Goal: Find specific page/section: Find specific page/section

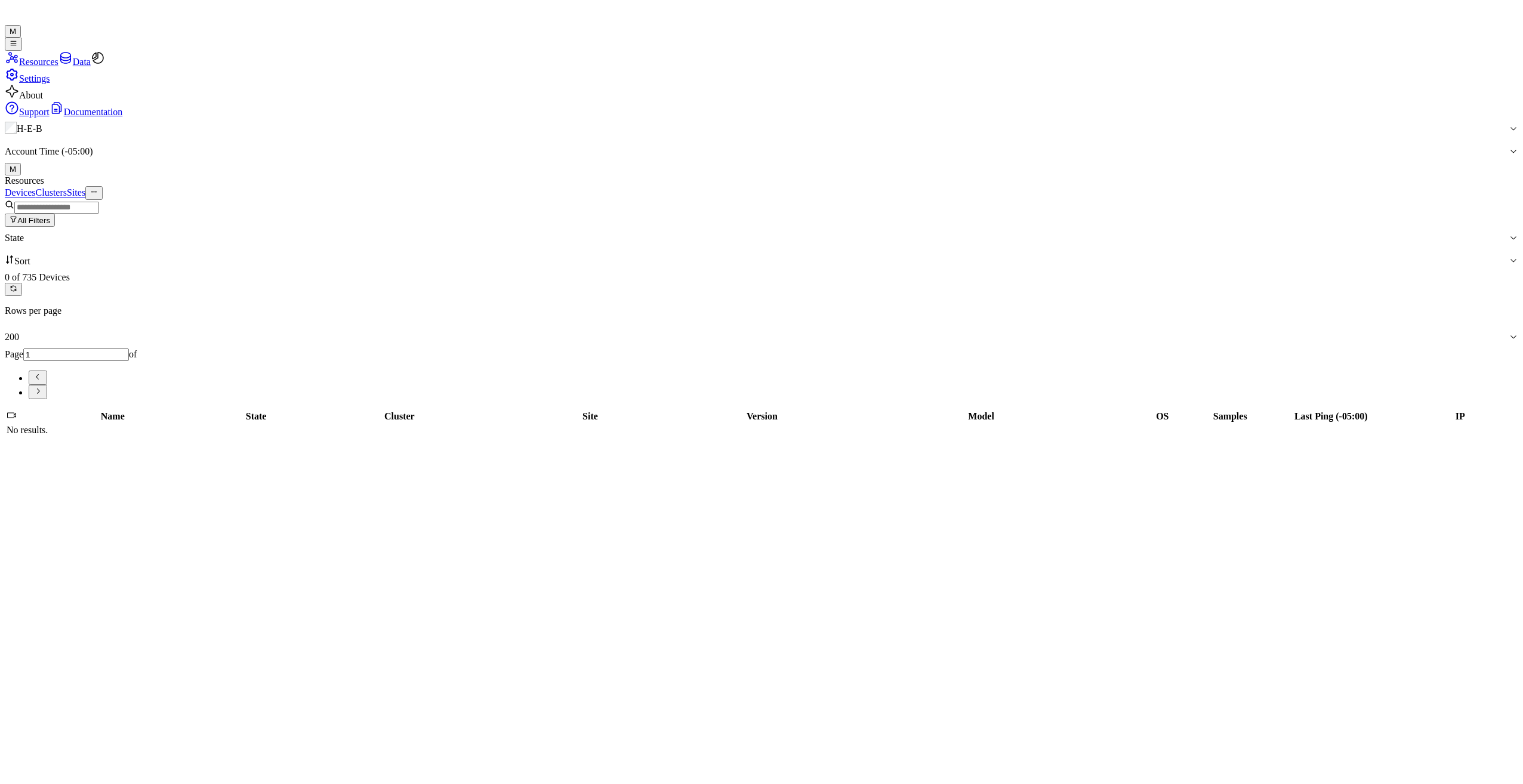
click at [55, 214] on button "All Filters" at bounding box center [29, 220] width 50 height 13
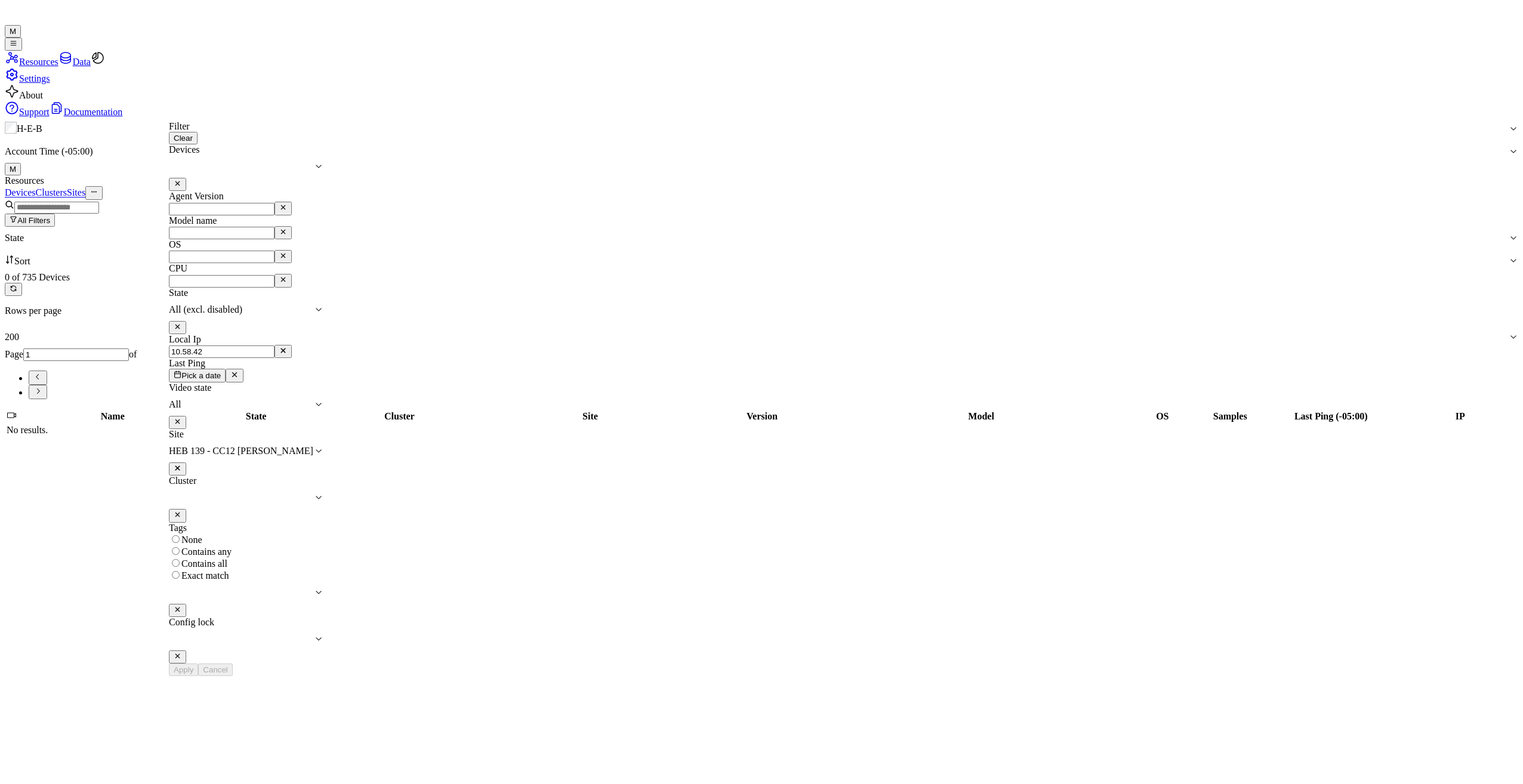
click at [323, 447] on icon at bounding box center [319, 451] width 9 height 9
click at [313, 446] on div at bounding box center [241, 451] width 144 height 11
click at [323, 664] on div "Apply Cancel" at bounding box center [246, 670] width 154 height 12
click at [180, 118] on div "H-E-B Account Time (-05:00) M" at bounding box center [762, 147] width 1514 height 58
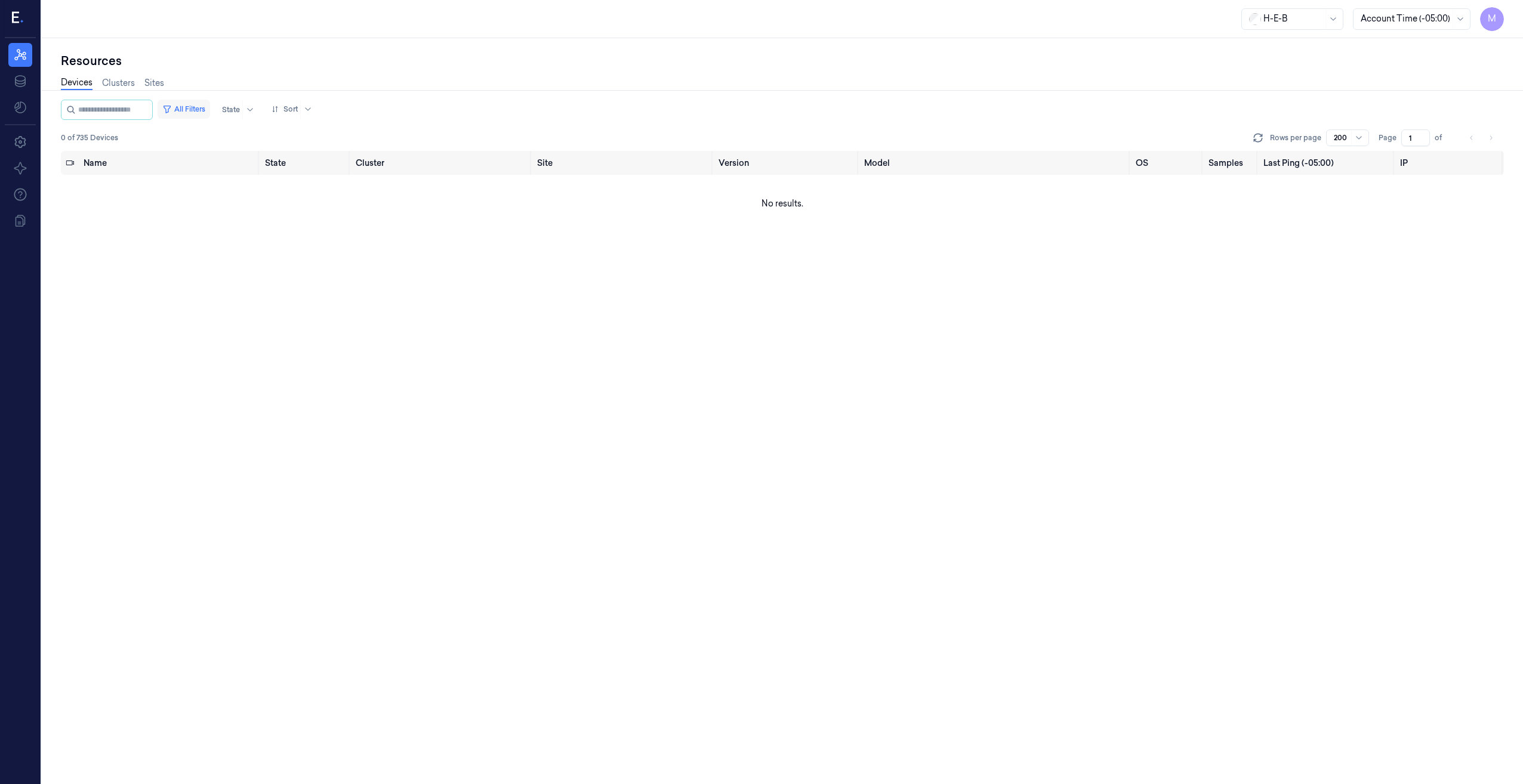
click at [199, 107] on button "All Filters" at bounding box center [184, 109] width 53 height 19
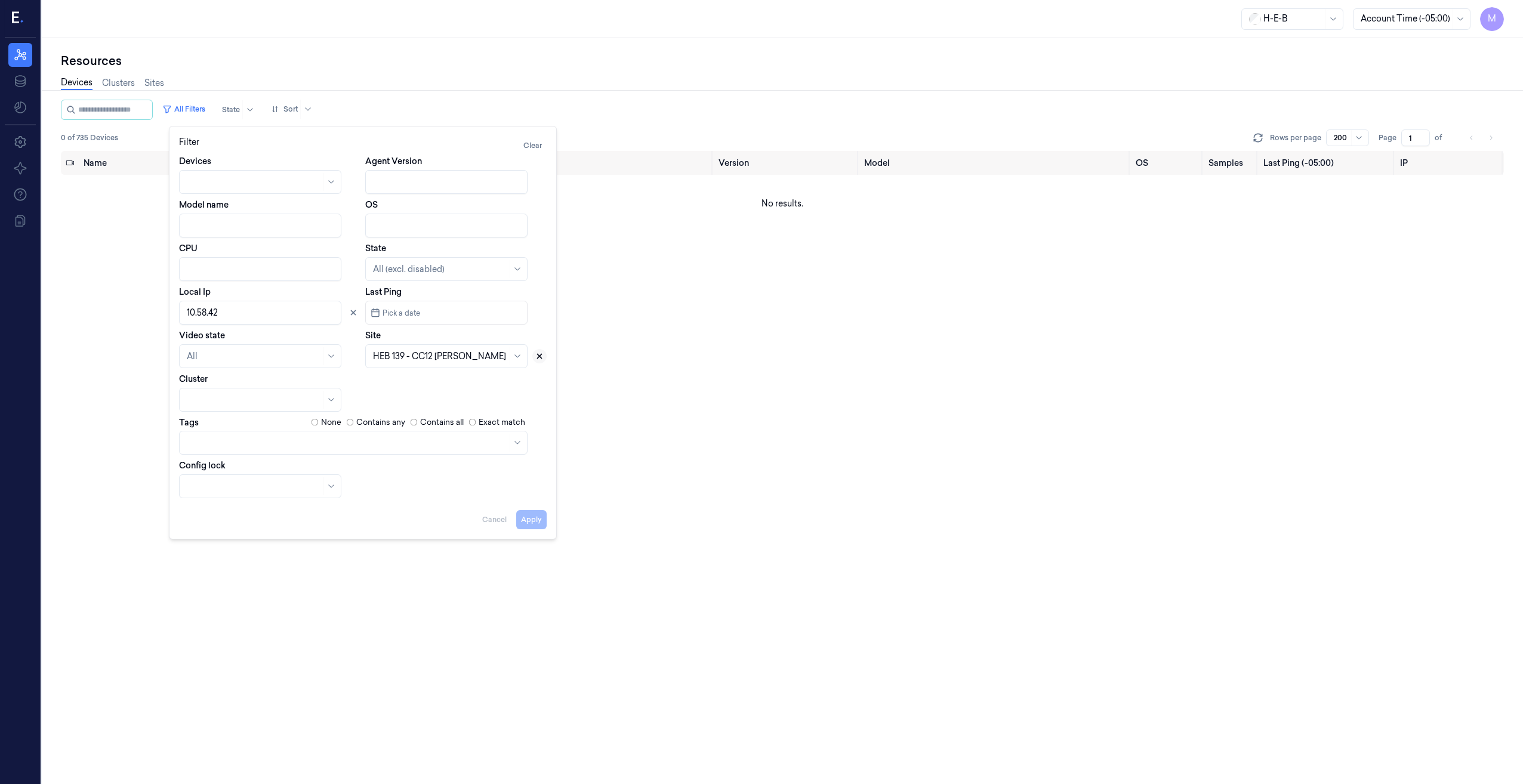
click at [544, 358] on button at bounding box center [540, 356] width 14 height 14
click at [351, 313] on icon at bounding box center [353, 313] width 9 height 9
click at [400, 360] on div at bounding box center [440, 357] width 134 height 12
type input "139"
click at [400, 382] on div "HEB 139 - CC12 [PERSON_NAME]" at bounding box center [440, 383] width 133 height 12
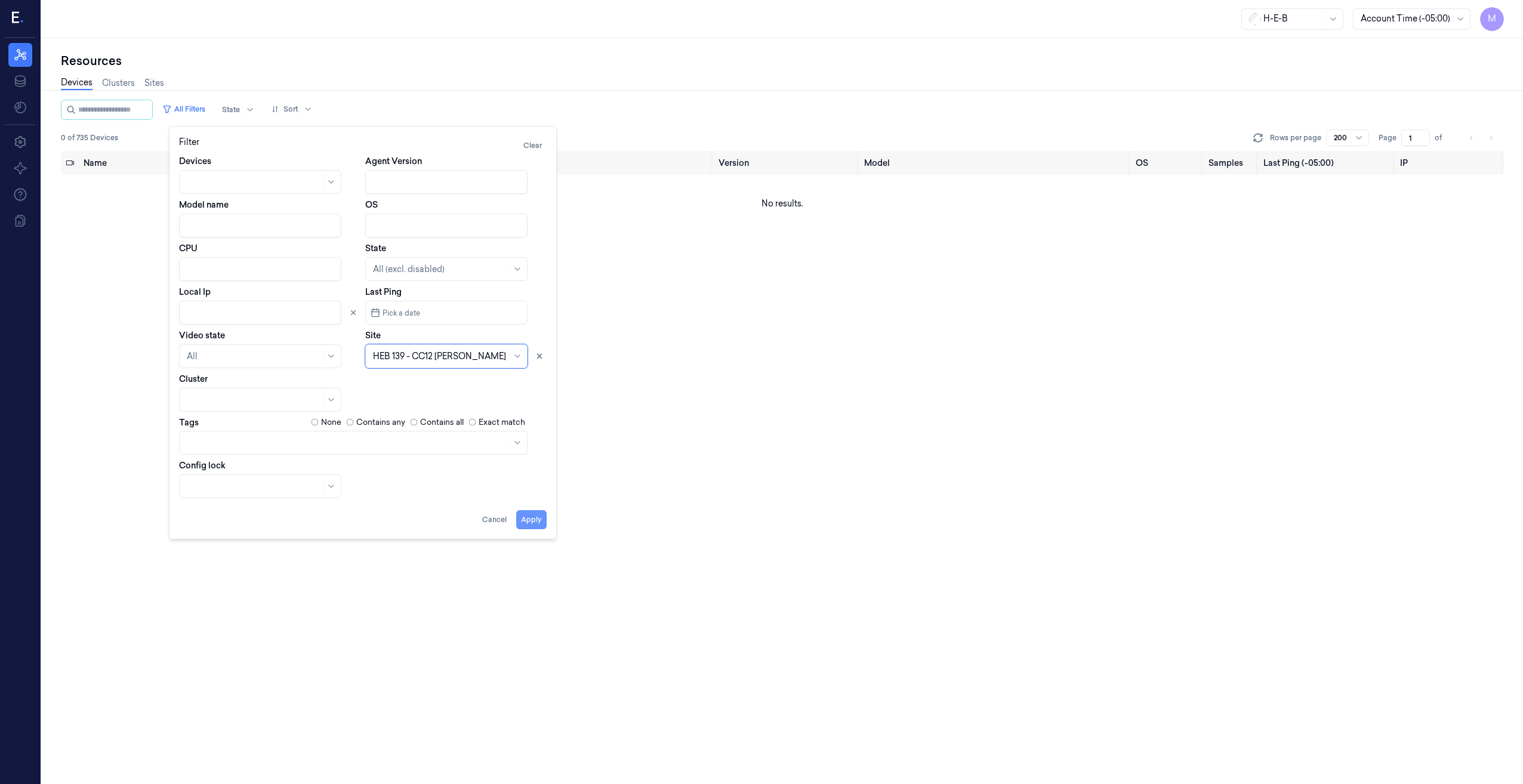
click at [527, 521] on button "Apply" at bounding box center [531, 520] width 30 height 19
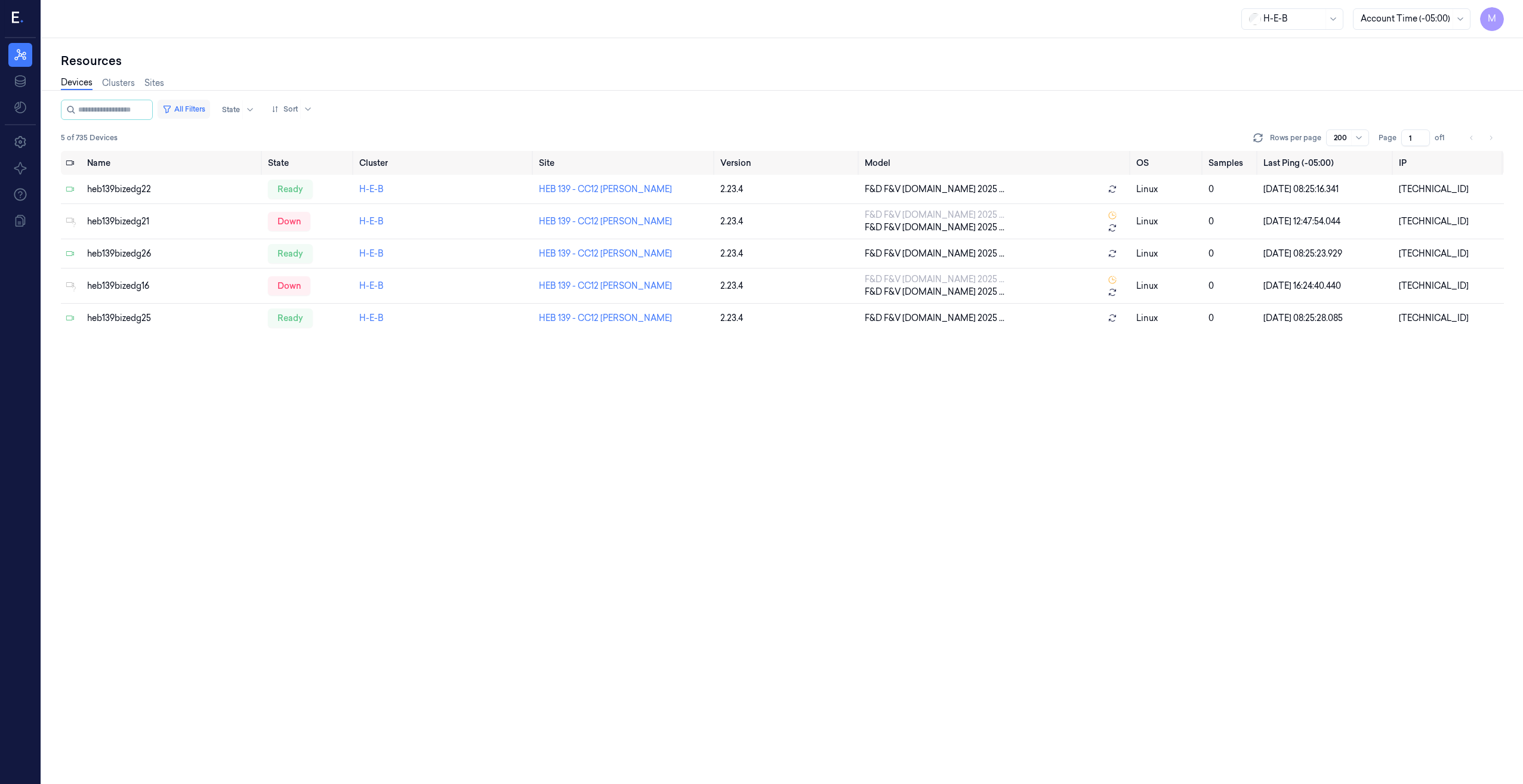
click at [210, 112] on button "All Filters" at bounding box center [184, 109] width 53 height 19
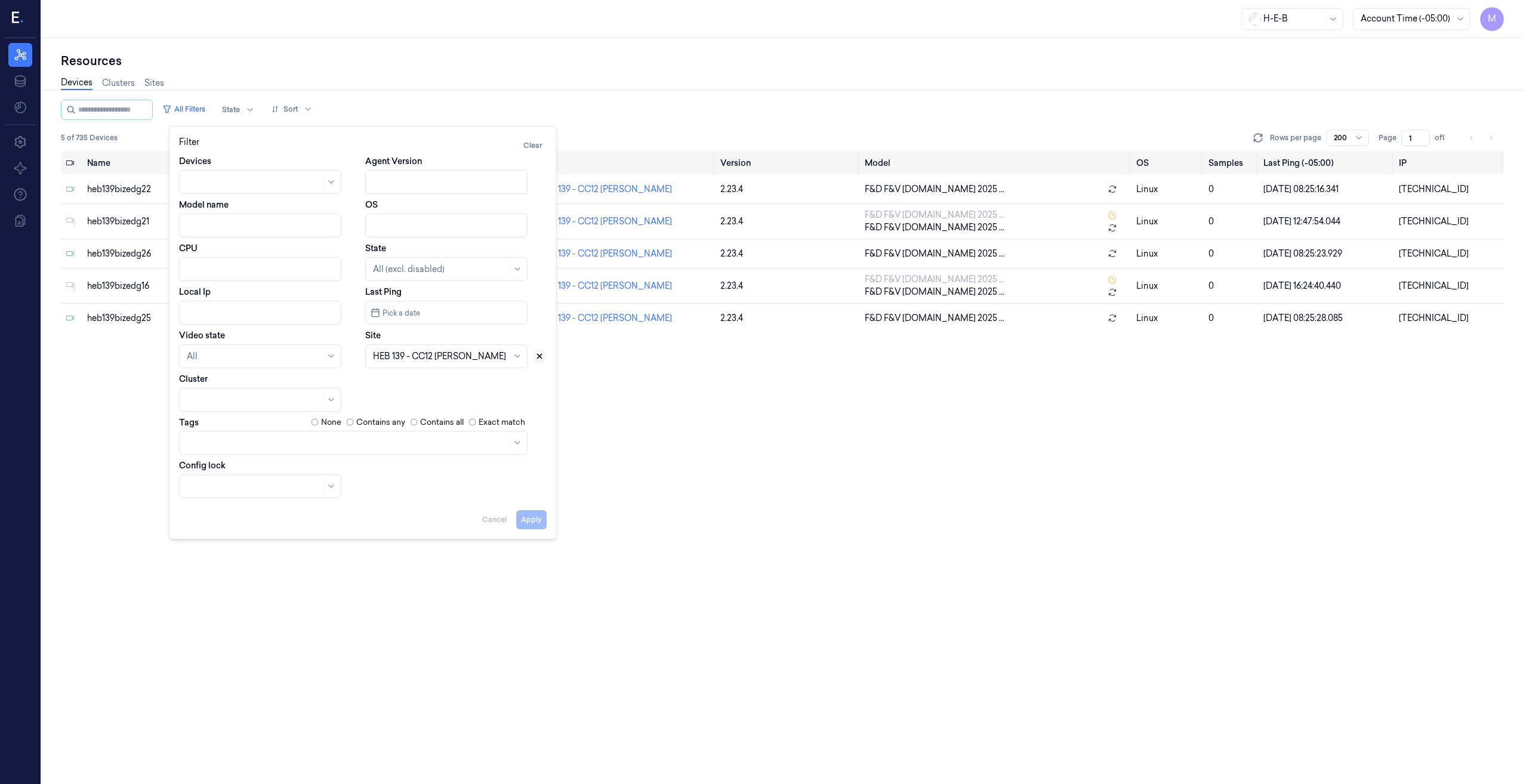
click at [538, 357] on icon at bounding box center [539, 356] width 4 height 4
click at [452, 356] on div at bounding box center [433, 357] width 120 height 12
type input "168"
click at [437, 385] on div "HEB 168 - [GEOGRAPHIC_DATA] 03" at bounding box center [445, 383] width 145 height 12
click at [530, 522] on button "Apply" at bounding box center [531, 520] width 30 height 19
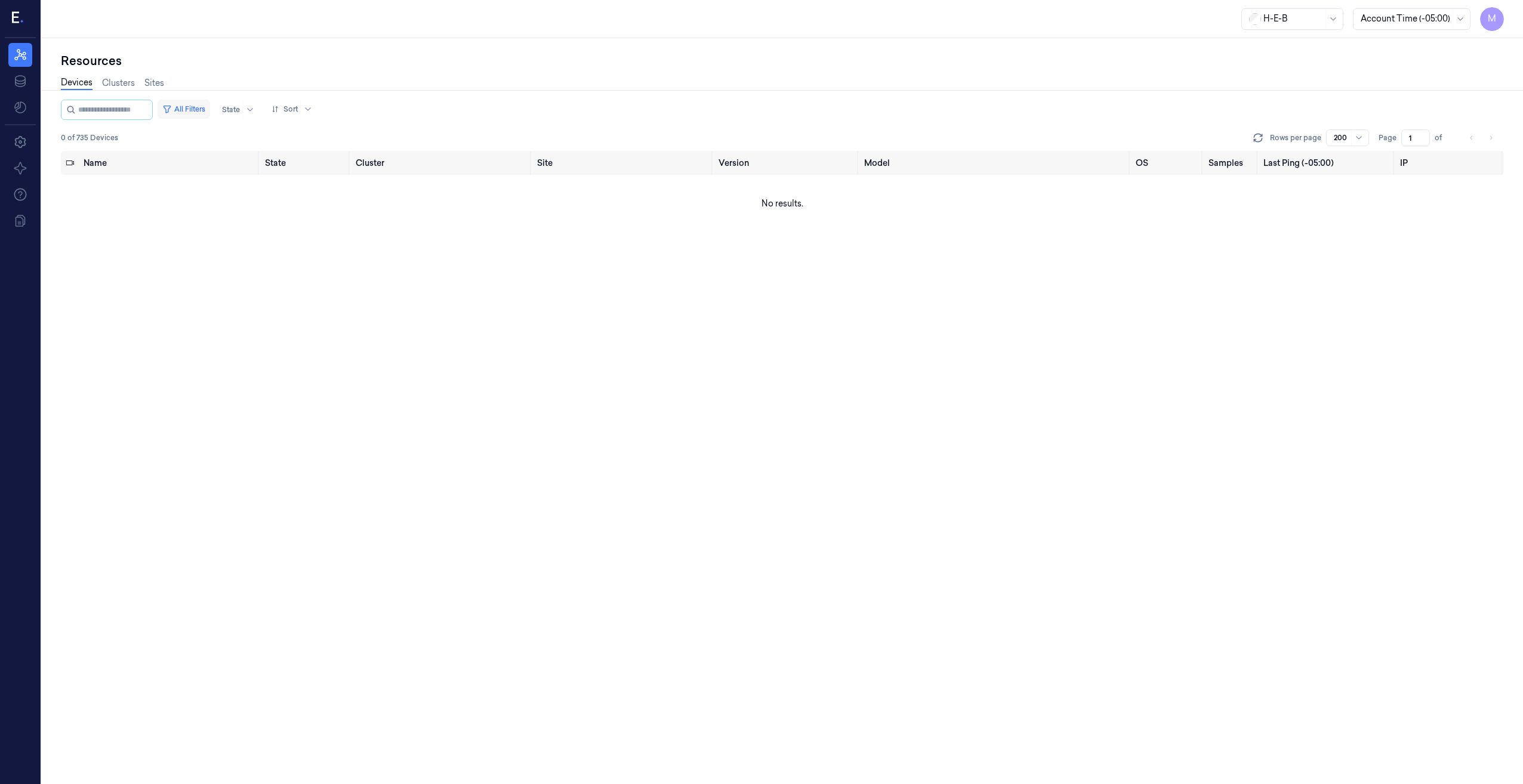
click at [207, 108] on button "All Filters" at bounding box center [184, 109] width 53 height 19
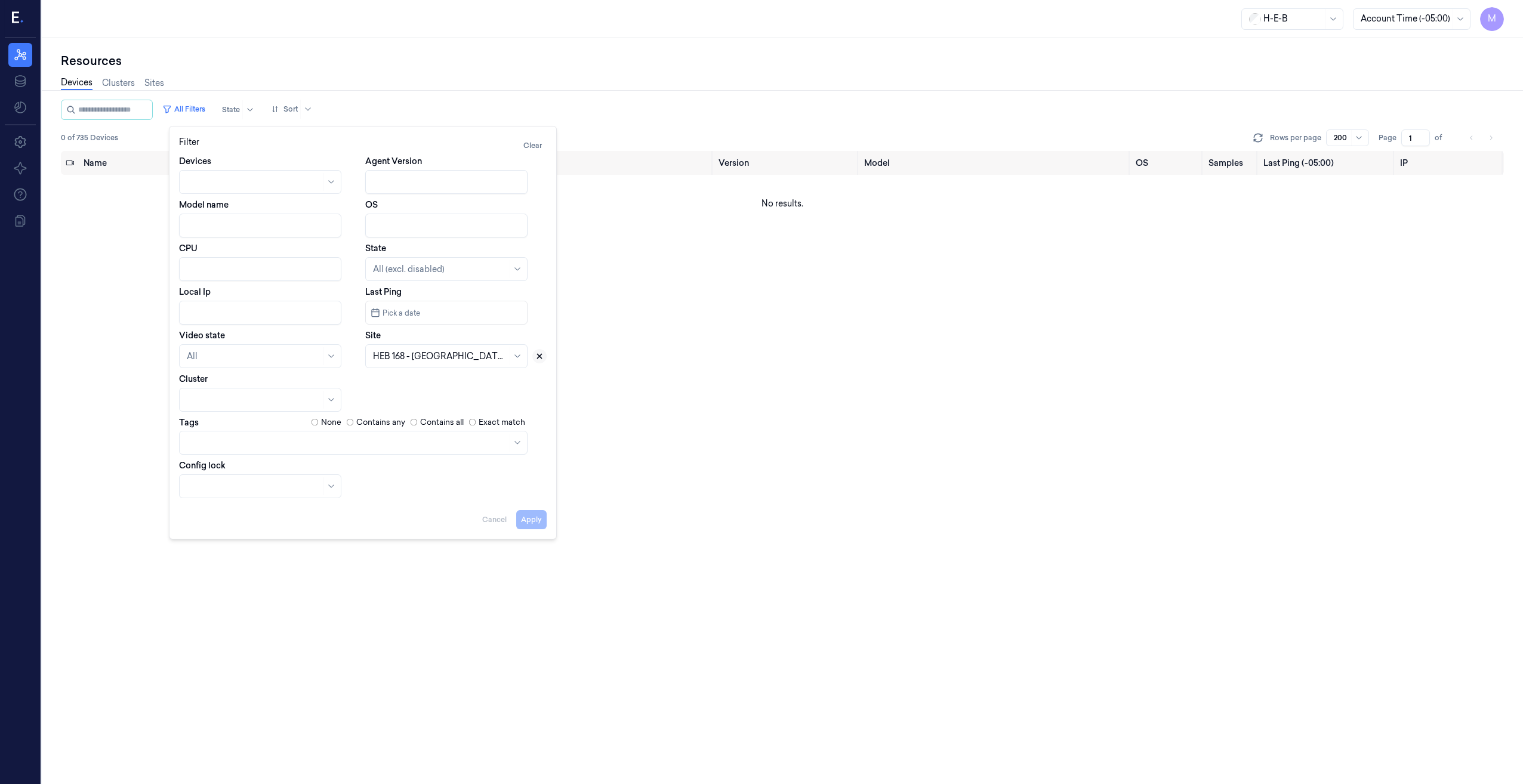
click at [535, 361] on button at bounding box center [540, 356] width 14 height 14
click at [489, 359] on div at bounding box center [440, 357] width 134 height 12
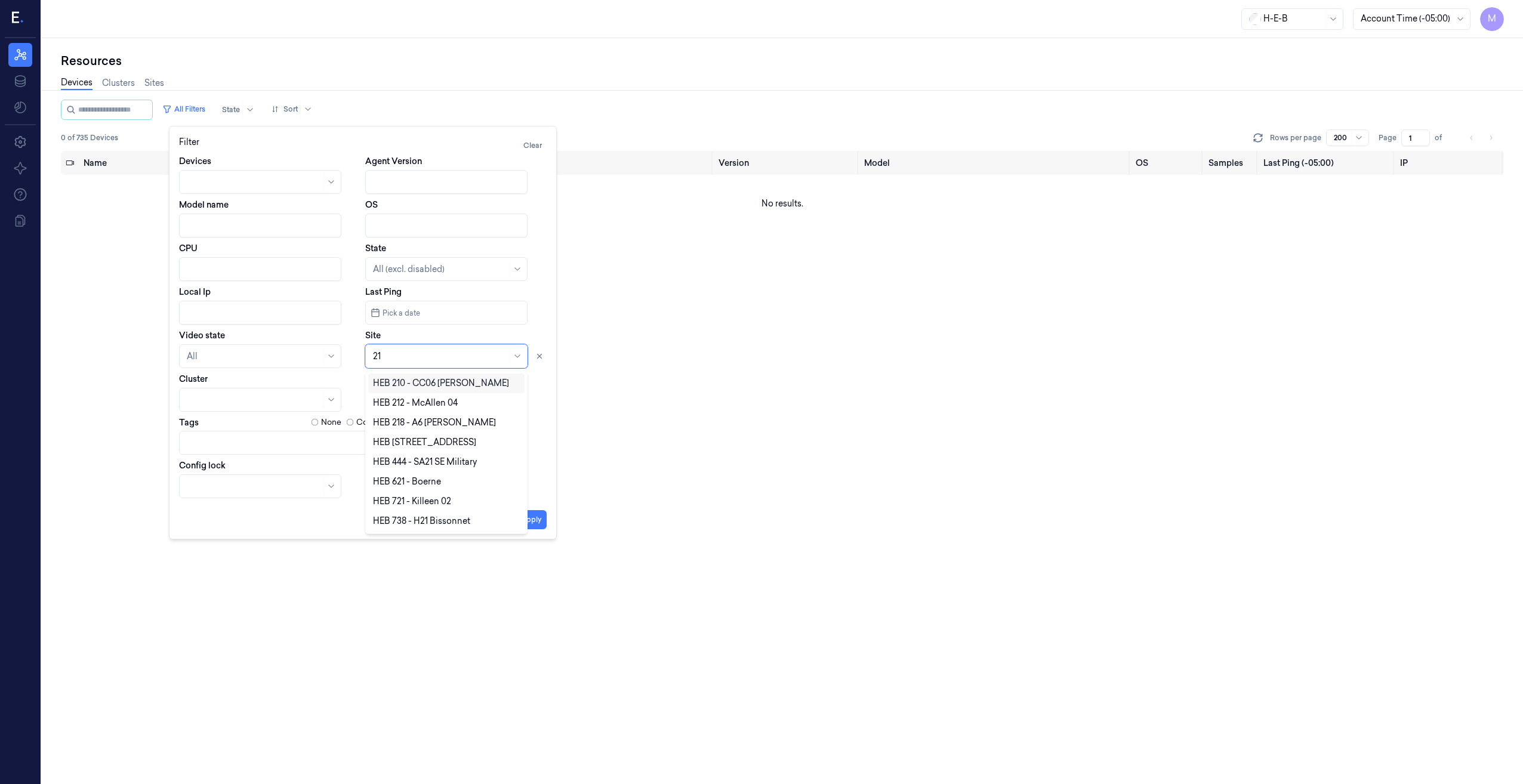
type input "210"
click at [458, 386] on div "HEB 210 - CC06 [PERSON_NAME]" at bounding box center [440, 383] width 136 height 12
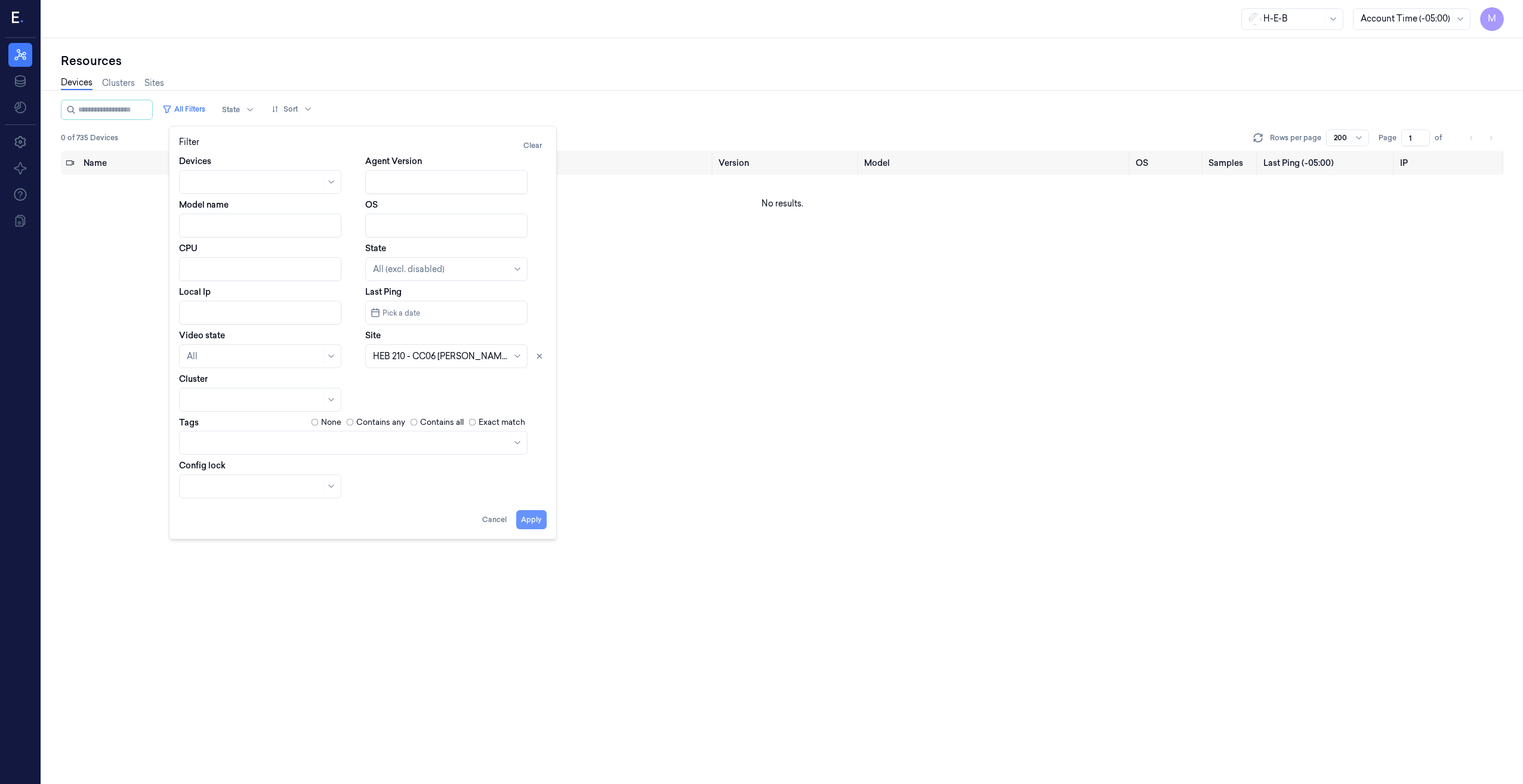
click at [534, 522] on button "Apply" at bounding box center [531, 520] width 30 height 19
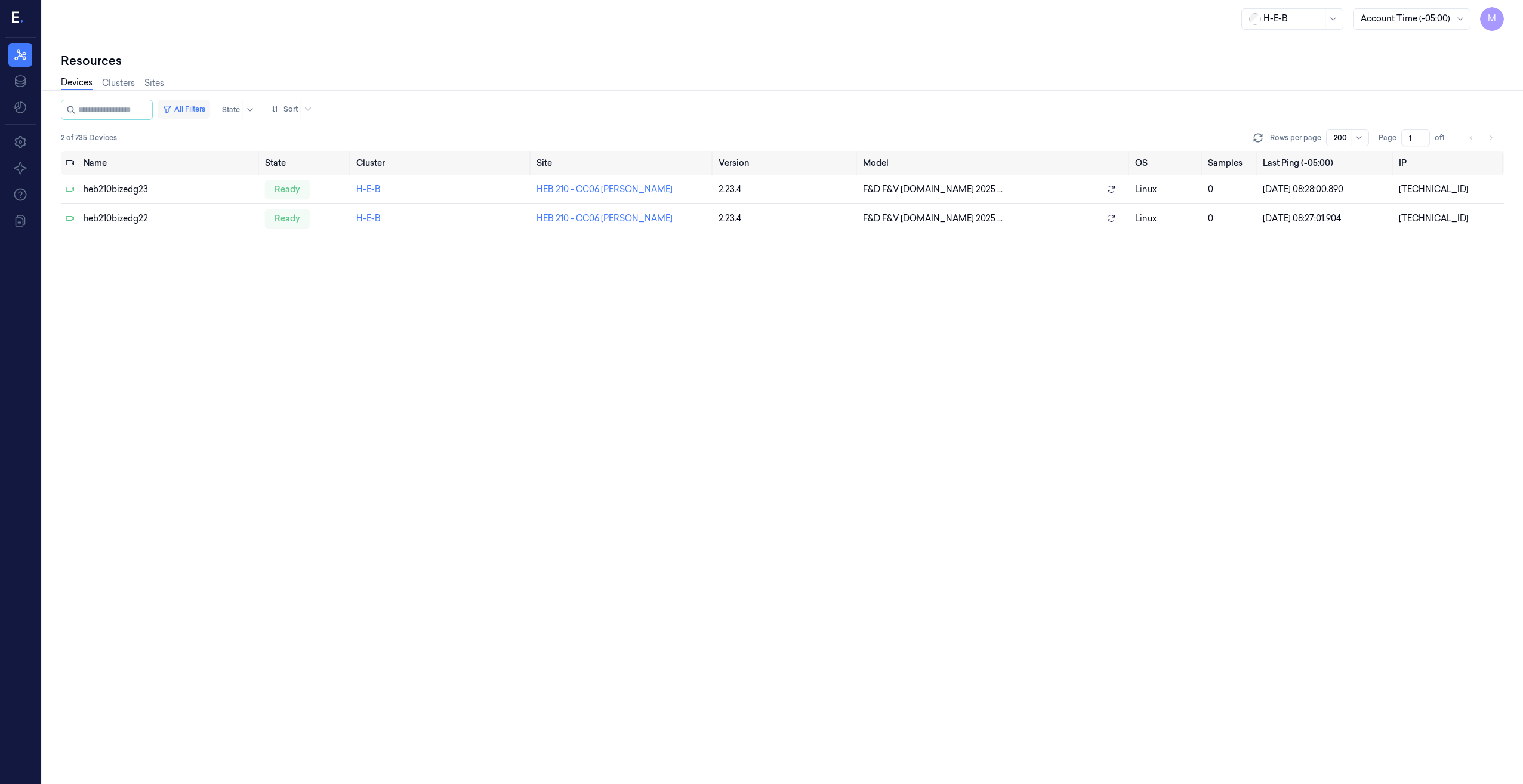
click at [210, 109] on button "All Filters" at bounding box center [184, 109] width 53 height 19
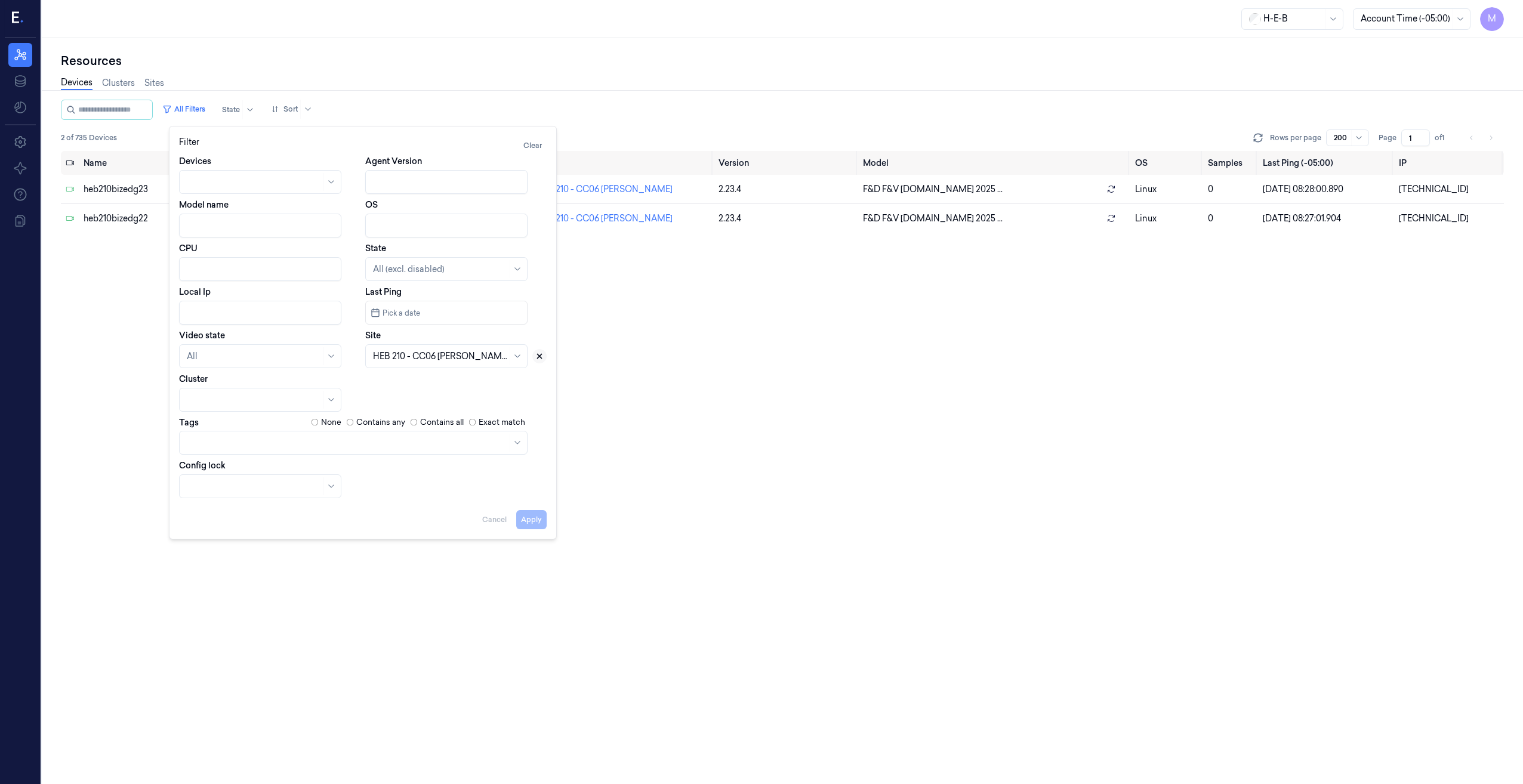
click at [541, 359] on icon at bounding box center [539, 356] width 9 height 9
click at [446, 355] on div at bounding box center [440, 357] width 134 height 12
type input "223"
click at [402, 385] on div "HEB 223 - [PERSON_NAME]" at bounding box center [429, 383] width 112 height 12
click at [531, 517] on button "Apply" at bounding box center [531, 520] width 30 height 19
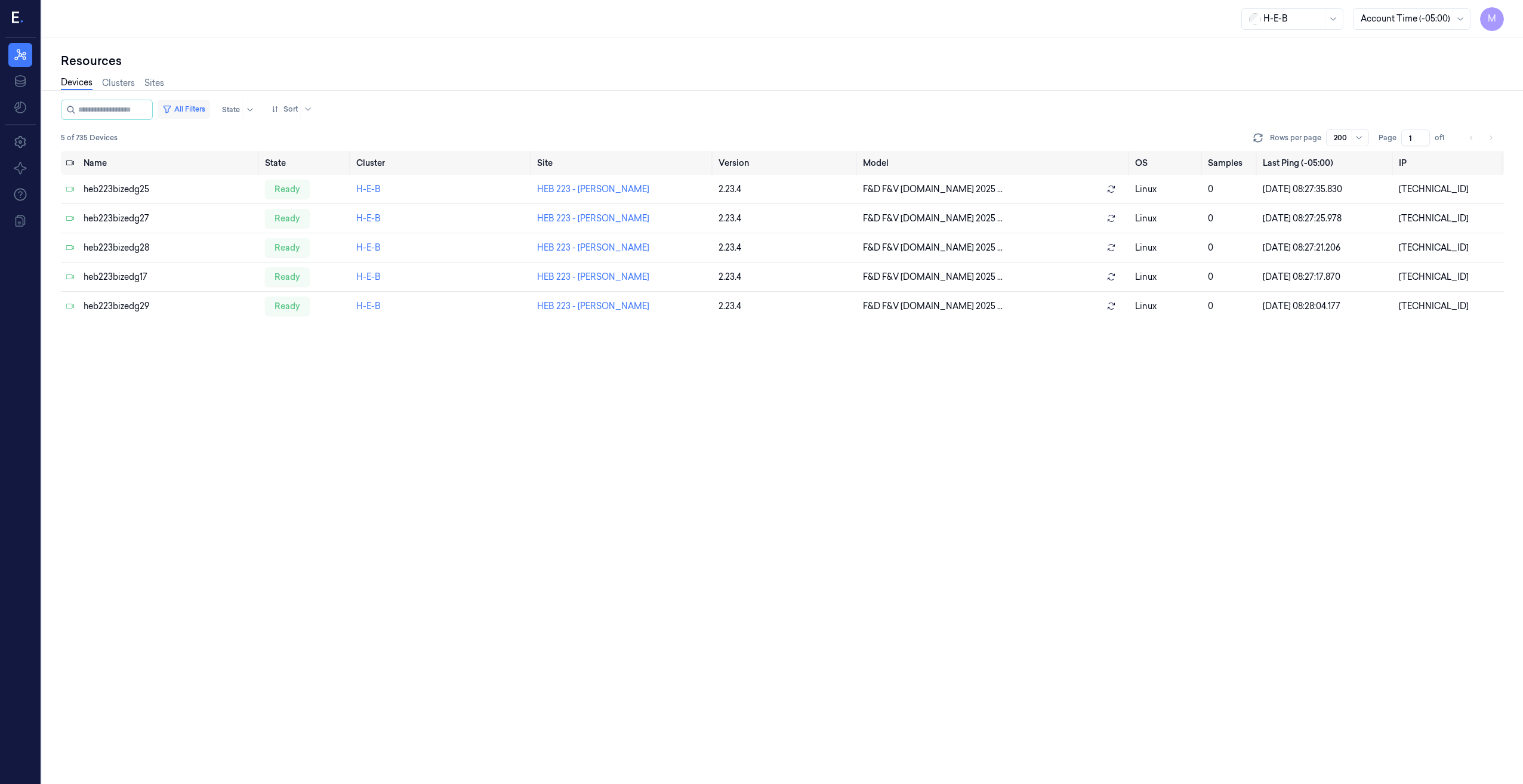
click at [206, 109] on button "All Filters" at bounding box center [184, 109] width 53 height 19
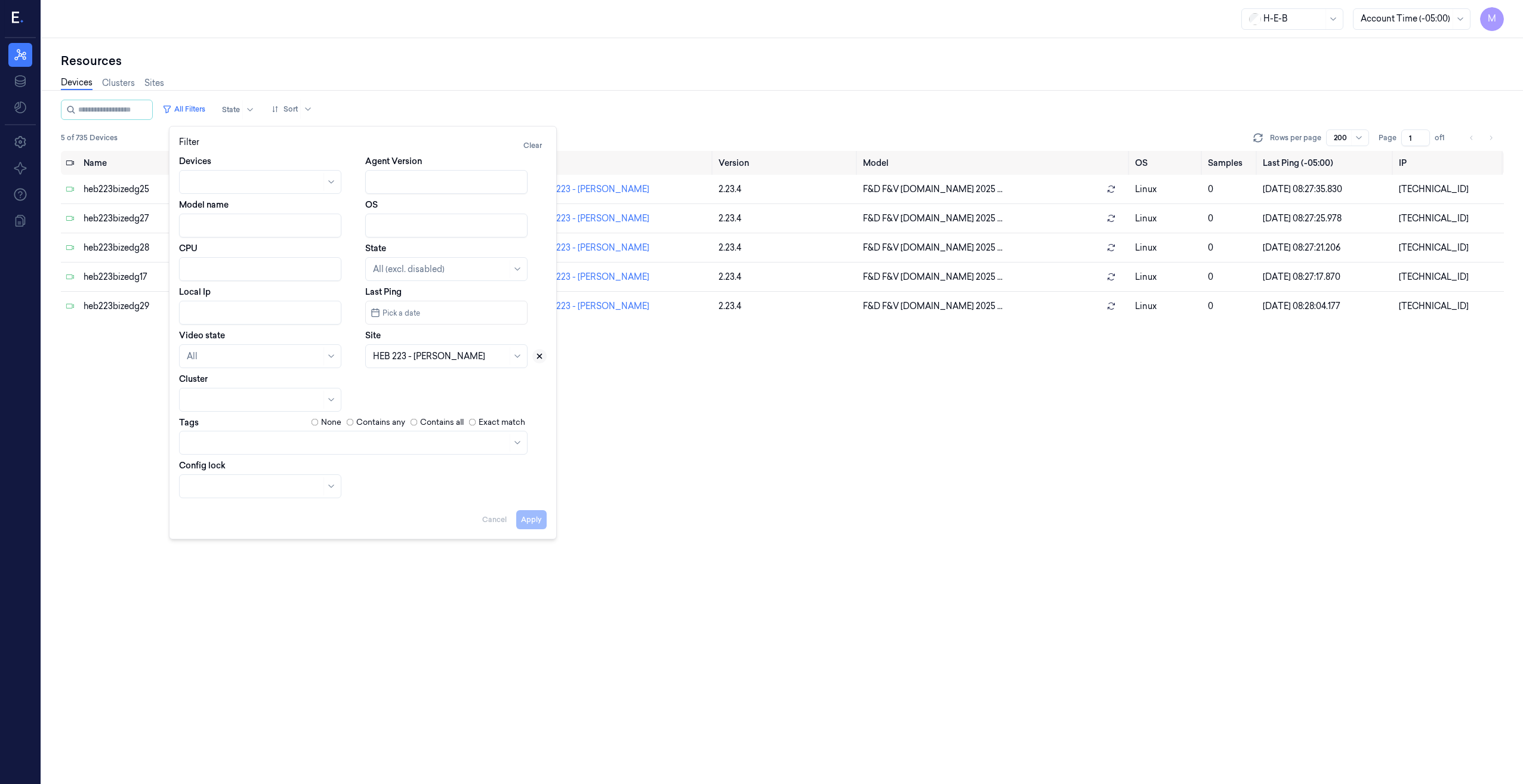
click at [544, 359] on button at bounding box center [540, 356] width 14 height 14
click at [468, 358] on div at bounding box center [440, 357] width 134 height 12
type input "231"
click at [445, 384] on div "HEB 231 - Weslaco 01" at bounding box center [415, 383] width 85 height 12
click at [533, 513] on button "Apply" at bounding box center [531, 520] width 30 height 19
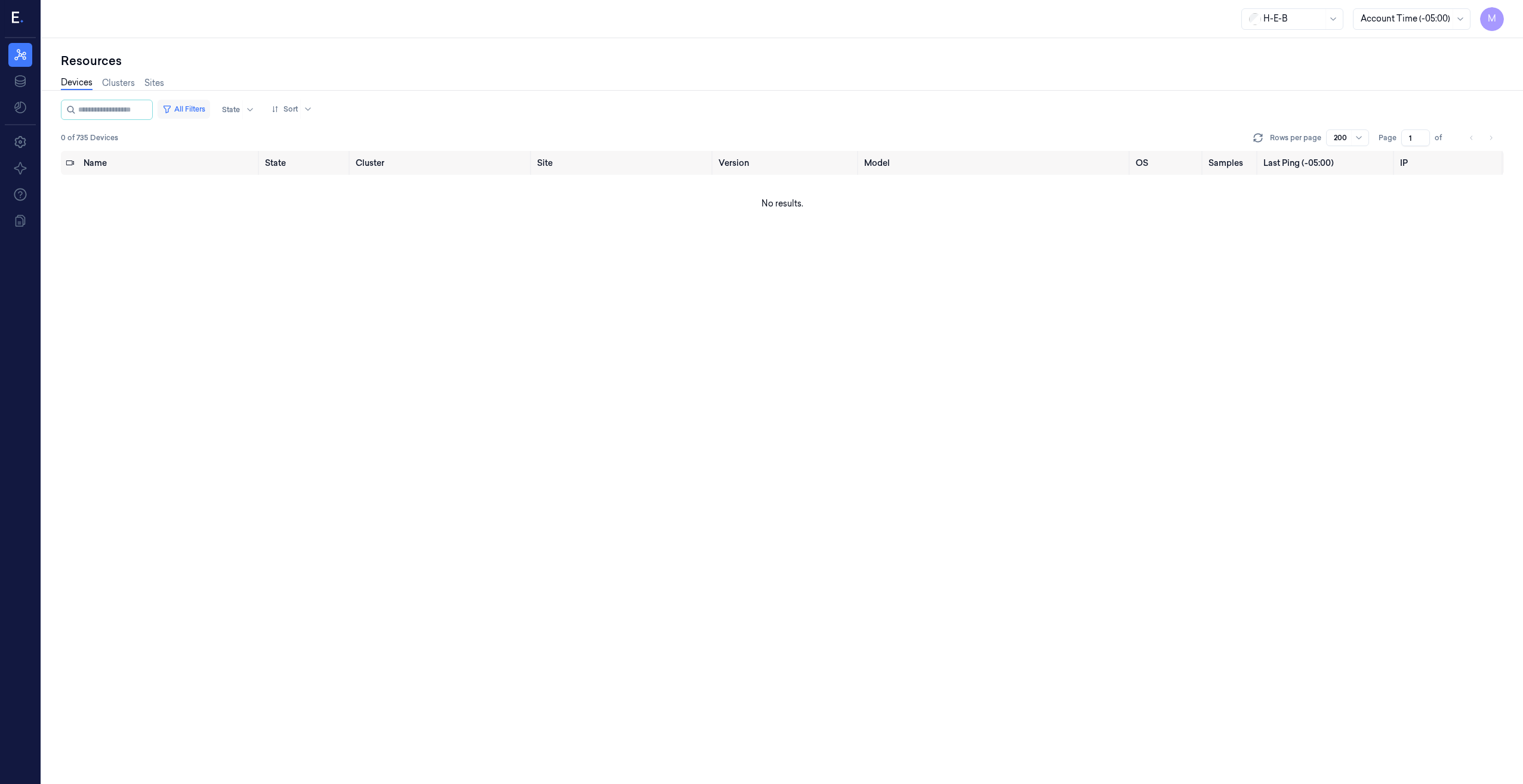
click at [201, 107] on button "All Filters" at bounding box center [184, 109] width 53 height 19
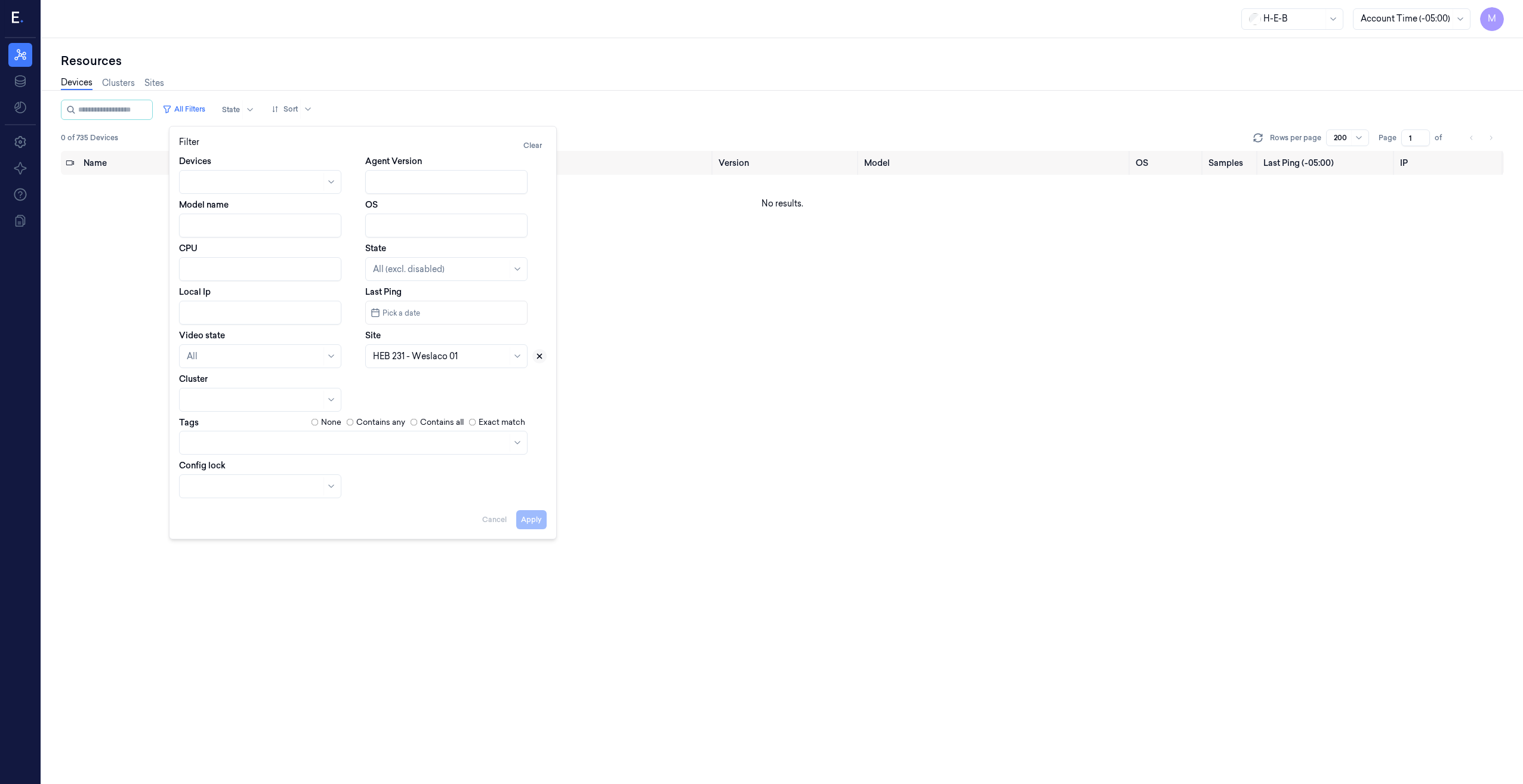
click at [544, 354] on button at bounding box center [540, 356] width 14 height 14
click at [452, 355] on div at bounding box center [440, 357] width 134 height 12
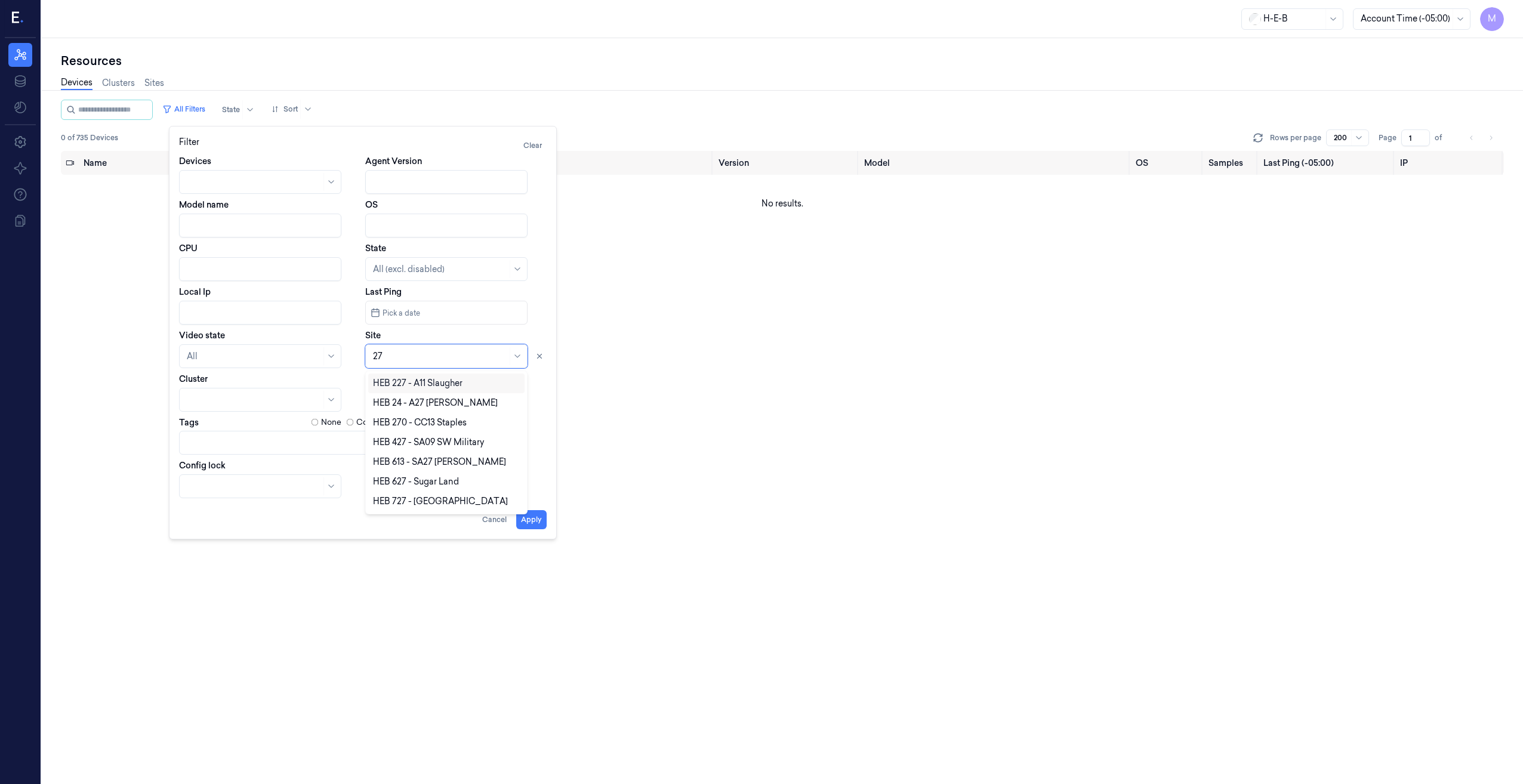
type input "270"
click at [455, 382] on div "HEB 270 - CC13 Staples" at bounding box center [420, 383] width 94 height 12
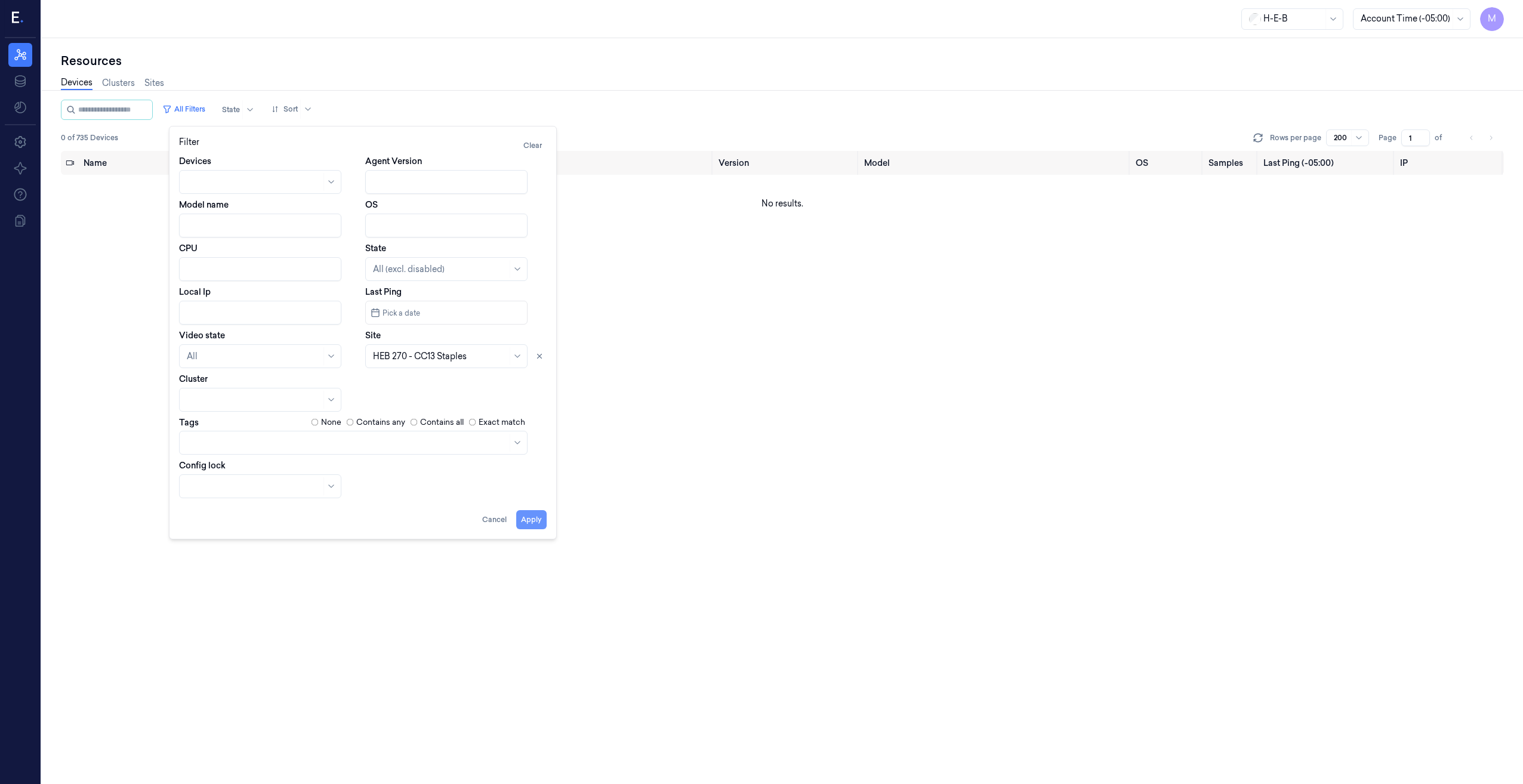
click at [540, 517] on button "Apply" at bounding box center [531, 520] width 30 height 19
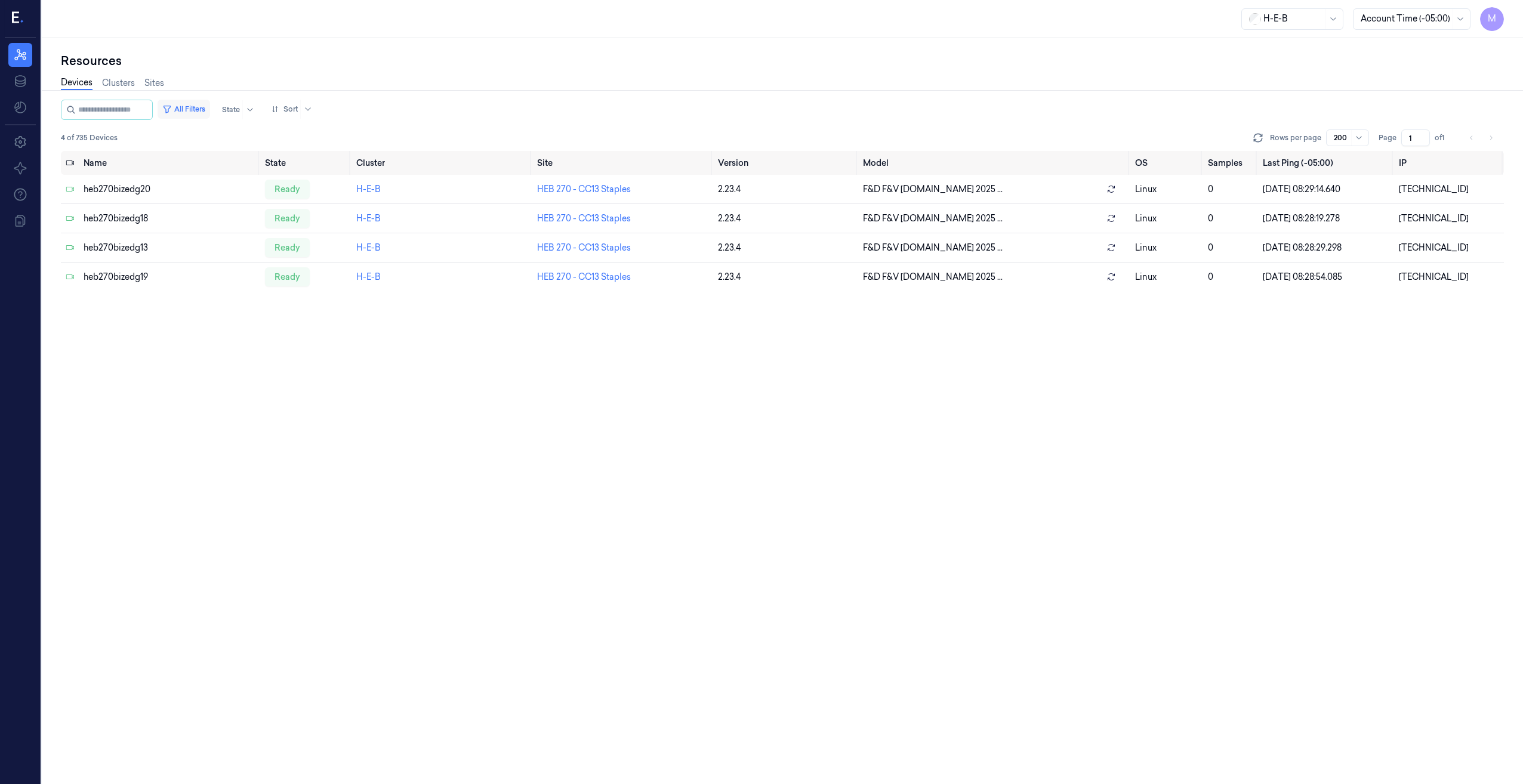
click at [210, 110] on button "All Filters" at bounding box center [184, 109] width 53 height 19
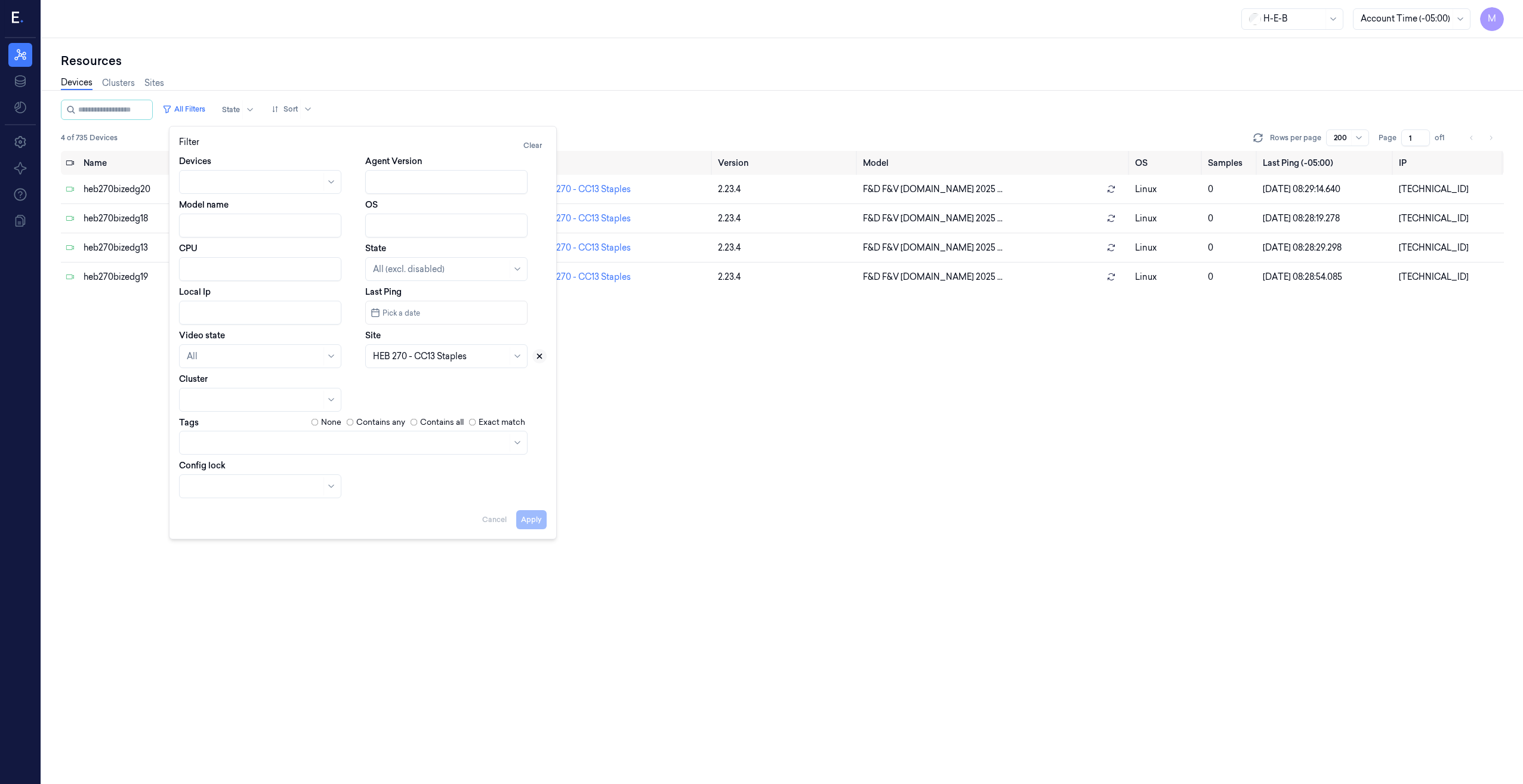
click at [537, 356] on icon at bounding box center [539, 356] width 9 height 9
click at [468, 357] on div at bounding box center [440, 357] width 134 height 12
type input "333"
click at [535, 520] on button "Apply" at bounding box center [531, 520] width 30 height 19
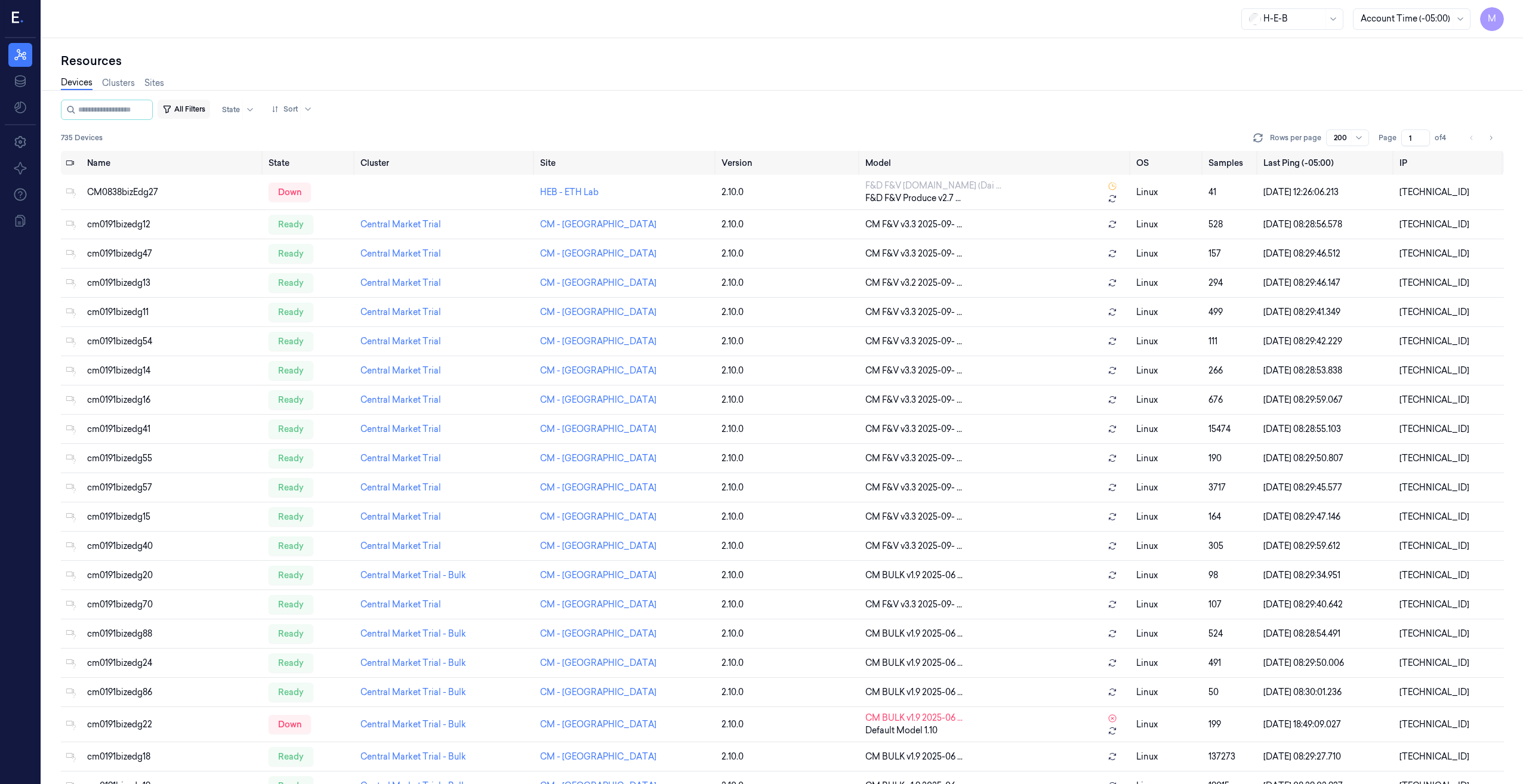
click at [191, 104] on button "All Filters" at bounding box center [184, 109] width 53 height 19
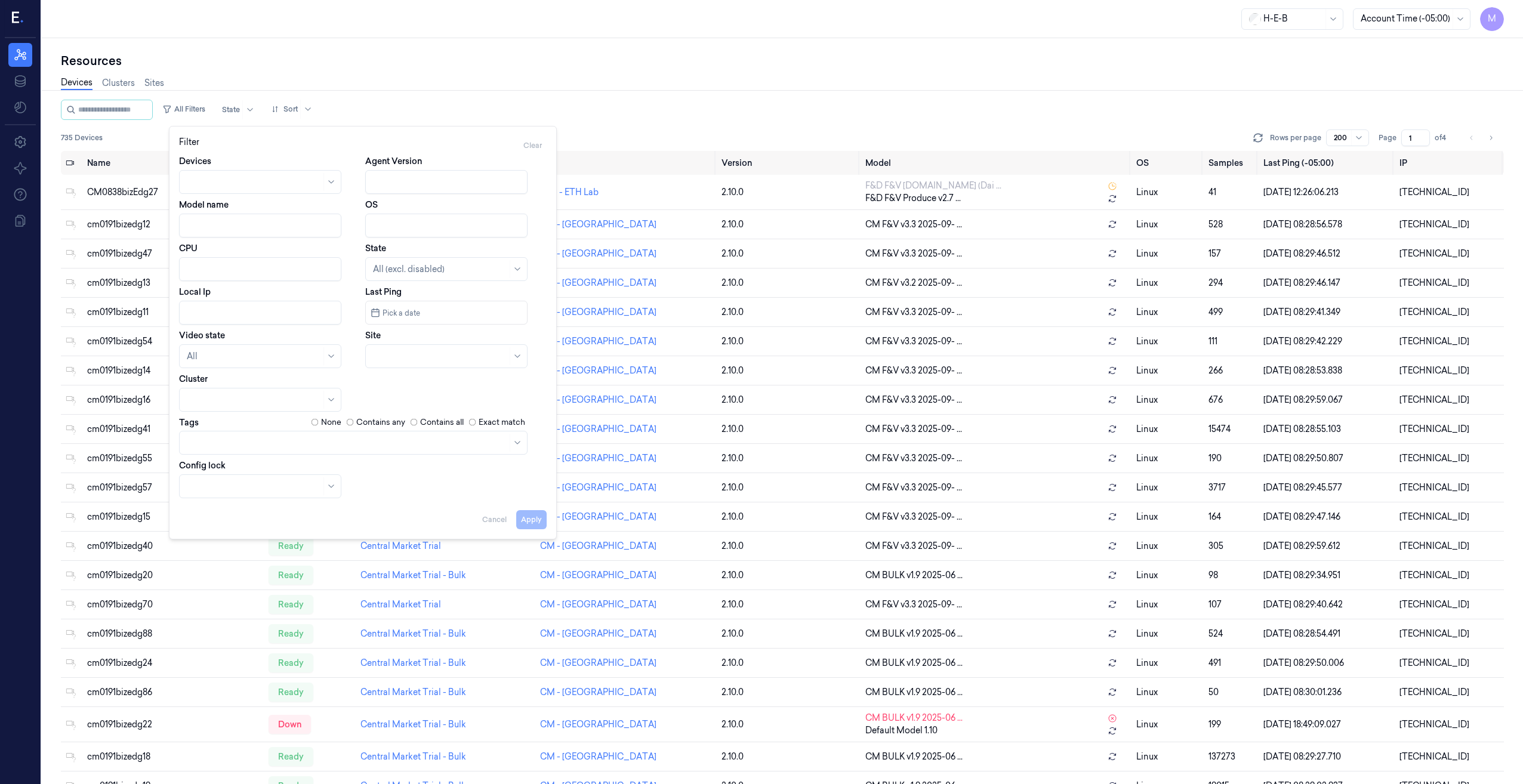
click at [453, 356] on div at bounding box center [440, 357] width 134 height 12
type input "333"
click at [449, 382] on div "HEB 333 - Aransas Pass" at bounding box center [420, 383] width 93 height 12
click at [531, 526] on button "Apply" at bounding box center [531, 520] width 30 height 19
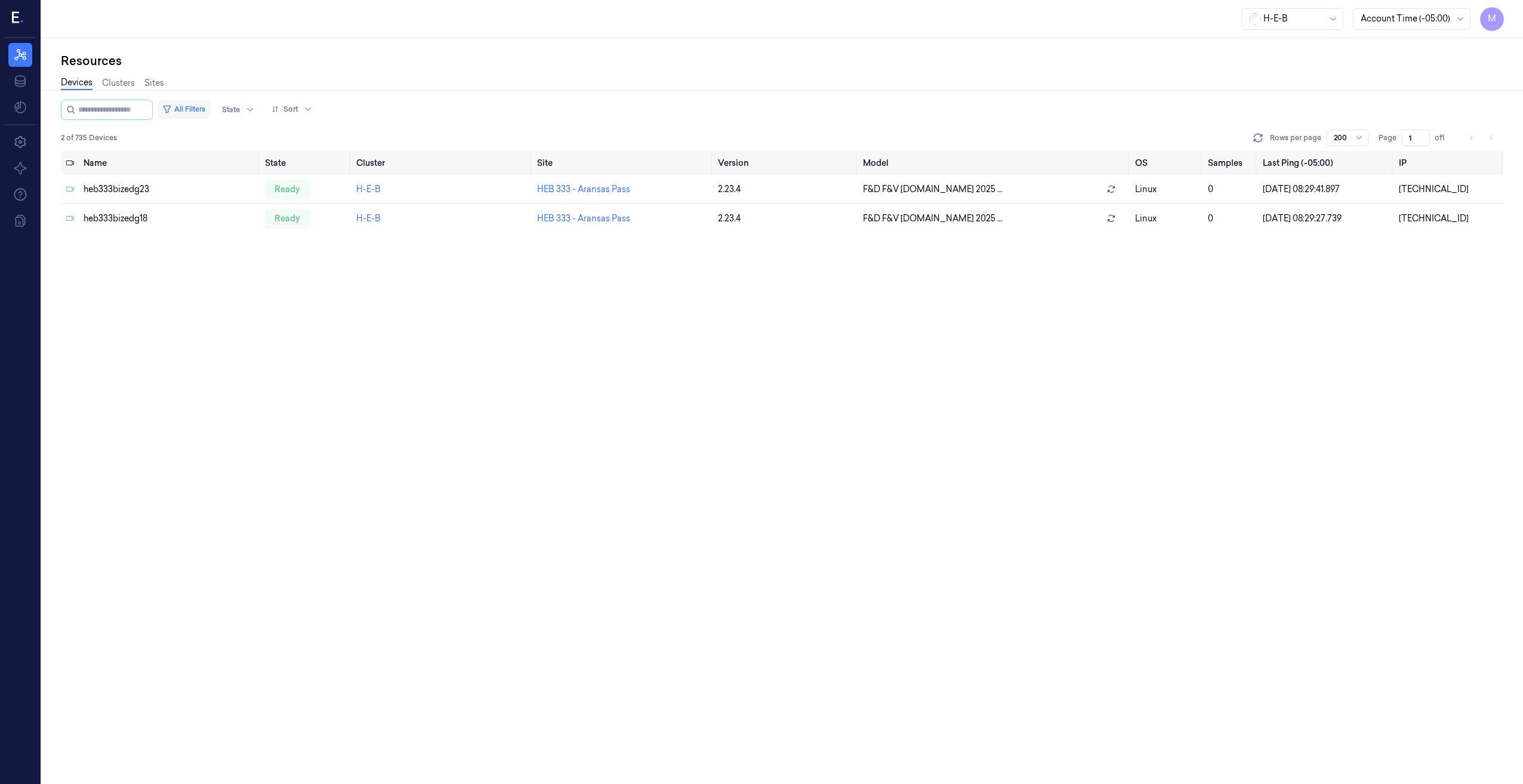
click at [210, 109] on button "All Filters" at bounding box center [184, 109] width 53 height 19
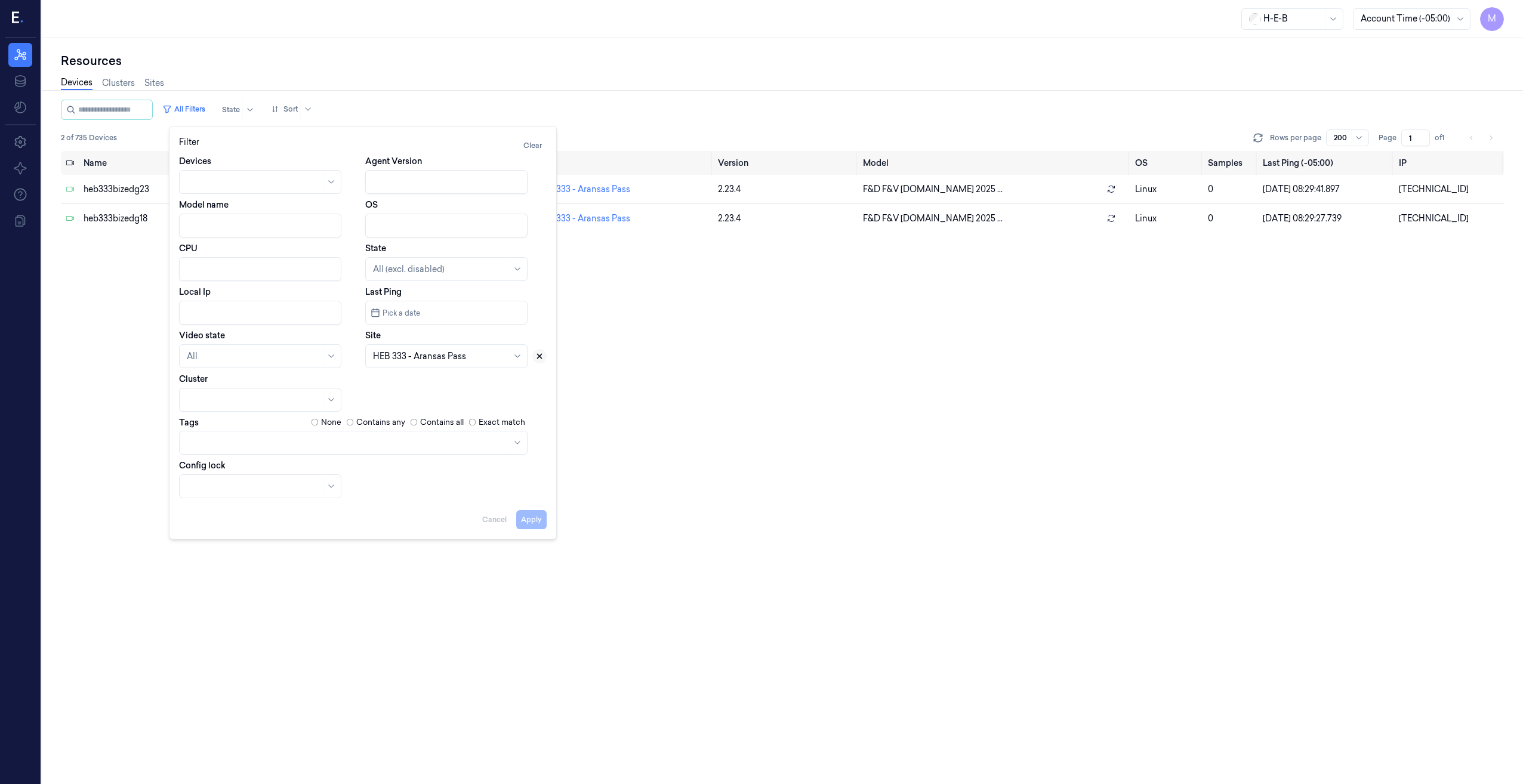
click at [540, 357] on icon at bounding box center [539, 356] width 4 height 4
click at [449, 360] on div at bounding box center [440, 357] width 134 height 12
type input "270"
click at [441, 382] on div "HEB 270 - CC13 Staples" at bounding box center [420, 383] width 94 height 12
click at [527, 524] on button "Apply" at bounding box center [531, 520] width 30 height 19
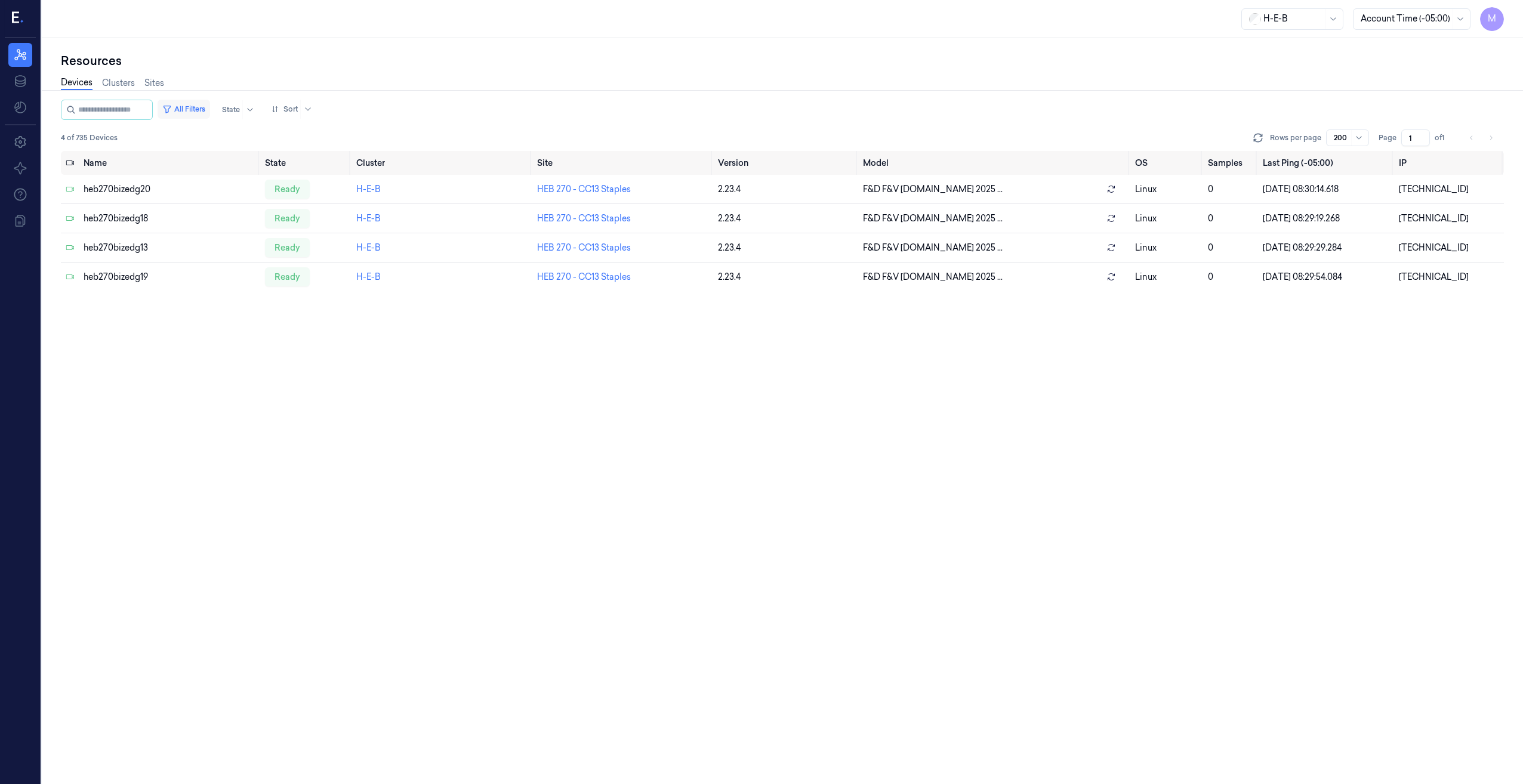
click at [204, 113] on button "All Filters" at bounding box center [184, 109] width 53 height 19
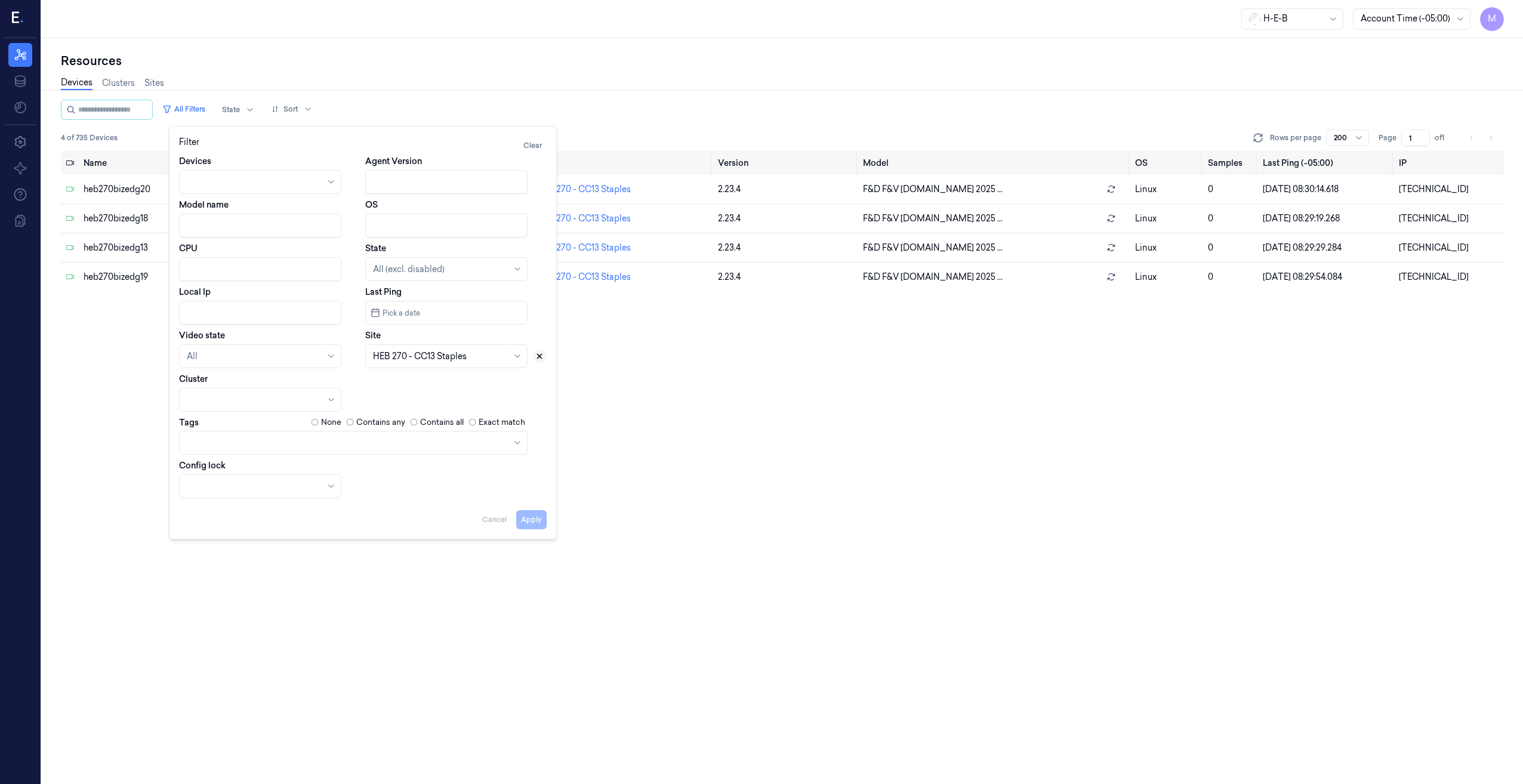
click at [540, 360] on icon at bounding box center [539, 356] width 9 height 9
click at [441, 354] on div at bounding box center [433, 357] width 120 height 12
type input "401"
click at [437, 389] on div "HEB 401 - [GEOGRAPHIC_DATA]" at bounding box center [440, 383] width 133 height 12
click at [534, 526] on button "Apply" at bounding box center [531, 520] width 30 height 19
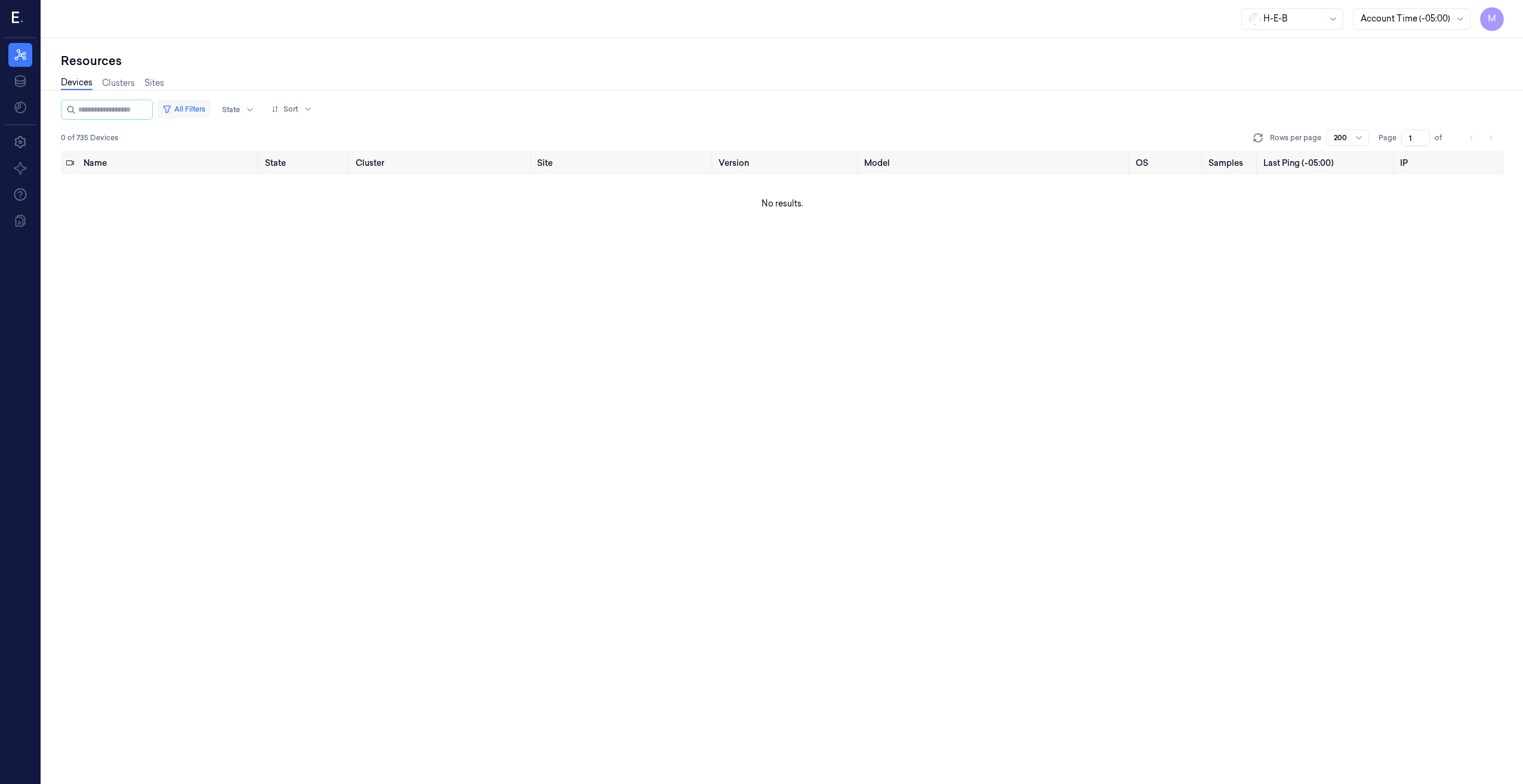
click at [199, 108] on button "All Filters" at bounding box center [184, 109] width 53 height 19
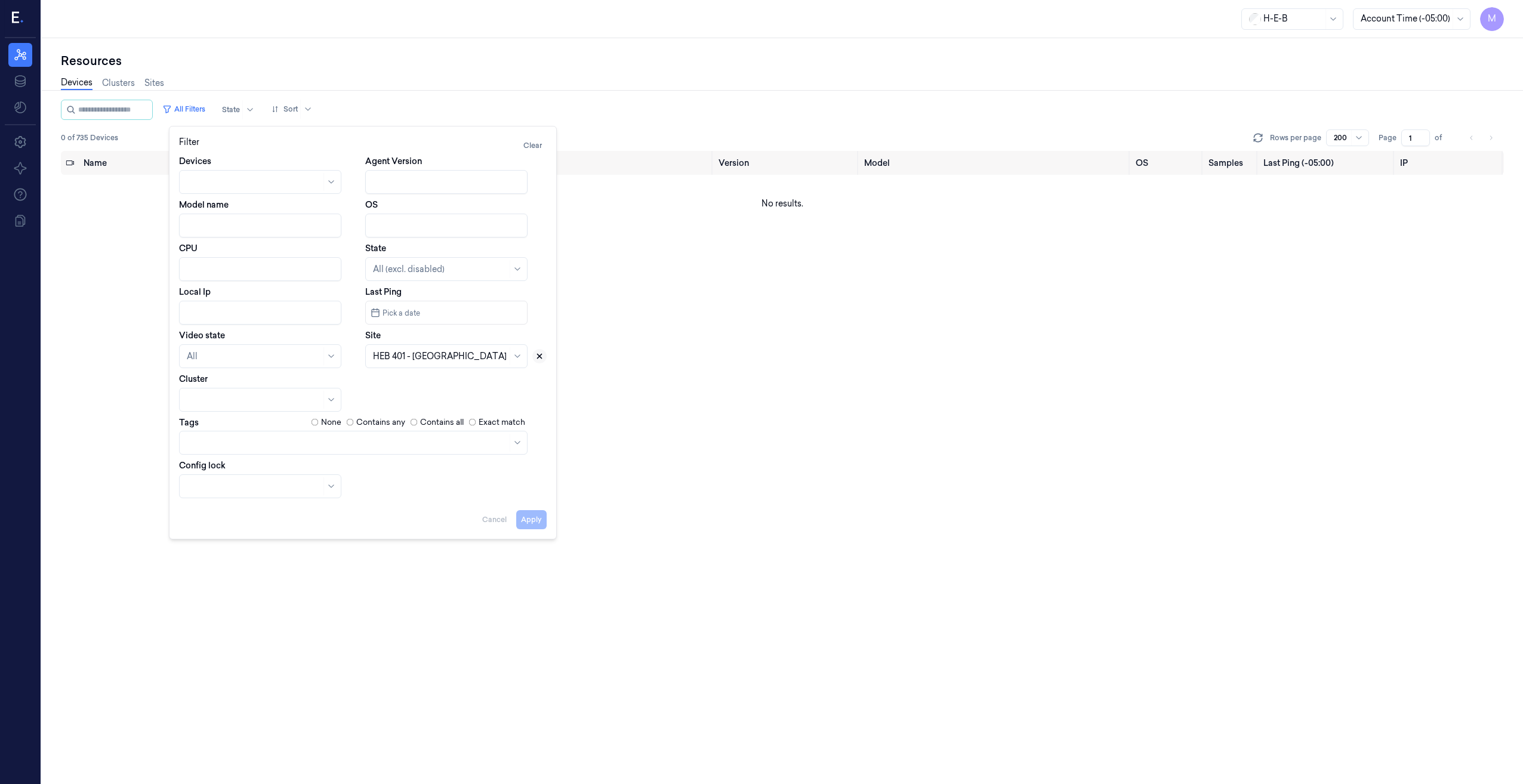
click at [542, 356] on icon at bounding box center [539, 356] width 9 height 9
click at [462, 351] on div at bounding box center [440, 357] width 134 height 12
type input "584"
click at [441, 389] on div "HEB 584 - [GEOGRAPHIC_DATA]" at bounding box center [440, 383] width 135 height 12
click at [527, 522] on button "Apply" at bounding box center [531, 520] width 30 height 19
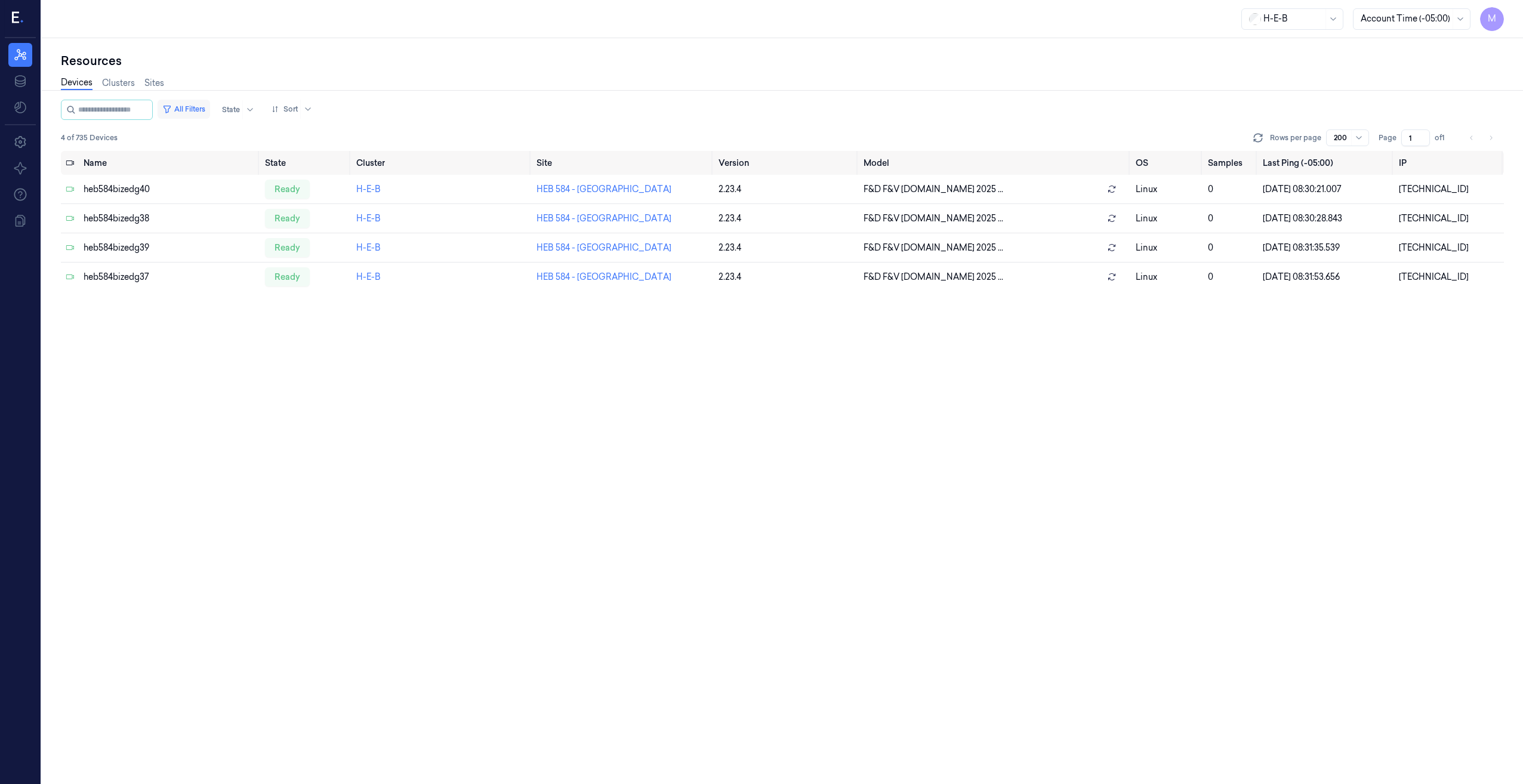
drag, startPoint x: 201, startPoint y: 107, endPoint x: 220, endPoint y: 112, distance: 19.6
click at [201, 107] on button "All Filters" at bounding box center [184, 109] width 53 height 19
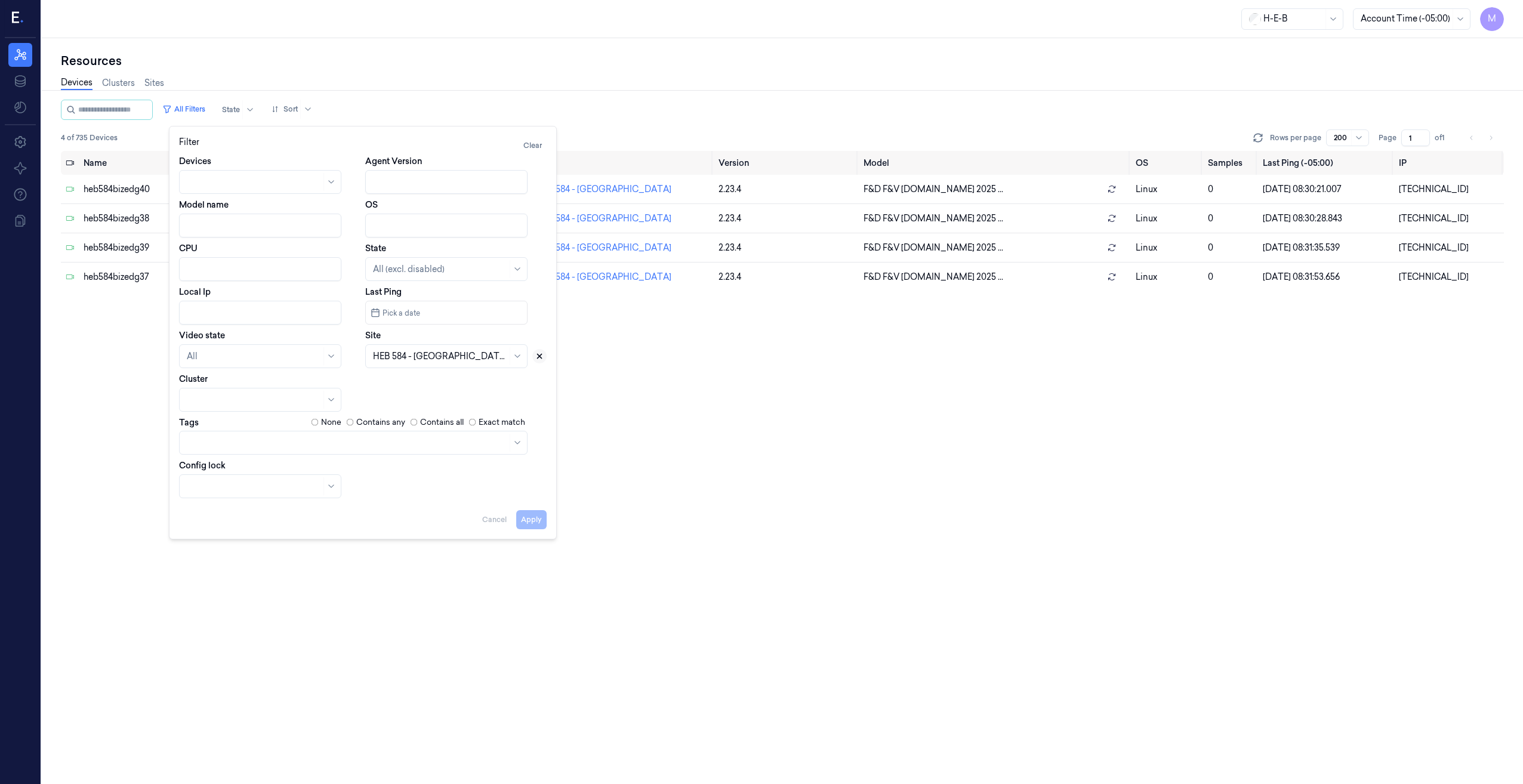
click at [537, 354] on icon at bounding box center [539, 356] width 4 height 4
click at [444, 355] on div at bounding box center [433, 357] width 120 height 12
type input "641"
click at [430, 380] on div "HEB 641 - [PERSON_NAME]" at bounding box center [428, 383] width 110 height 12
click at [530, 519] on button "Apply" at bounding box center [531, 520] width 30 height 19
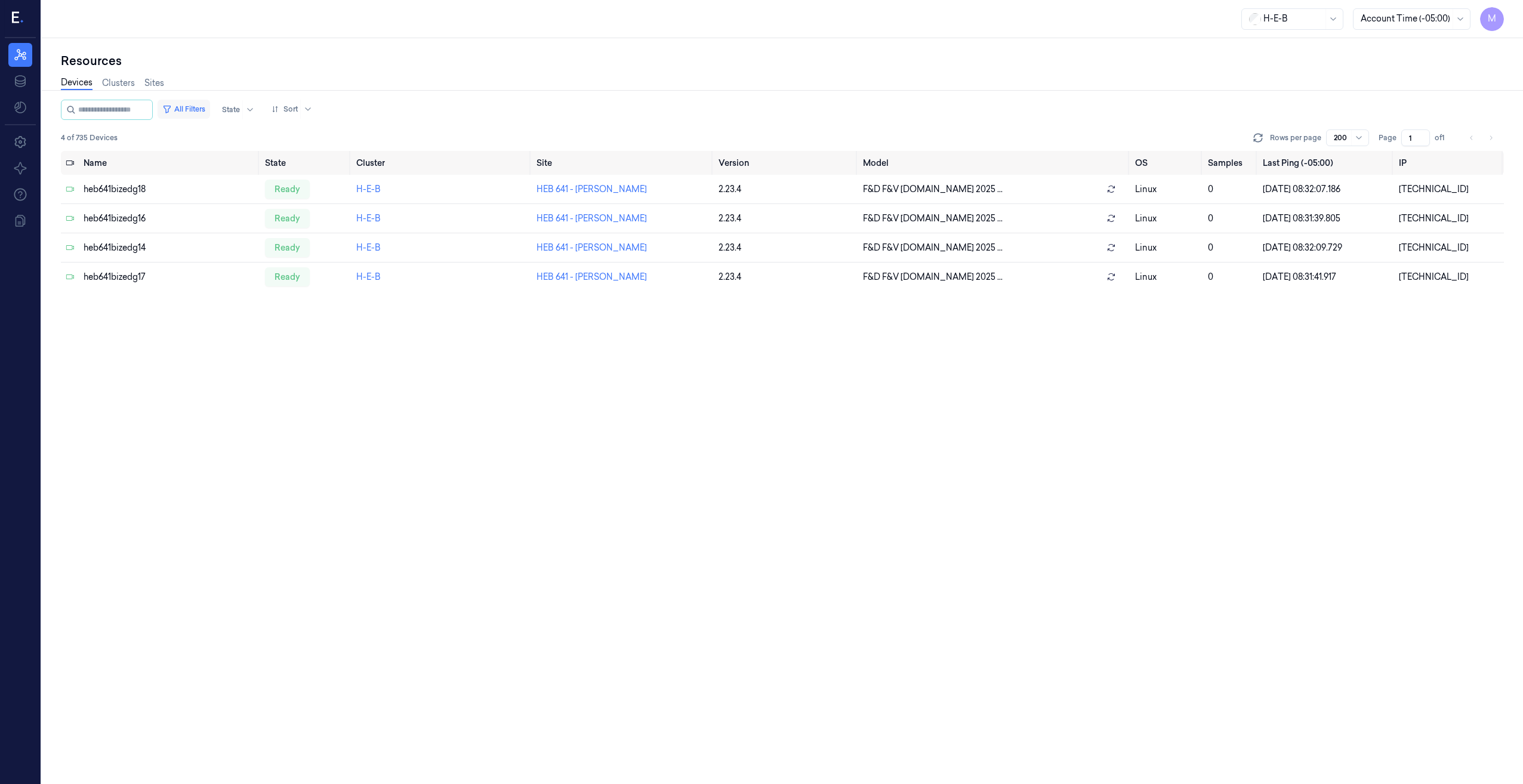
click at [206, 108] on button "All Filters" at bounding box center [184, 109] width 53 height 19
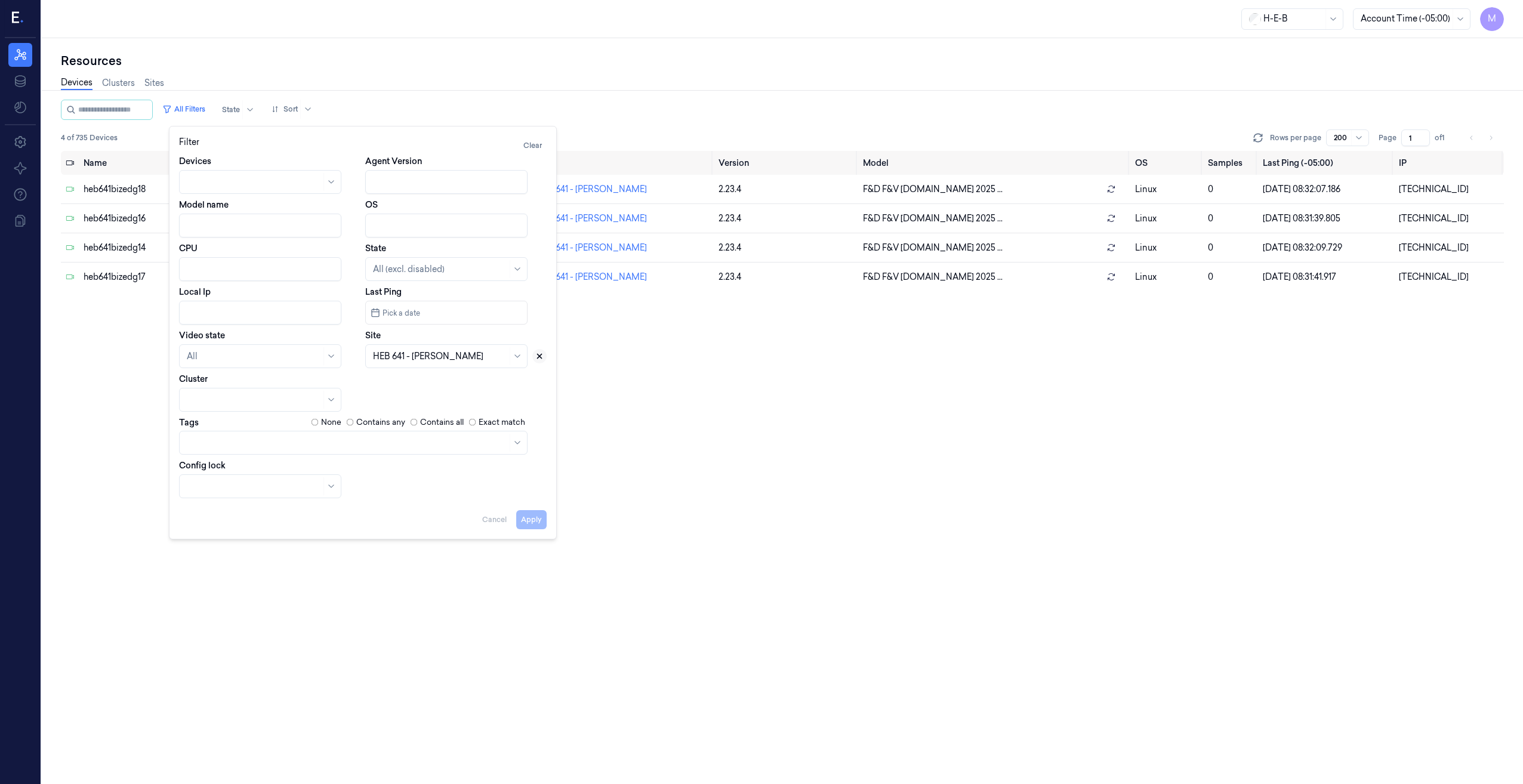
click at [545, 356] on button at bounding box center [540, 356] width 14 height 14
click at [470, 359] on div at bounding box center [440, 357] width 134 height 12
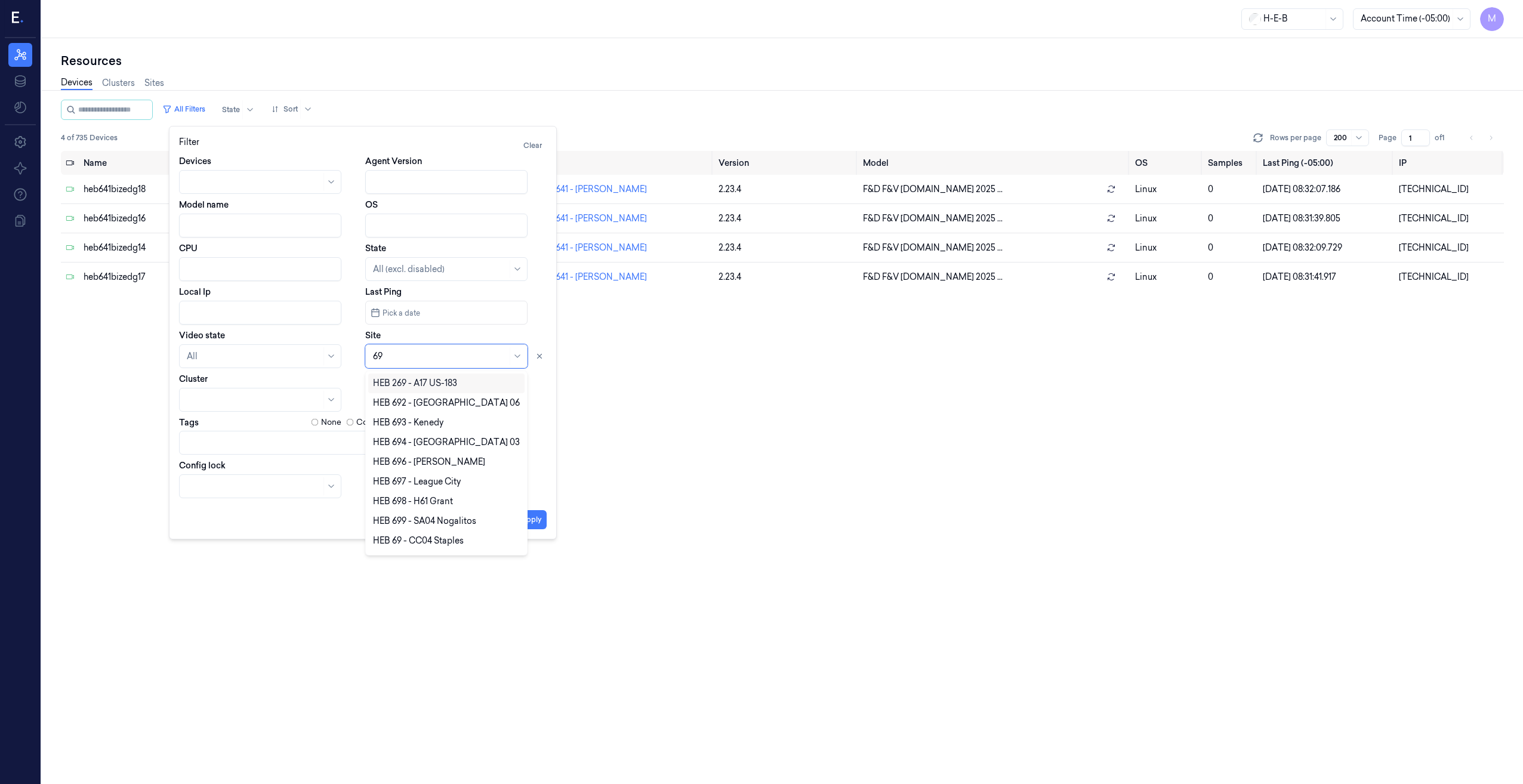
type input "693"
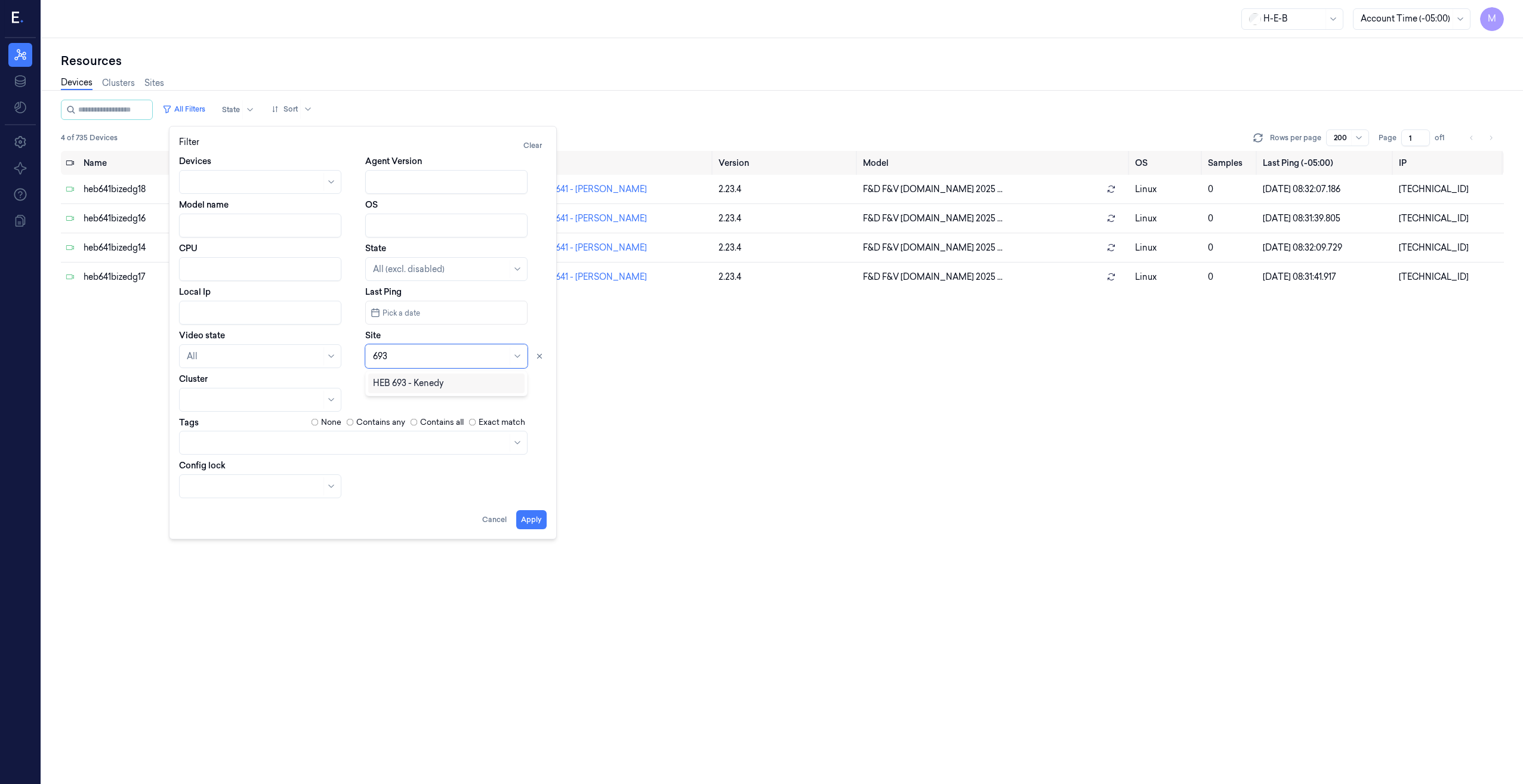
click at [449, 389] on div "HEB 693 - Kenedy" at bounding box center [446, 383] width 147 height 12
click at [525, 520] on button "Apply" at bounding box center [531, 520] width 30 height 19
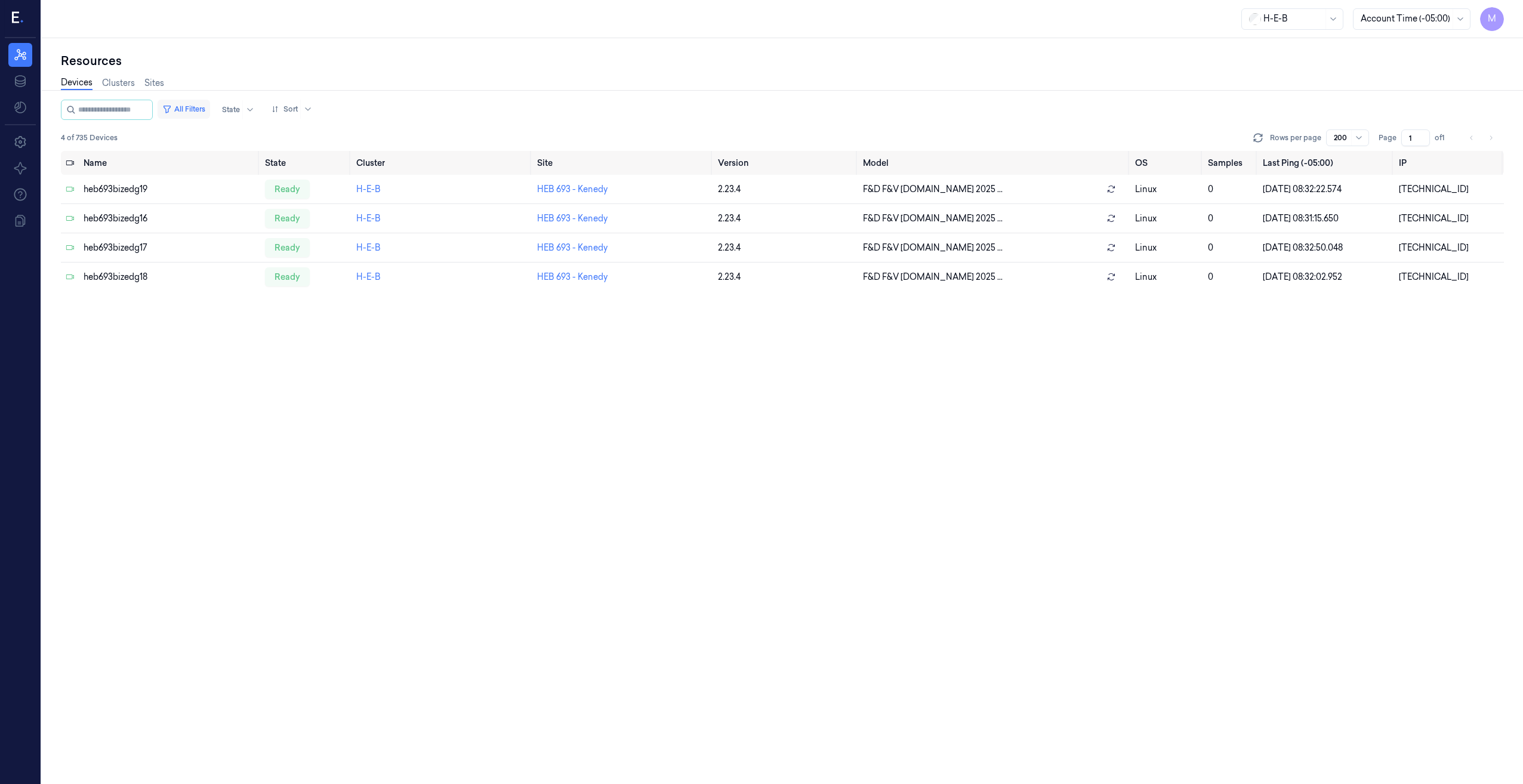
click at [202, 103] on button "All Filters" at bounding box center [184, 109] width 53 height 19
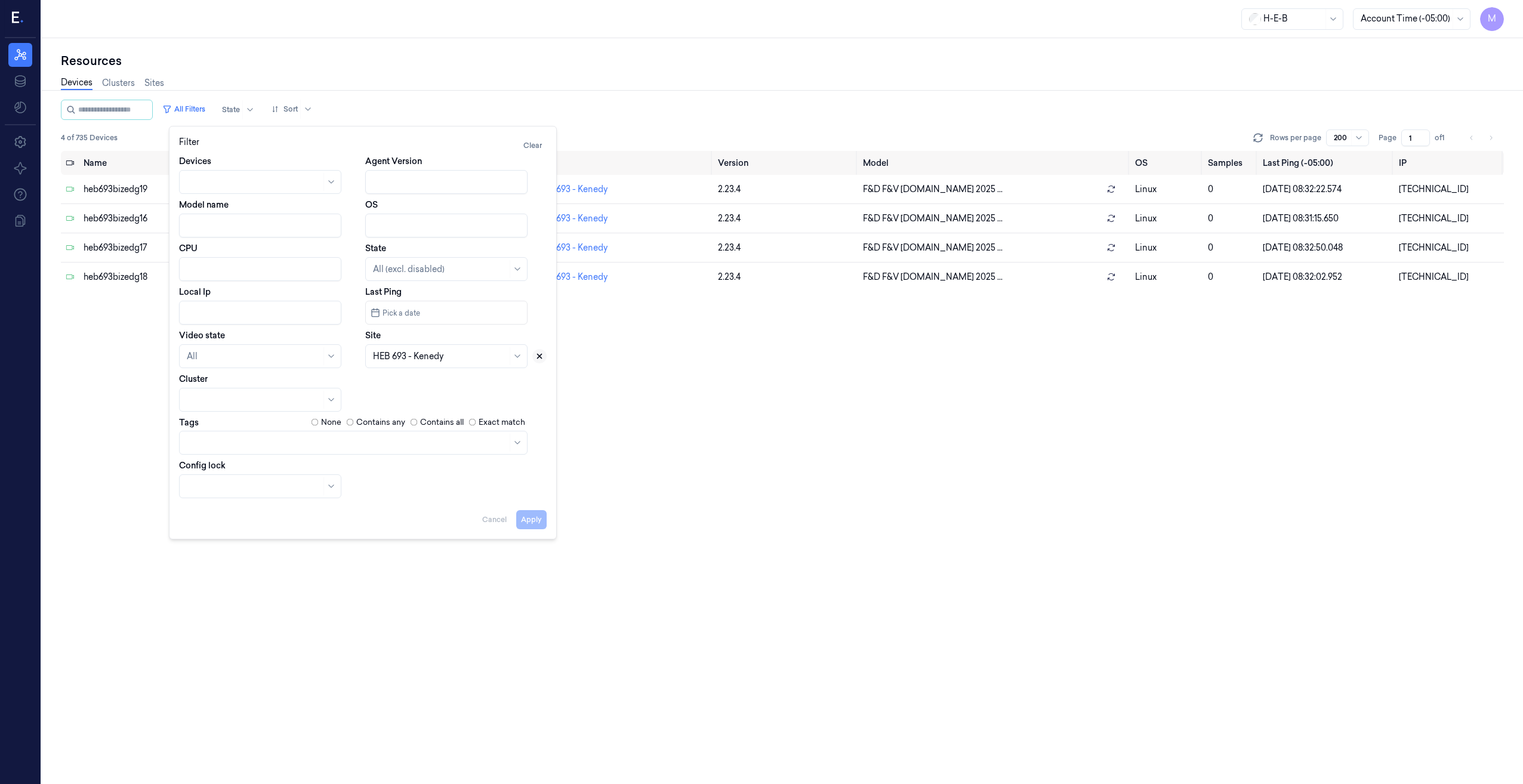
click at [538, 354] on icon at bounding box center [539, 356] width 4 height 4
click at [438, 356] on div at bounding box center [433, 357] width 120 height 12
type input "712"
click at [423, 389] on div "HEB 712 - Cuero" at bounding box center [405, 383] width 64 height 12
click at [539, 520] on button "Apply" at bounding box center [531, 520] width 30 height 19
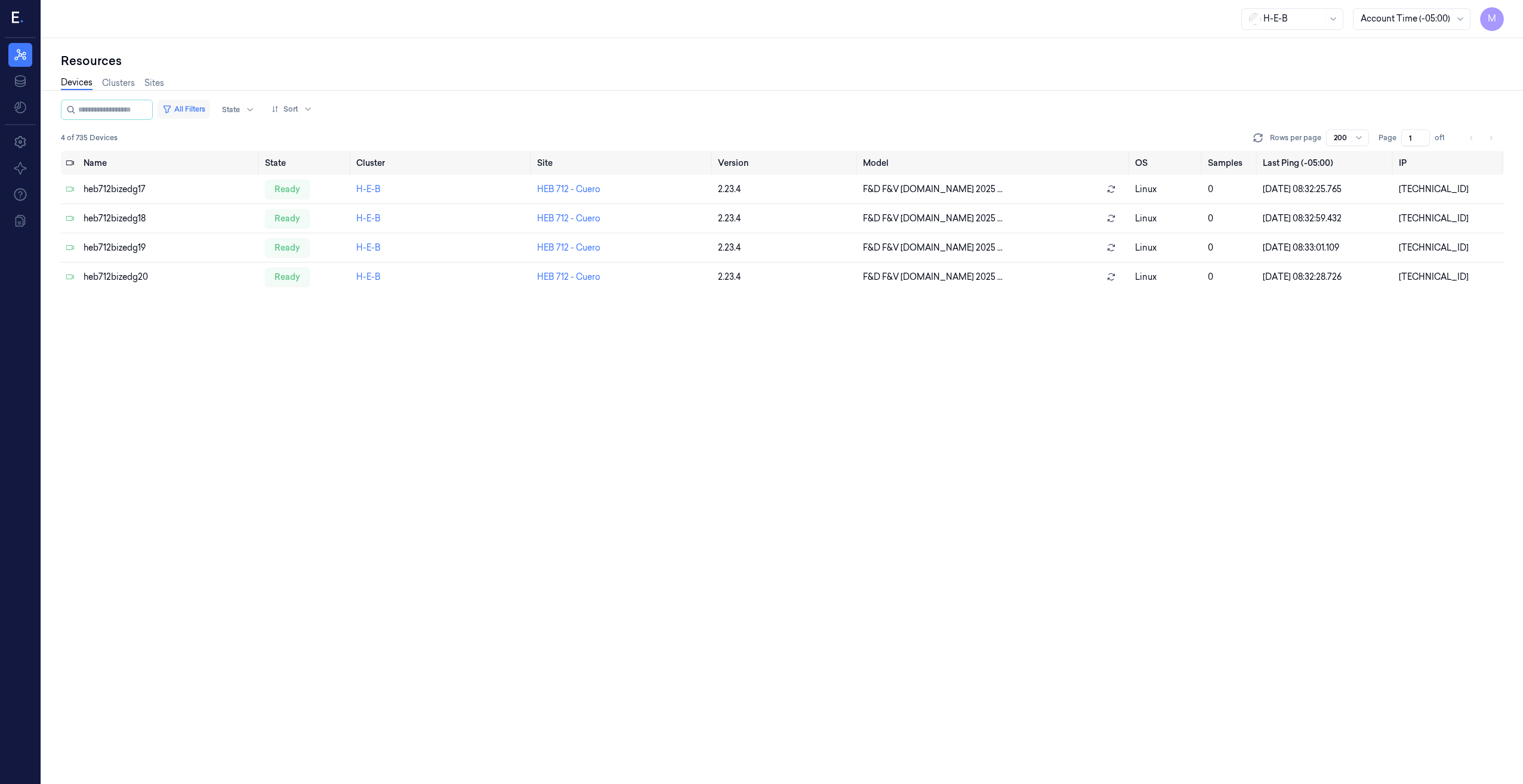
click at [202, 104] on button "All Filters" at bounding box center [184, 109] width 53 height 19
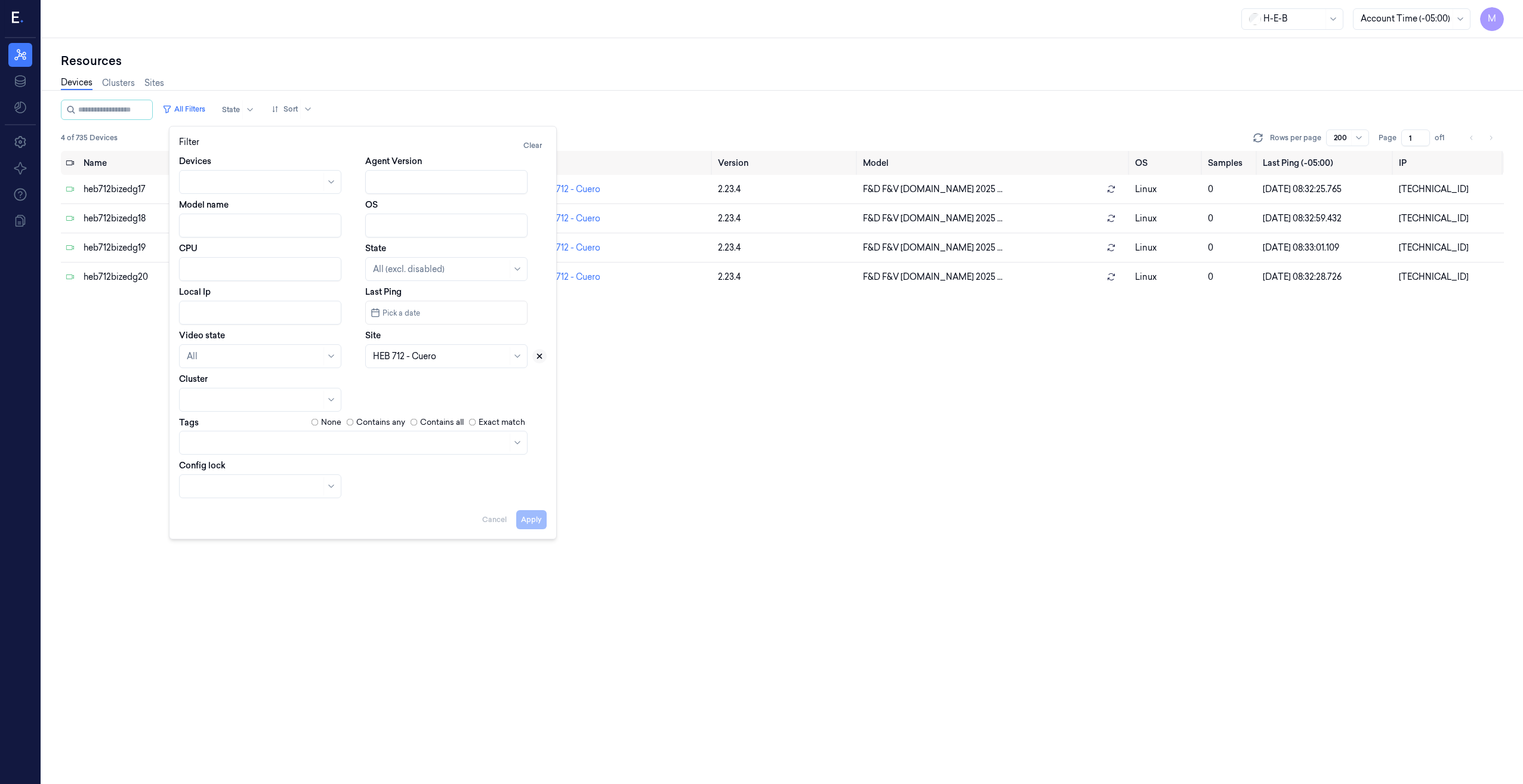
click at [540, 359] on icon at bounding box center [539, 356] width 9 height 9
click at [440, 357] on div at bounding box center [433, 357] width 120 height 12
type input "736"
click at [444, 378] on div "HEB 736 - [GEOGRAPHIC_DATA]" at bounding box center [440, 383] width 135 height 12
click at [538, 520] on button "Apply" at bounding box center [531, 520] width 30 height 19
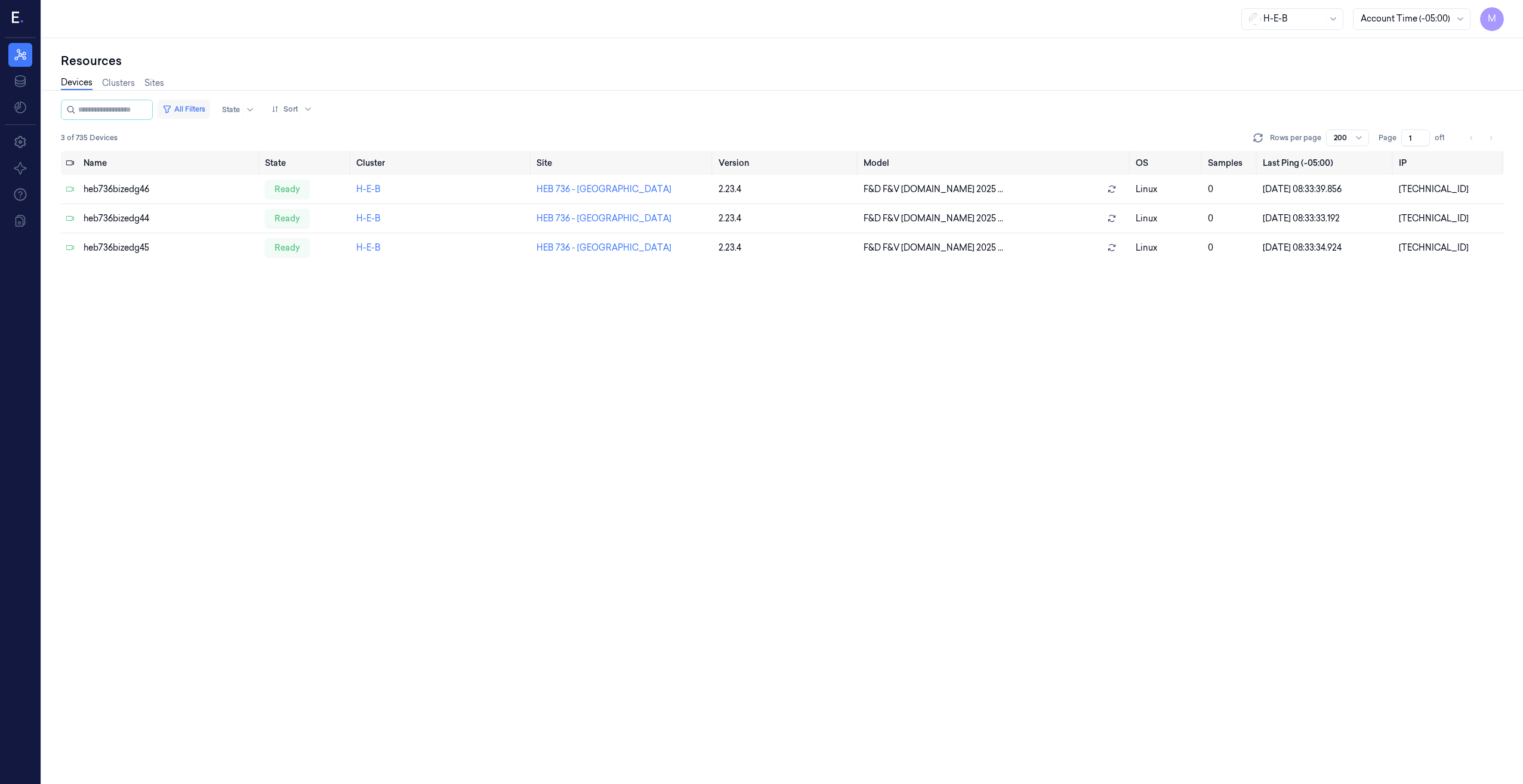
click at [196, 112] on button "All Filters" at bounding box center [184, 109] width 53 height 19
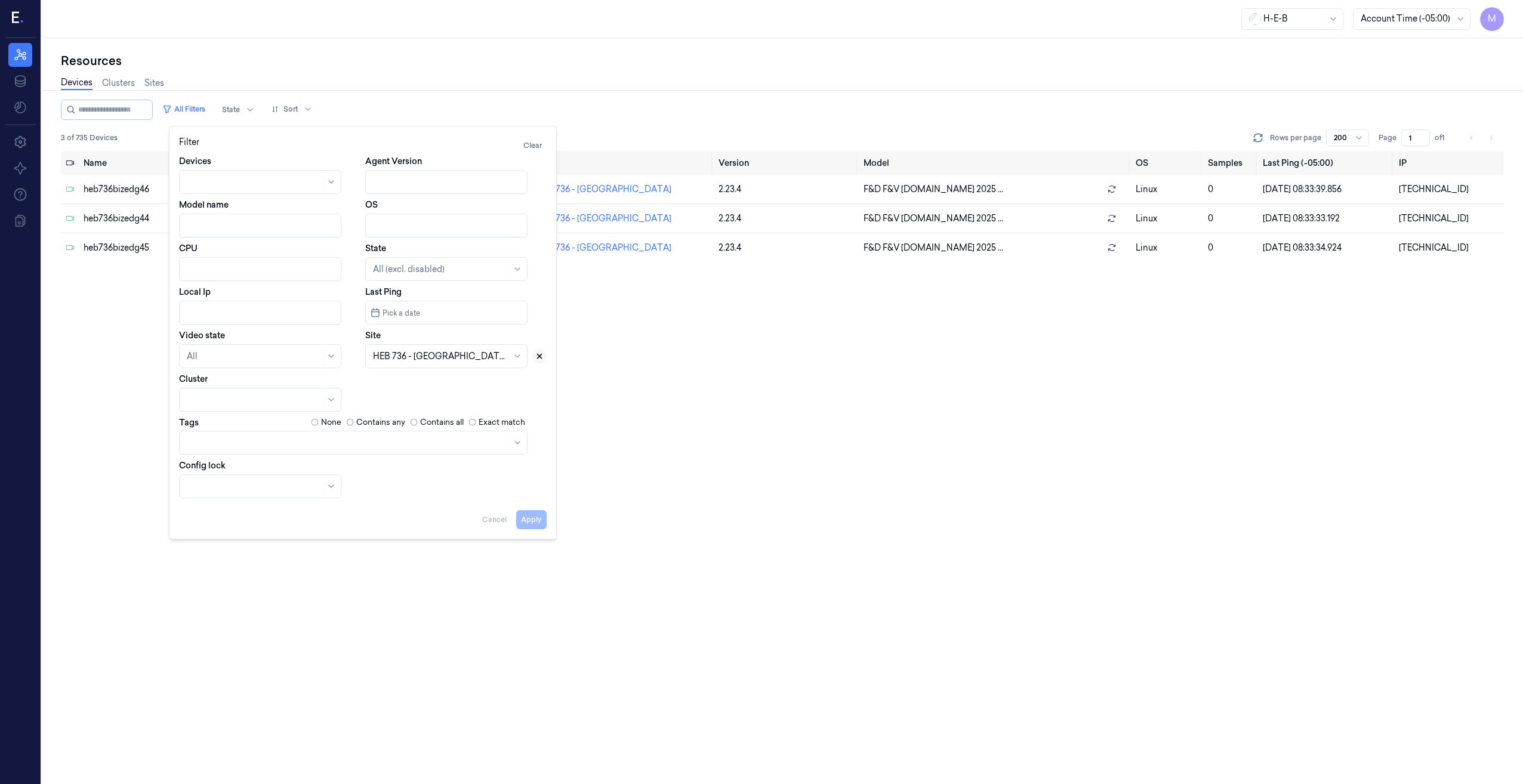
click at [540, 356] on icon at bounding box center [539, 356] width 4 height 4
click at [454, 359] on div at bounding box center [433, 357] width 120 height 12
type input "749"
click at [433, 382] on div "HEB 749 - H68 FM 1093" at bounding box center [419, 383] width 92 height 12
click at [540, 523] on button "Apply" at bounding box center [531, 520] width 30 height 19
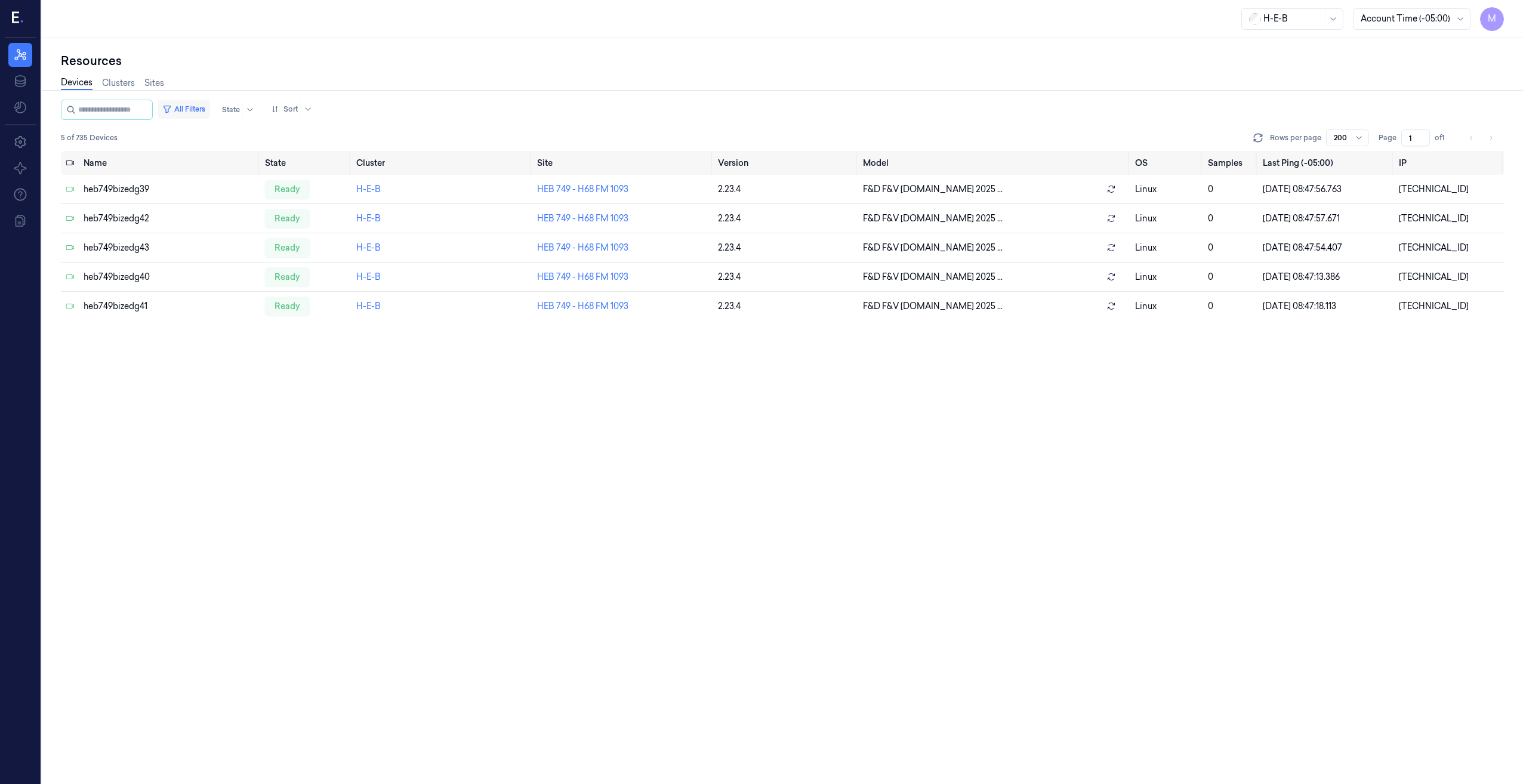
click at [195, 109] on button "All Filters" at bounding box center [184, 109] width 53 height 19
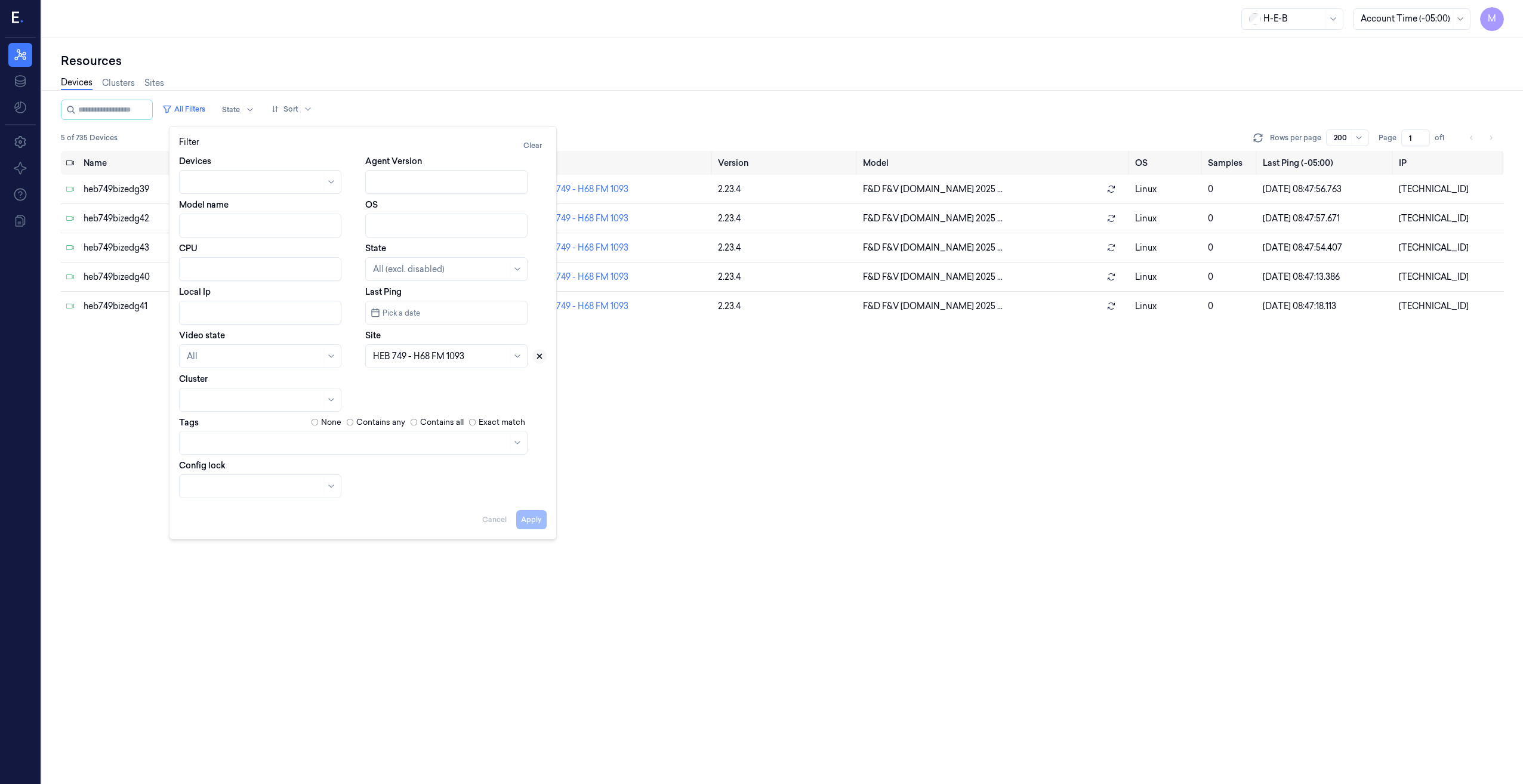
click at [541, 357] on icon at bounding box center [539, 356] width 4 height 4
click at [452, 356] on div at bounding box center [433, 357] width 120 height 12
type input "554"
click at [436, 378] on div "HEB 554 - Victoria 02" at bounding box center [415, 383] width 85 height 12
click at [529, 526] on button "Apply" at bounding box center [531, 520] width 30 height 19
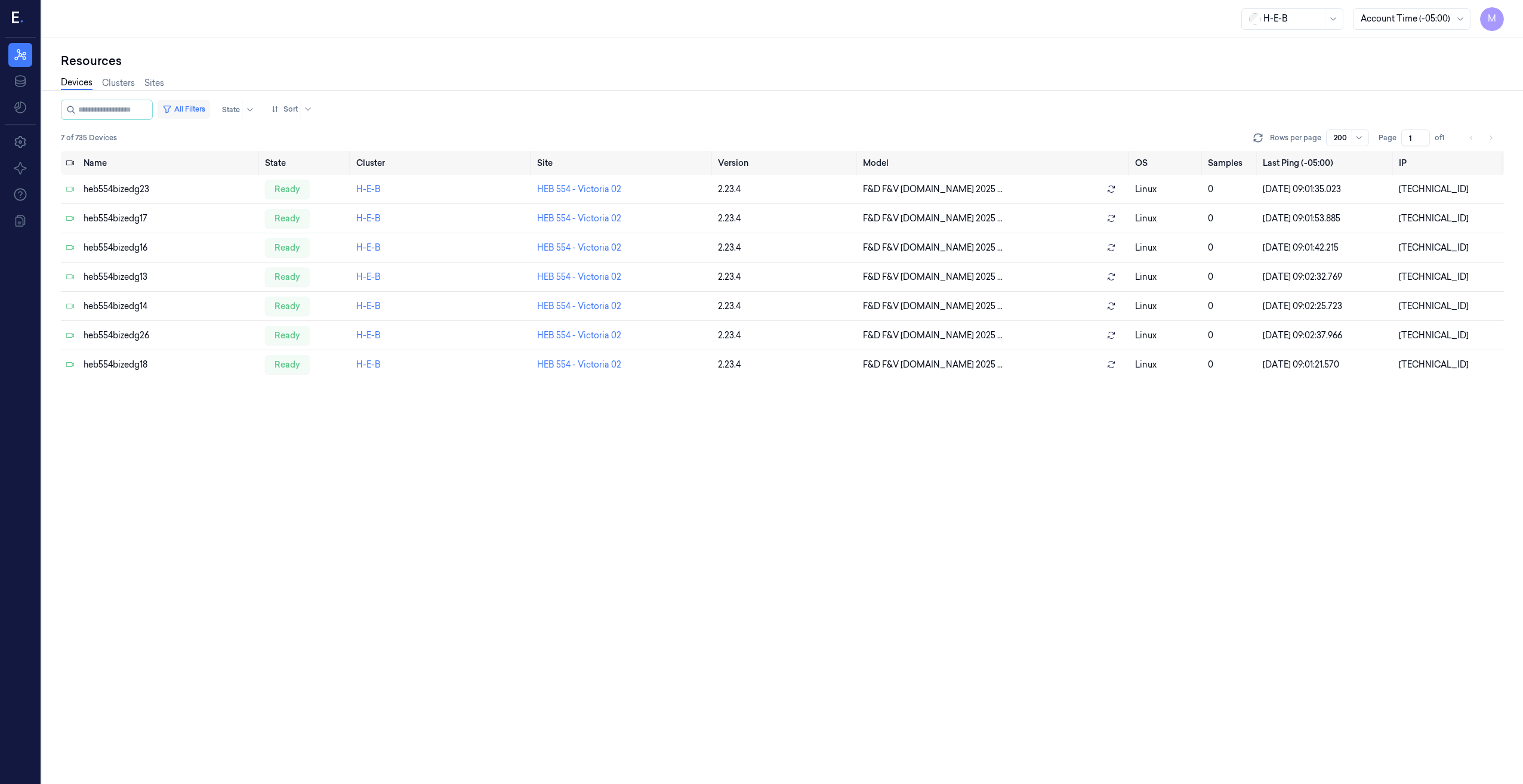
click at [207, 108] on button "All Filters" at bounding box center [184, 109] width 53 height 19
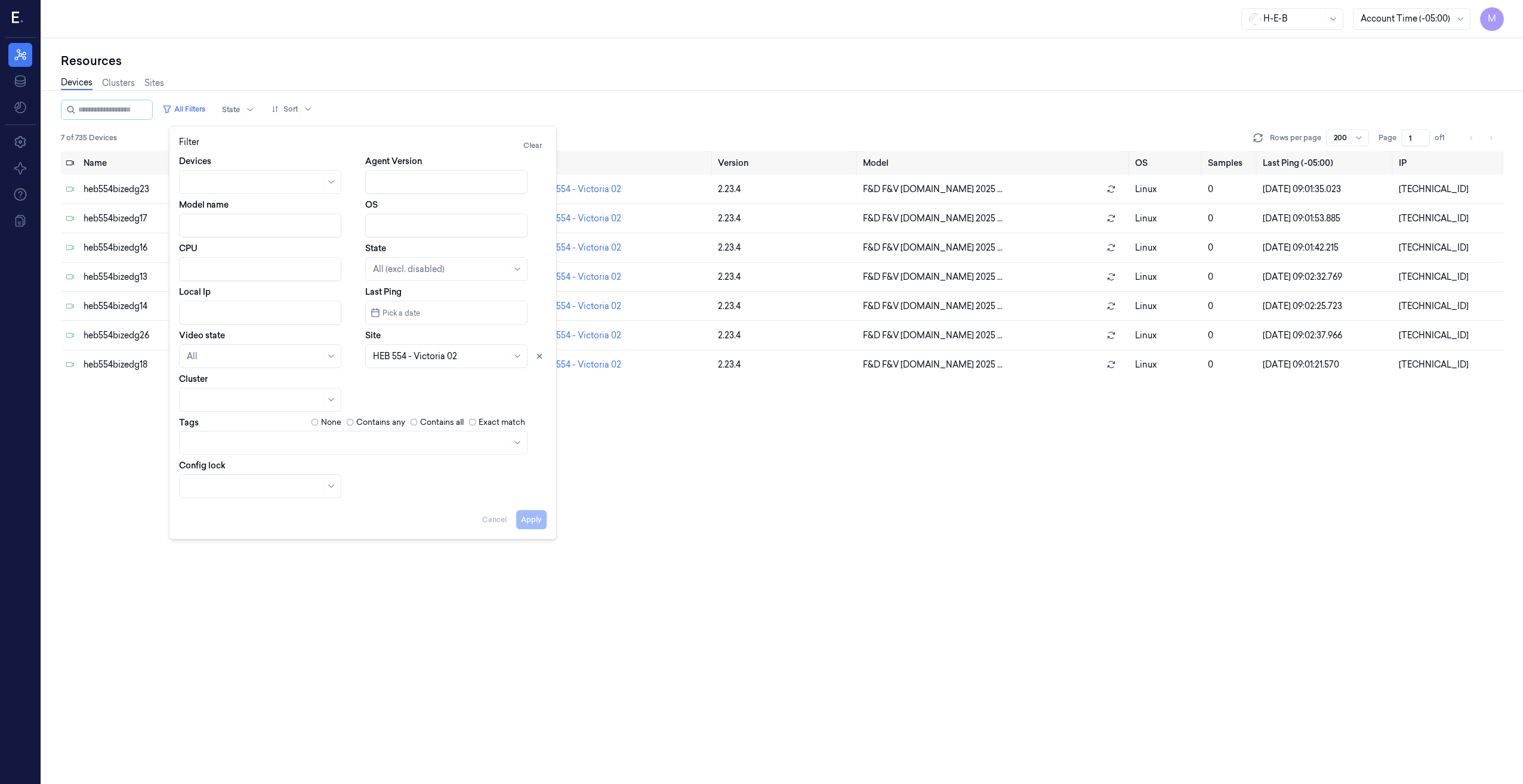
click at [513, 354] on div at bounding box center [518, 356] width 12 height 9
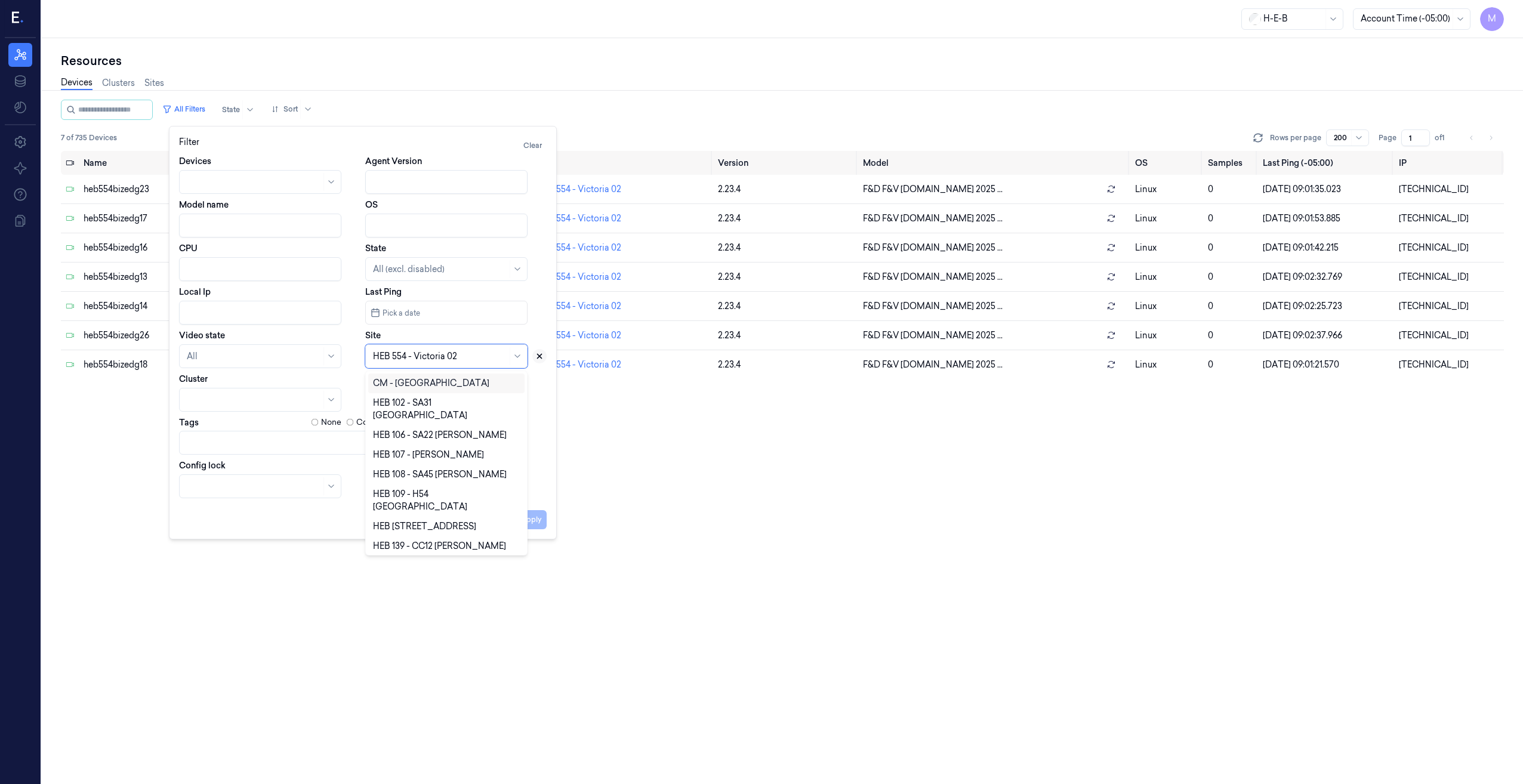
click at [537, 357] on icon at bounding box center [539, 356] width 9 height 9
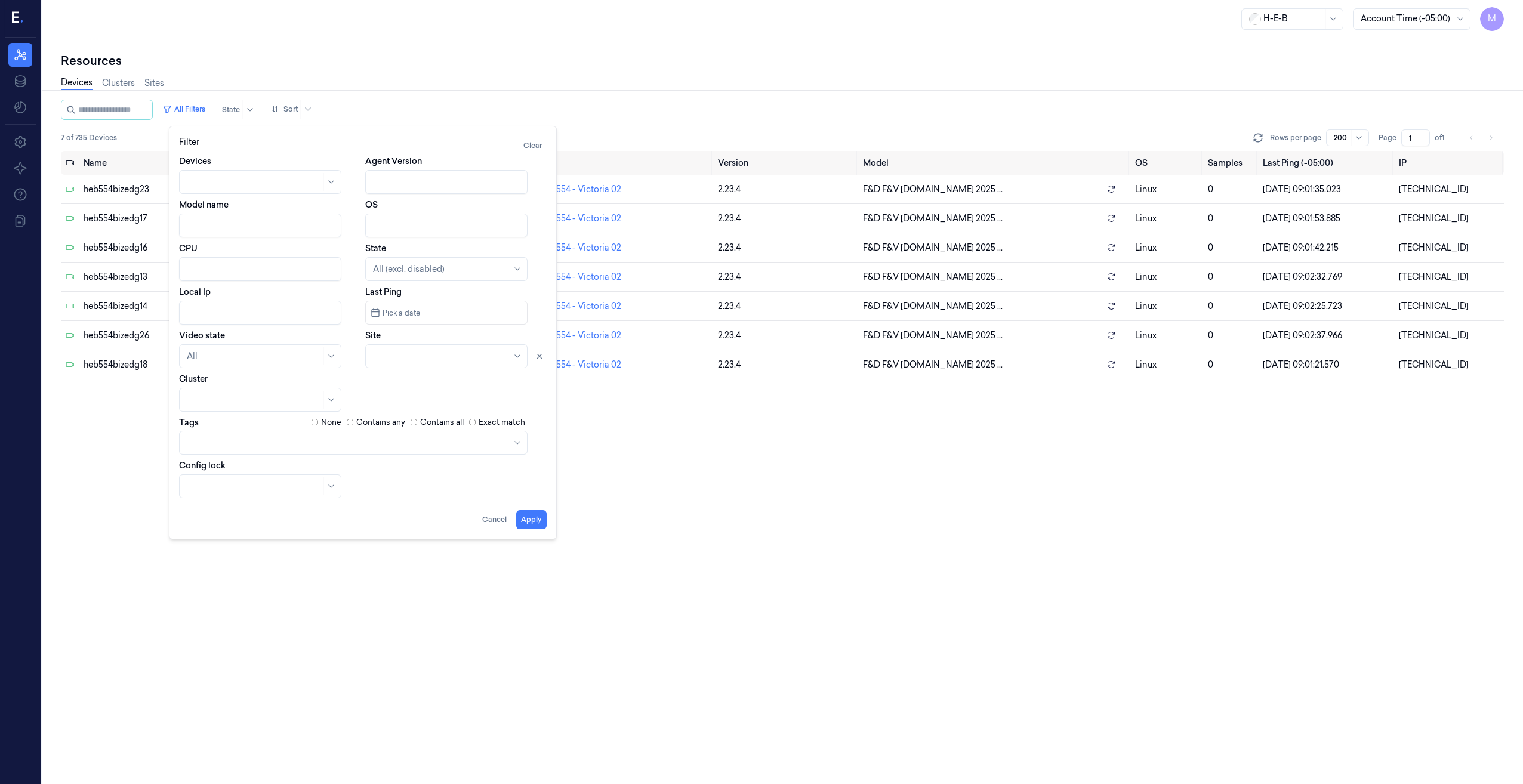
click at [446, 356] on div at bounding box center [440, 357] width 134 height 12
type input "139"
click at [414, 382] on div "HEB 139 - CC12 [PERSON_NAME]" at bounding box center [440, 383] width 133 height 12
click at [534, 523] on button "Apply" at bounding box center [531, 520] width 30 height 19
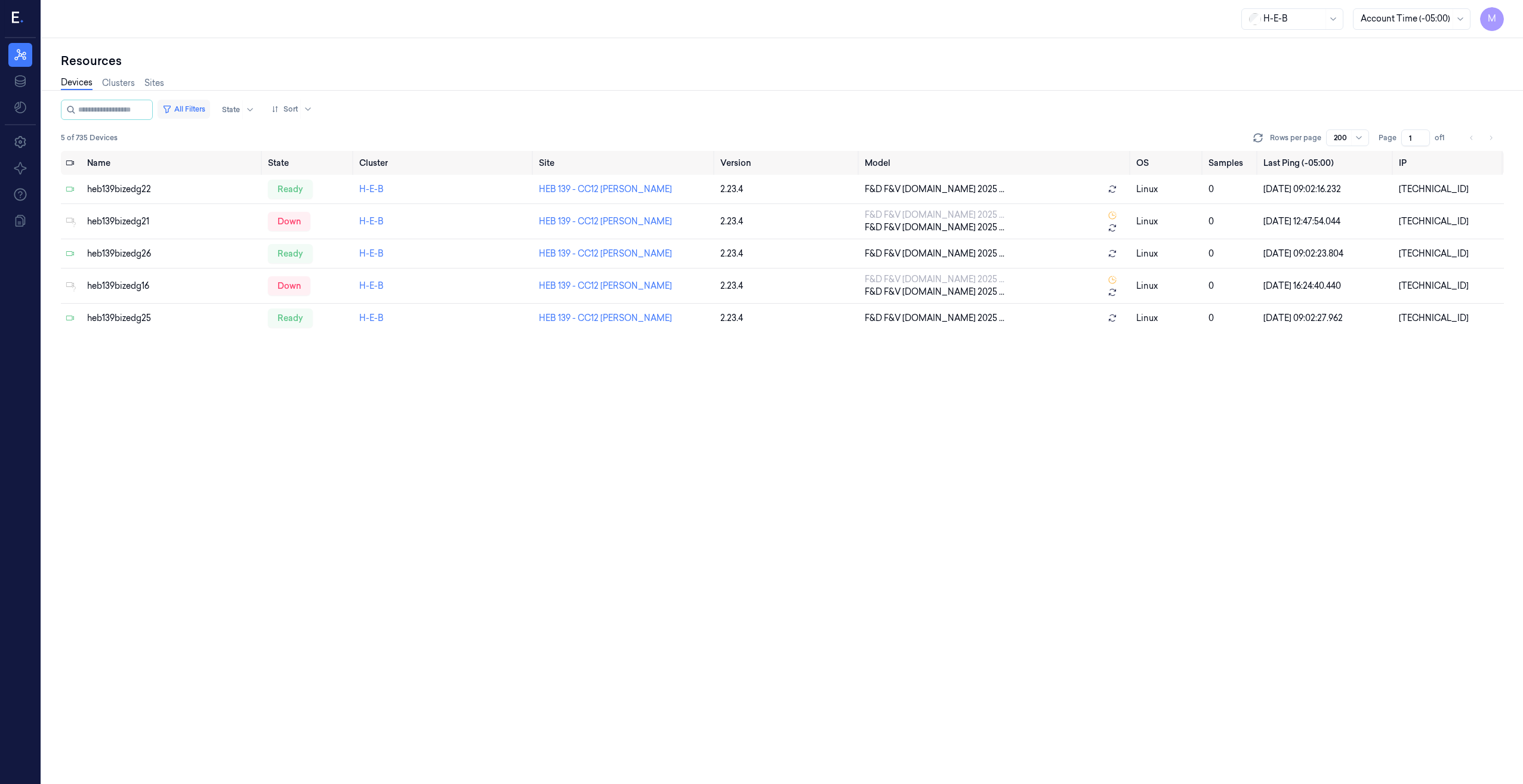
click at [210, 107] on button "All Filters" at bounding box center [184, 109] width 53 height 19
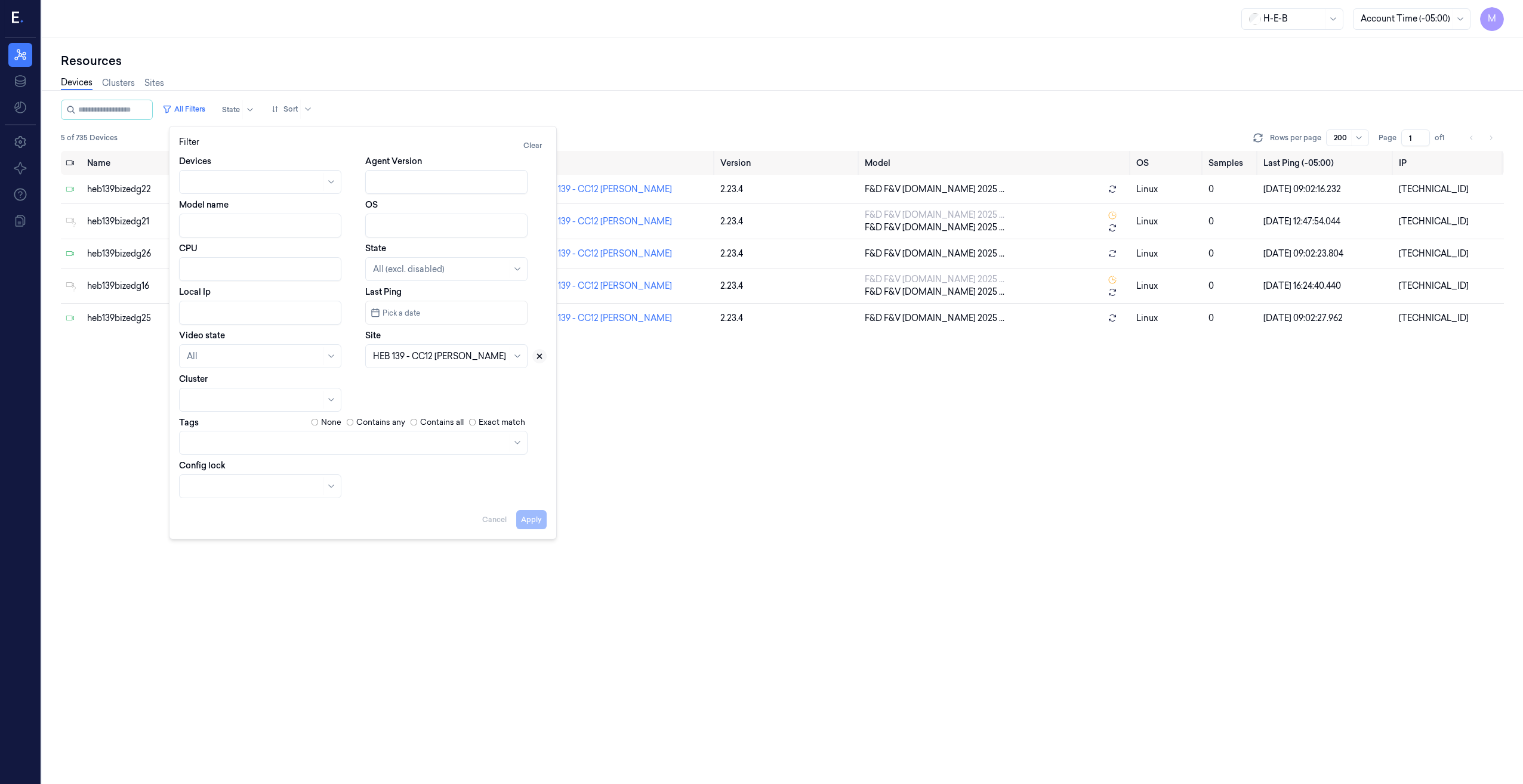
click at [539, 359] on icon at bounding box center [539, 356] width 9 height 9
click at [456, 357] on div at bounding box center [433, 357] width 120 height 12
type input "210"
click at [450, 380] on div "HEB 210 - CC06 [PERSON_NAME]" at bounding box center [440, 383] width 136 height 12
click at [533, 522] on button "Apply" at bounding box center [531, 520] width 30 height 19
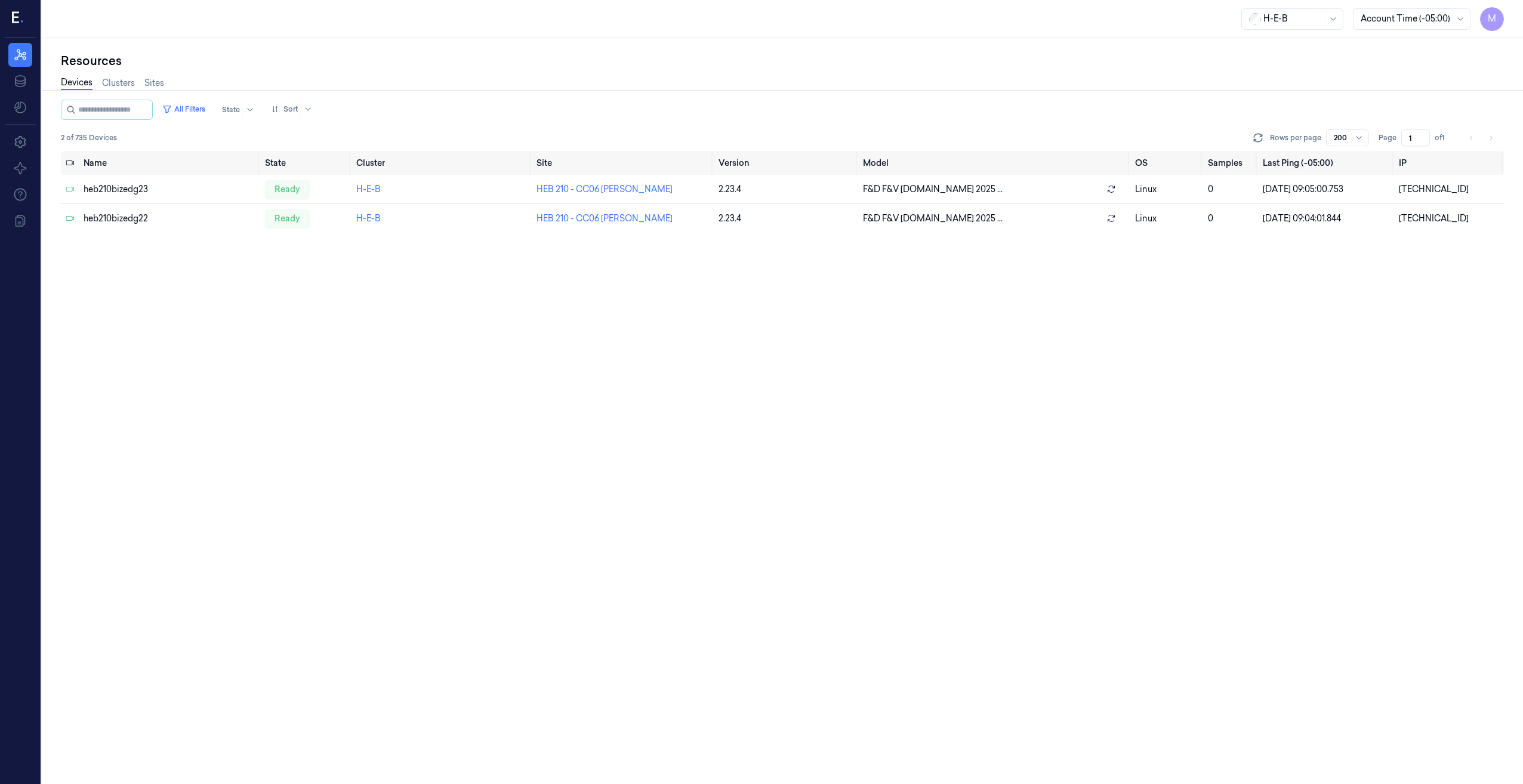
drag, startPoint x: 211, startPoint y: 106, endPoint x: 223, endPoint y: 116, distance: 15.6
click at [210, 106] on button "All Filters" at bounding box center [184, 109] width 53 height 19
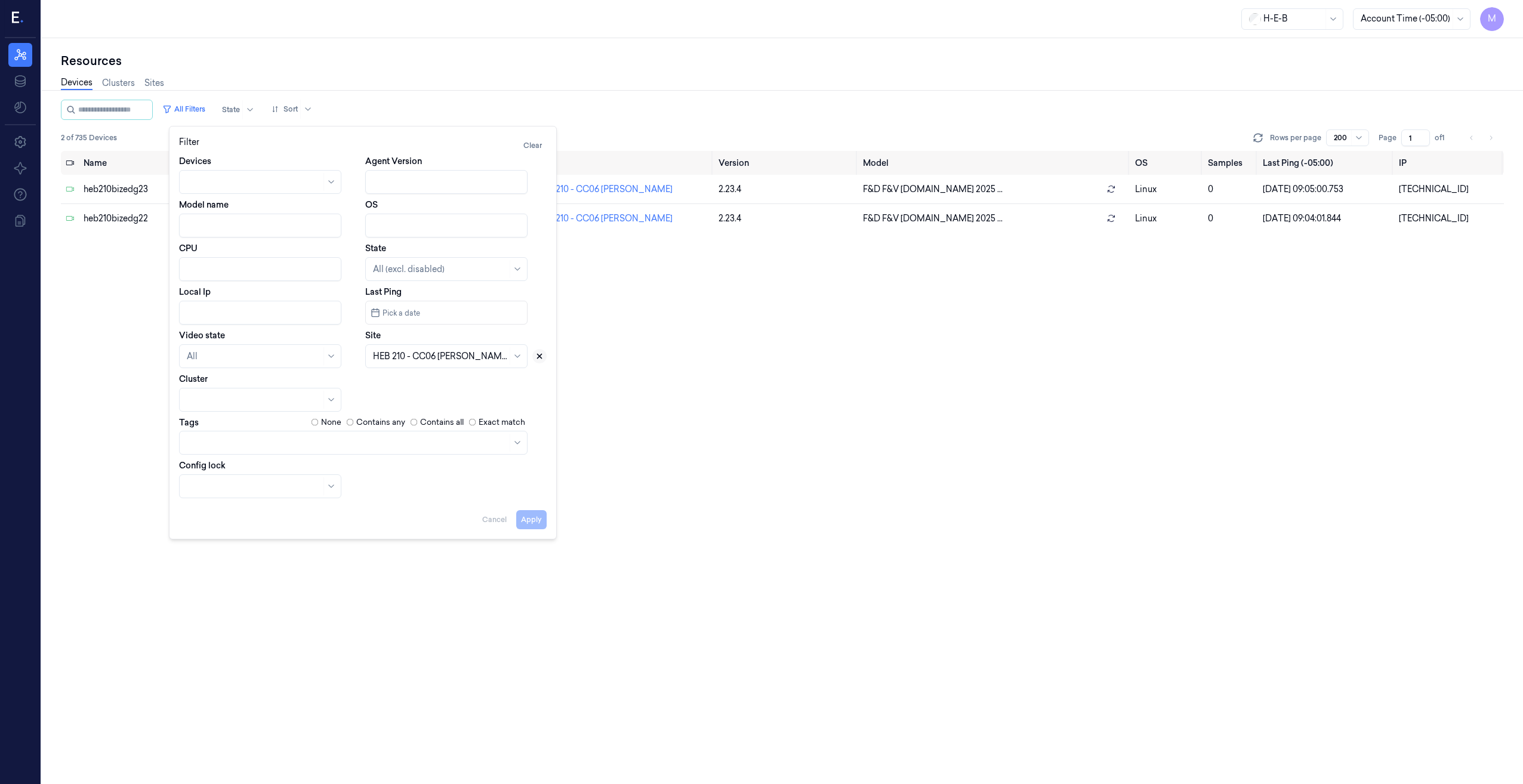
click at [537, 359] on icon at bounding box center [539, 356] width 9 height 9
click at [452, 359] on div at bounding box center [440, 357] width 134 height 12
type input "139"
click at [431, 385] on div "HEB 139 - CC12 [PERSON_NAME]" at bounding box center [440, 383] width 133 height 12
click at [539, 517] on button "Apply" at bounding box center [531, 520] width 30 height 19
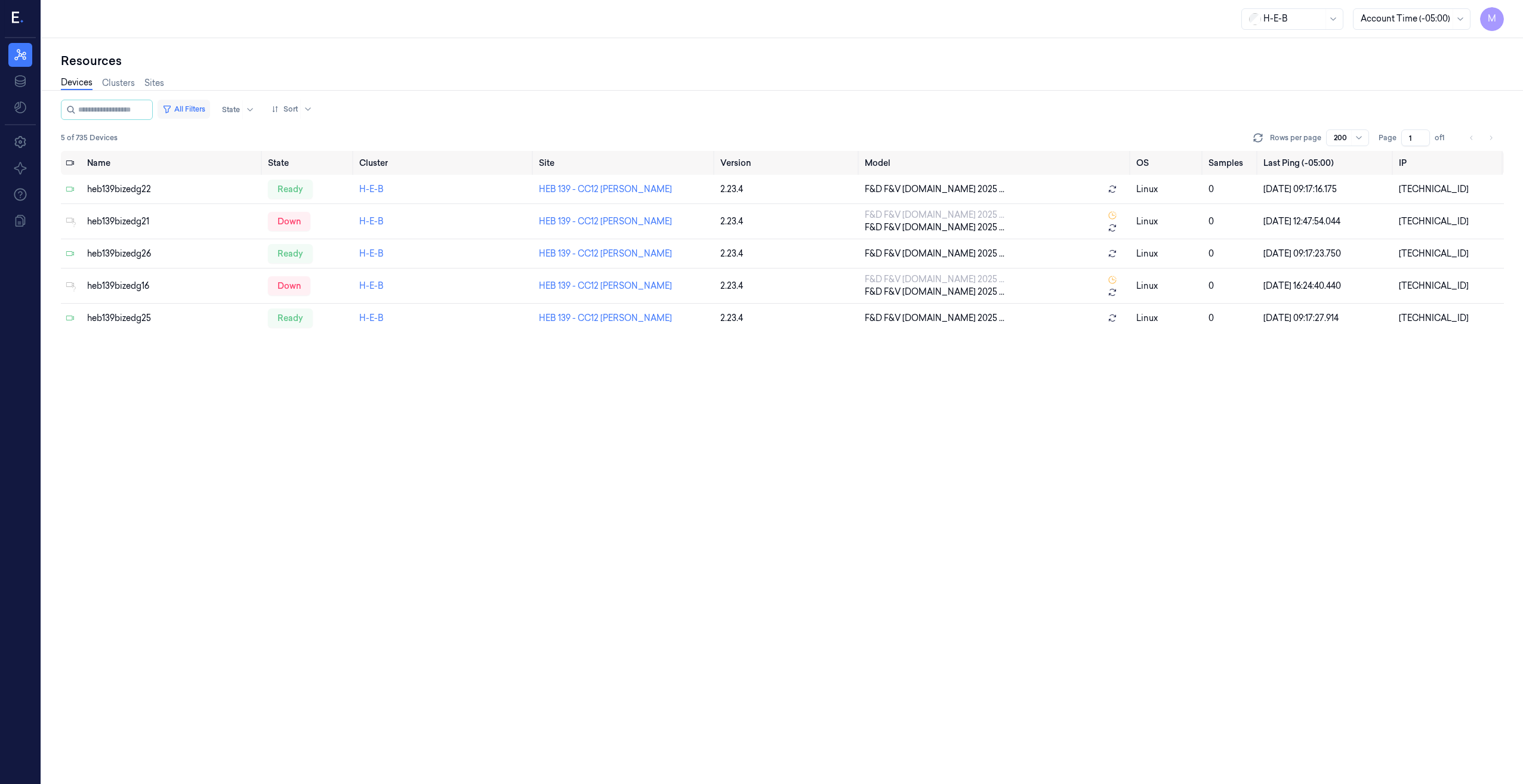
click at [202, 111] on button "All Filters" at bounding box center [184, 109] width 53 height 19
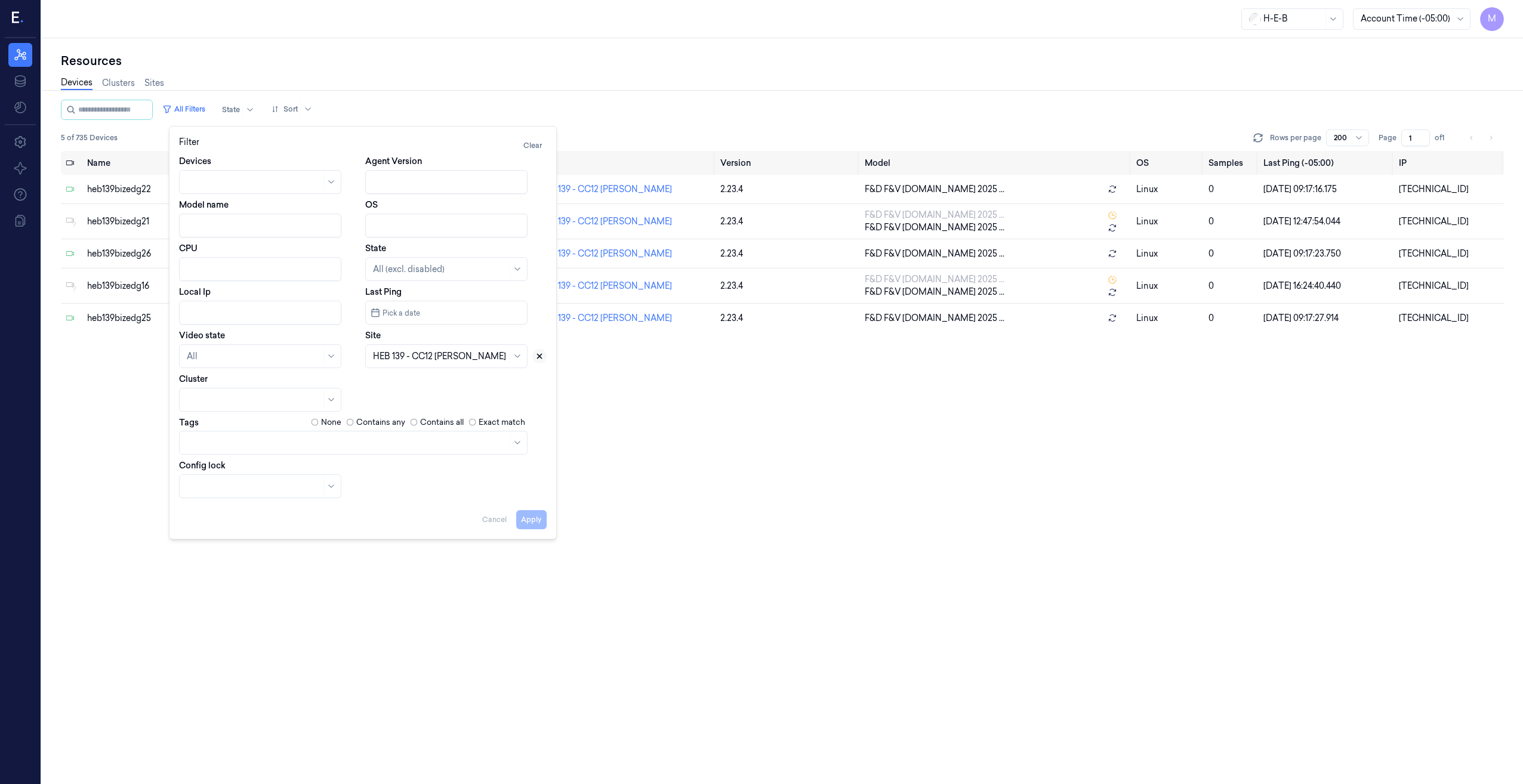
click at [541, 359] on icon at bounding box center [539, 356] width 4 height 4
click at [522, 266] on div at bounding box center [518, 269] width 12 height 9
click at [411, 355] on div "Down" at bounding box center [446, 355] width 147 height 12
click at [527, 517] on button "Apply" at bounding box center [531, 520] width 30 height 19
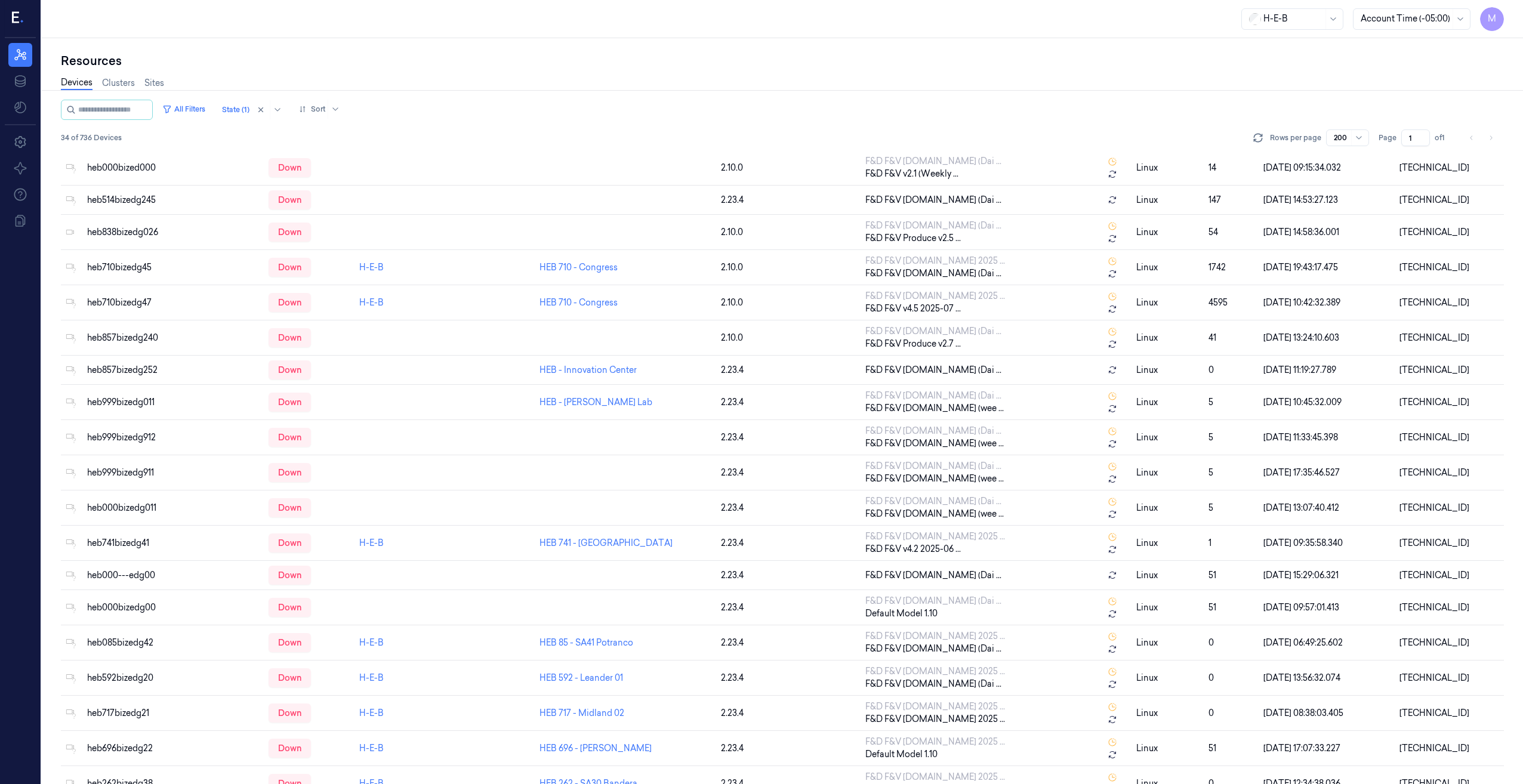
scroll to position [567, 0]
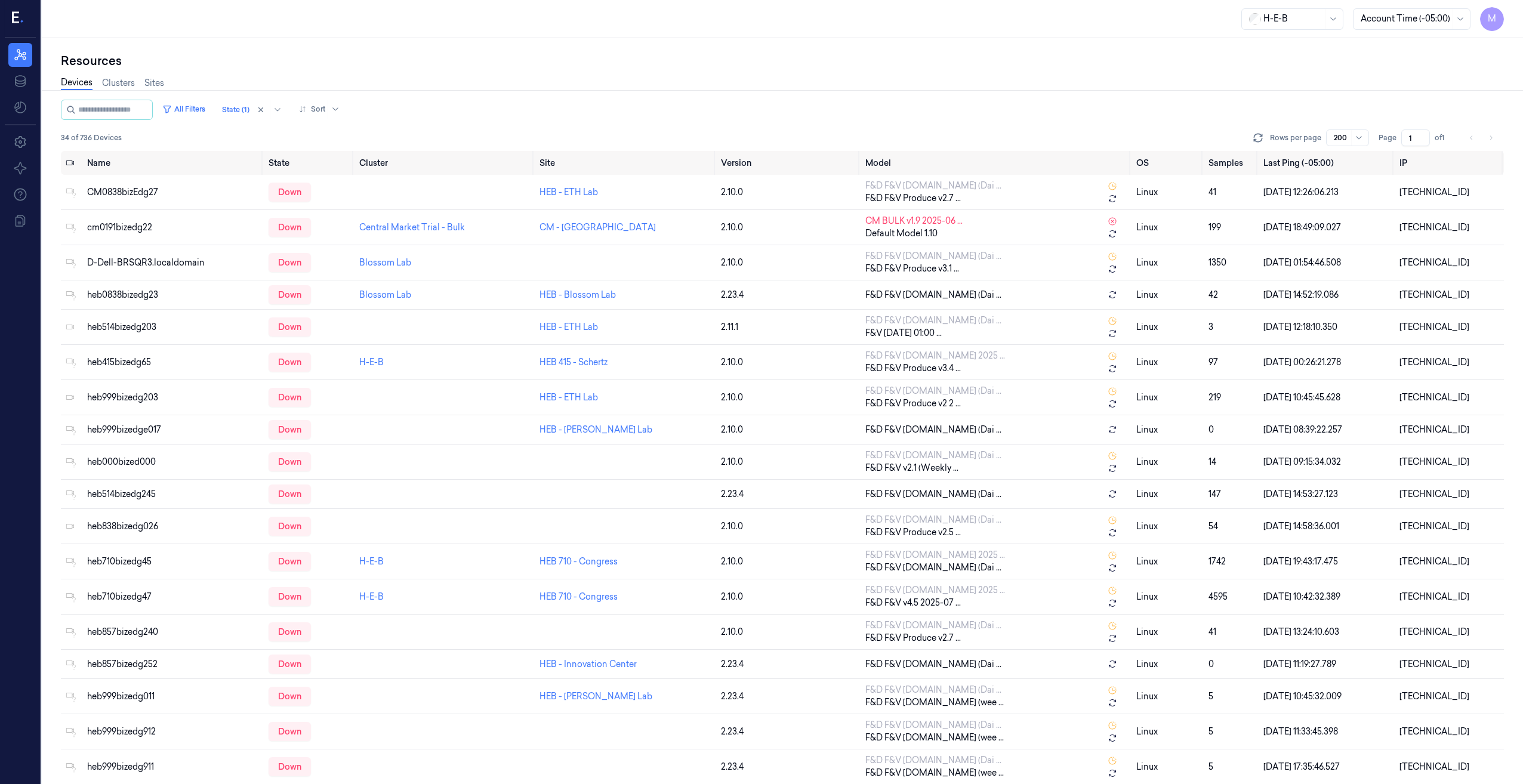
drag, startPoint x: 1505, startPoint y: 382, endPoint x: 1504, endPoint y: 452, distance: 70.0
click at [1504, 452] on div "Resources Devices Clusters Sites All Filters State (1) Sort 34 of 736 Devices R…" at bounding box center [782, 411] width 1481 height 746
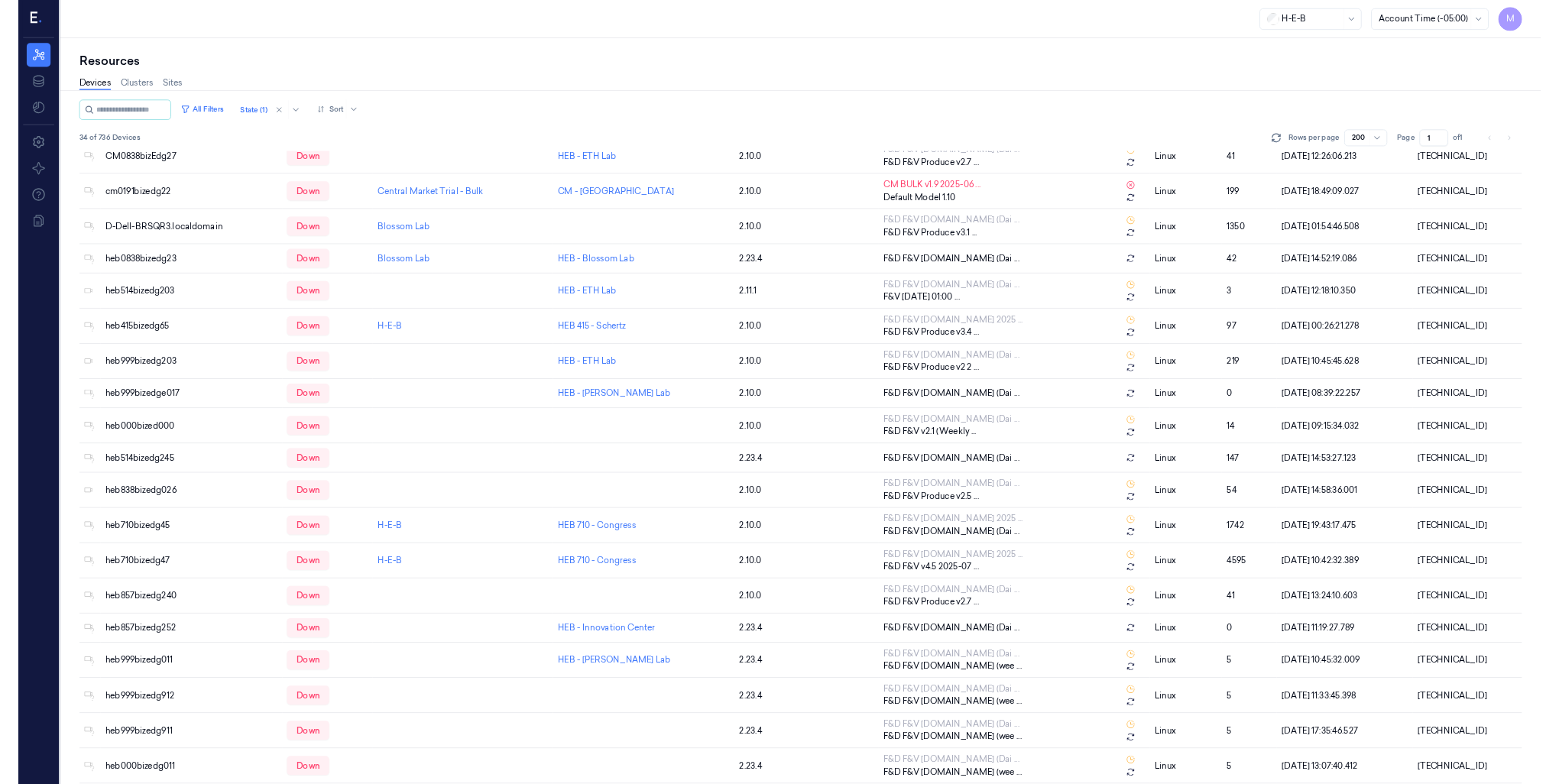
scroll to position [0, 0]
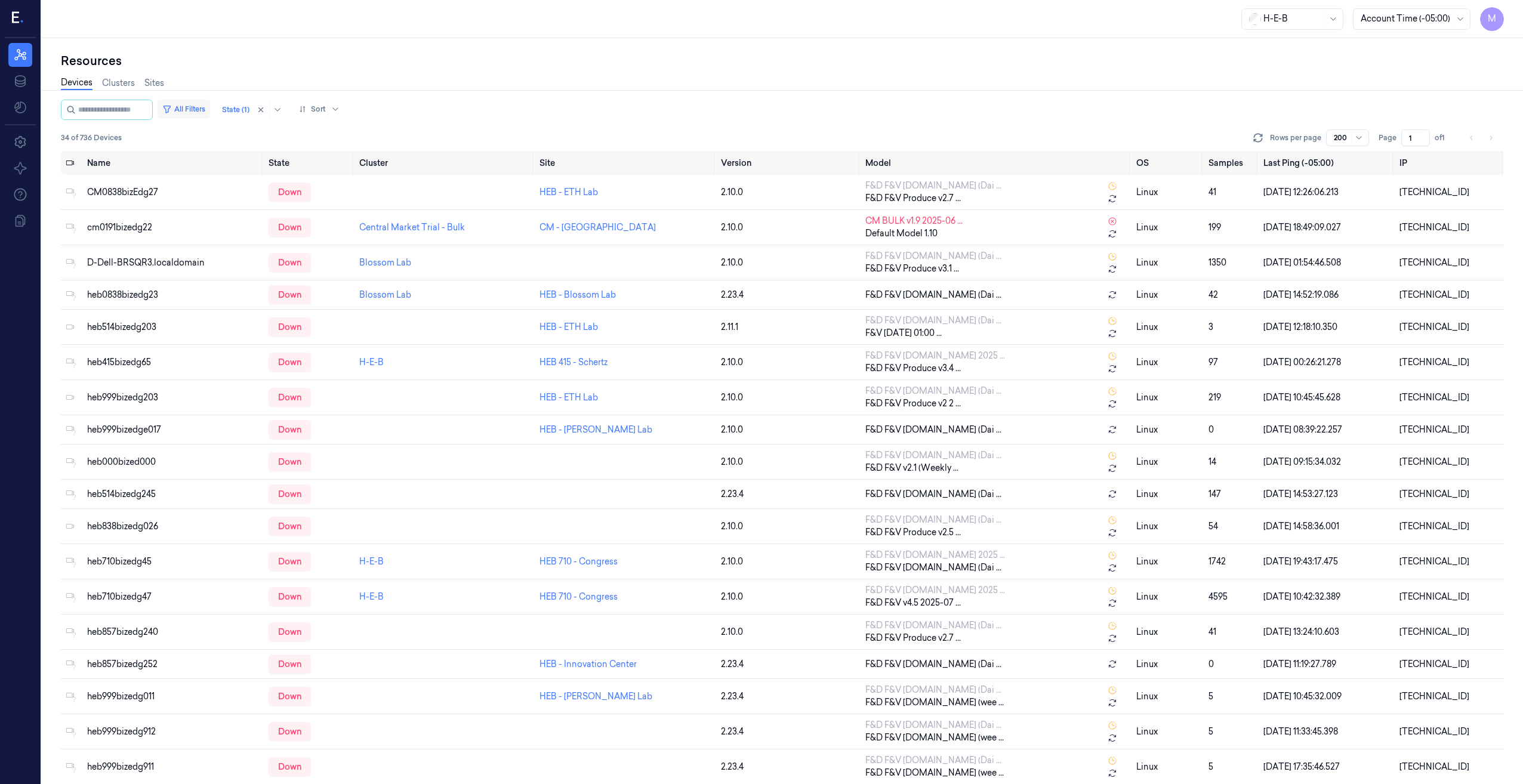
click at [206, 108] on button "All Filters" at bounding box center [184, 109] width 53 height 19
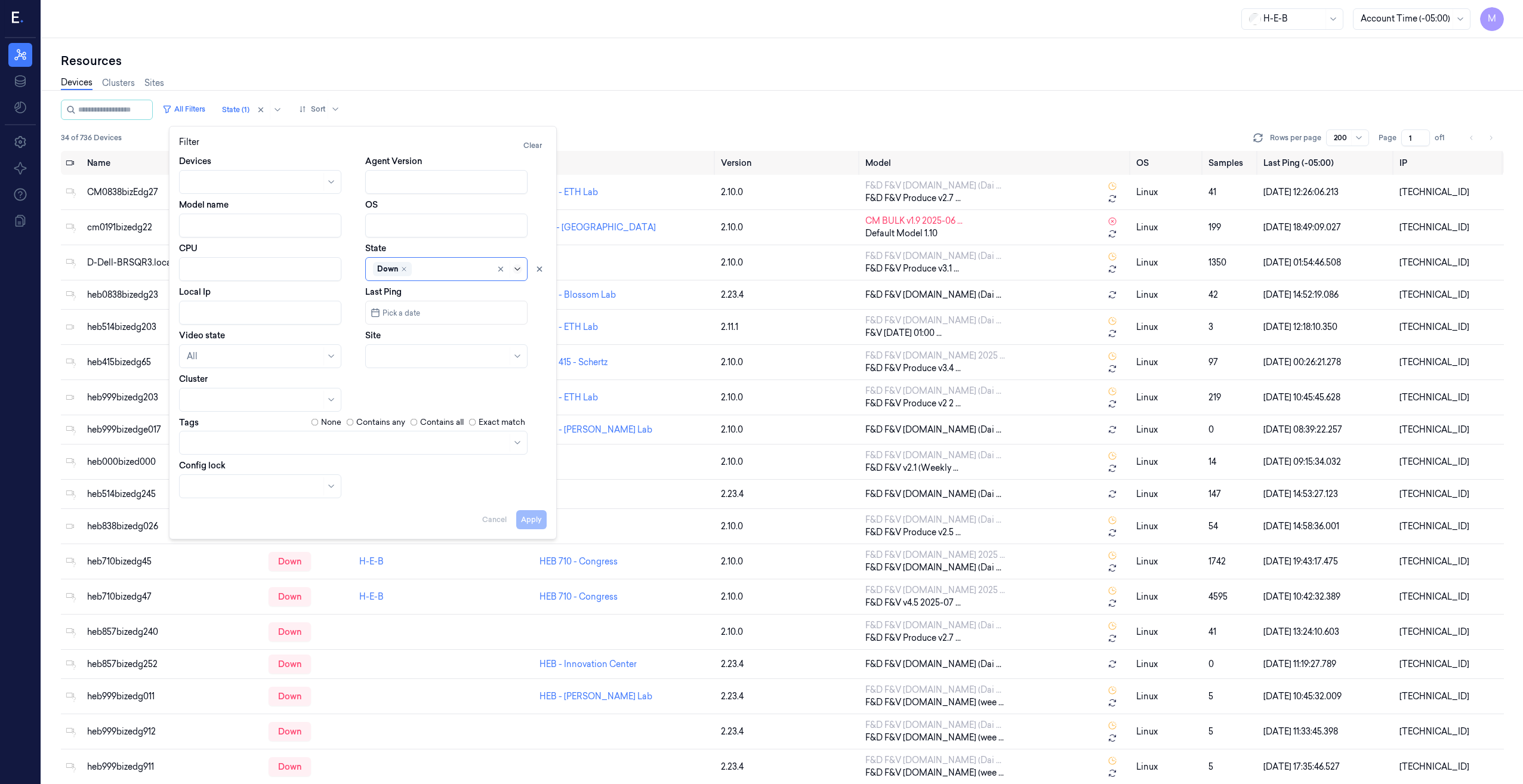
click at [520, 268] on icon at bounding box center [517, 269] width 9 height 9
click at [417, 336] on div "Disconnected" at bounding box center [401, 336] width 57 height 12
click at [406, 268] on icon "Remove ,Down" at bounding box center [403, 267] width 7 height 7
click at [540, 516] on button "Apply" at bounding box center [531, 520] width 30 height 19
